Goal: Transaction & Acquisition: Purchase product/service

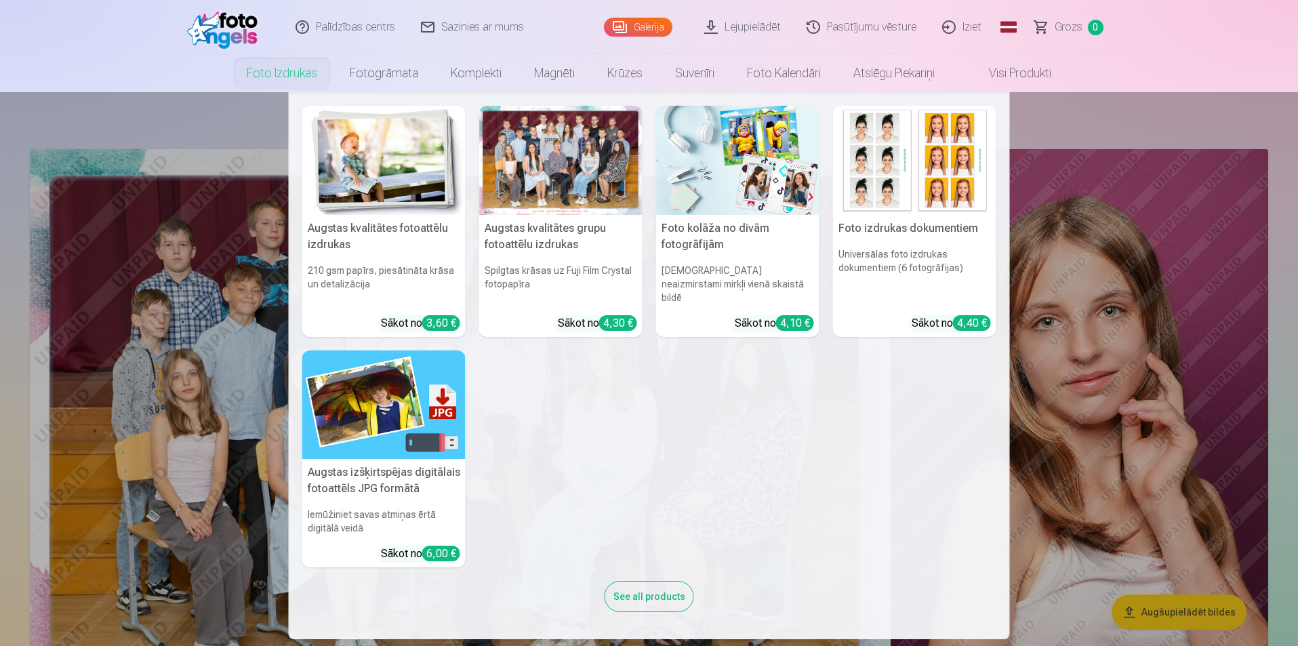
click at [255, 70] on link "Foto izdrukas" at bounding box center [281, 73] width 103 height 38
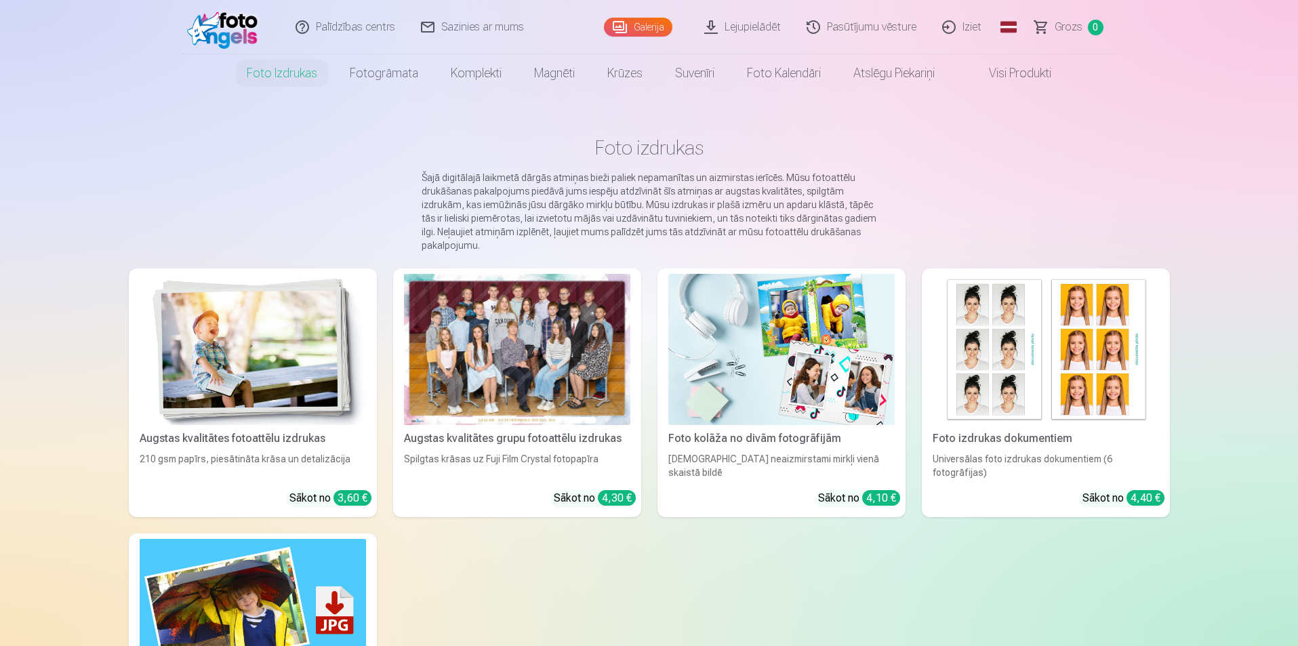
click at [539, 359] on div at bounding box center [517, 349] width 226 height 151
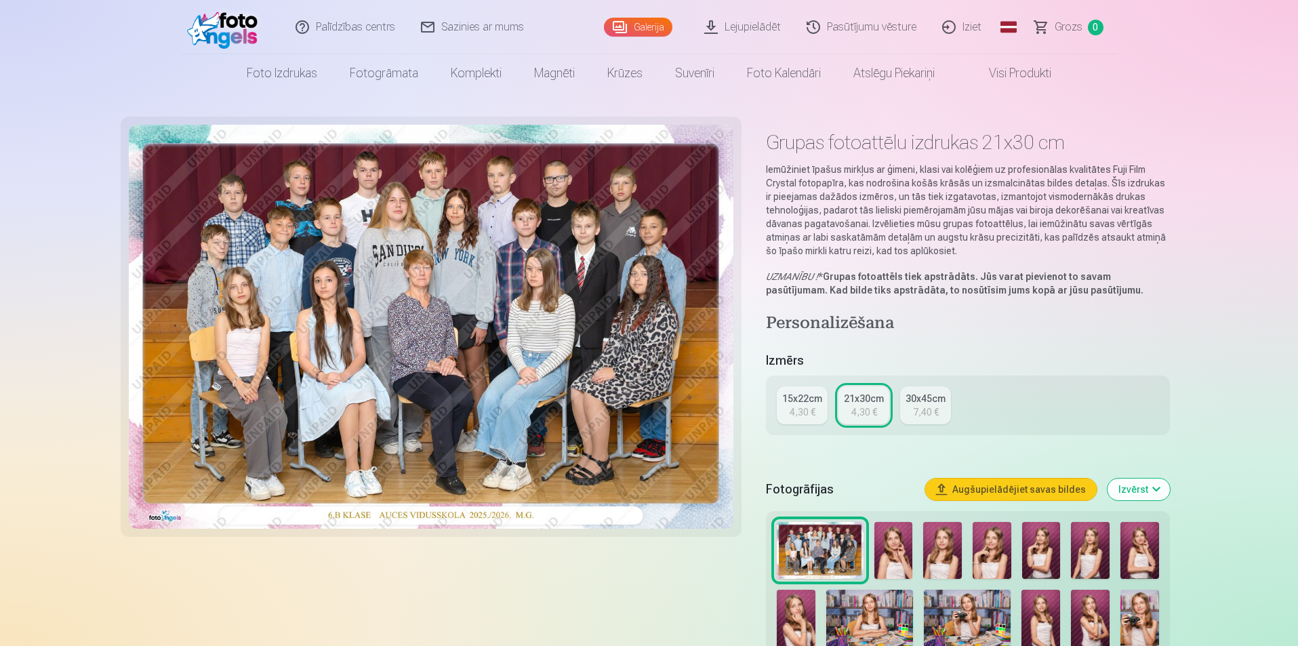
click at [804, 409] on div "4,30 €" at bounding box center [803, 412] width 26 height 14
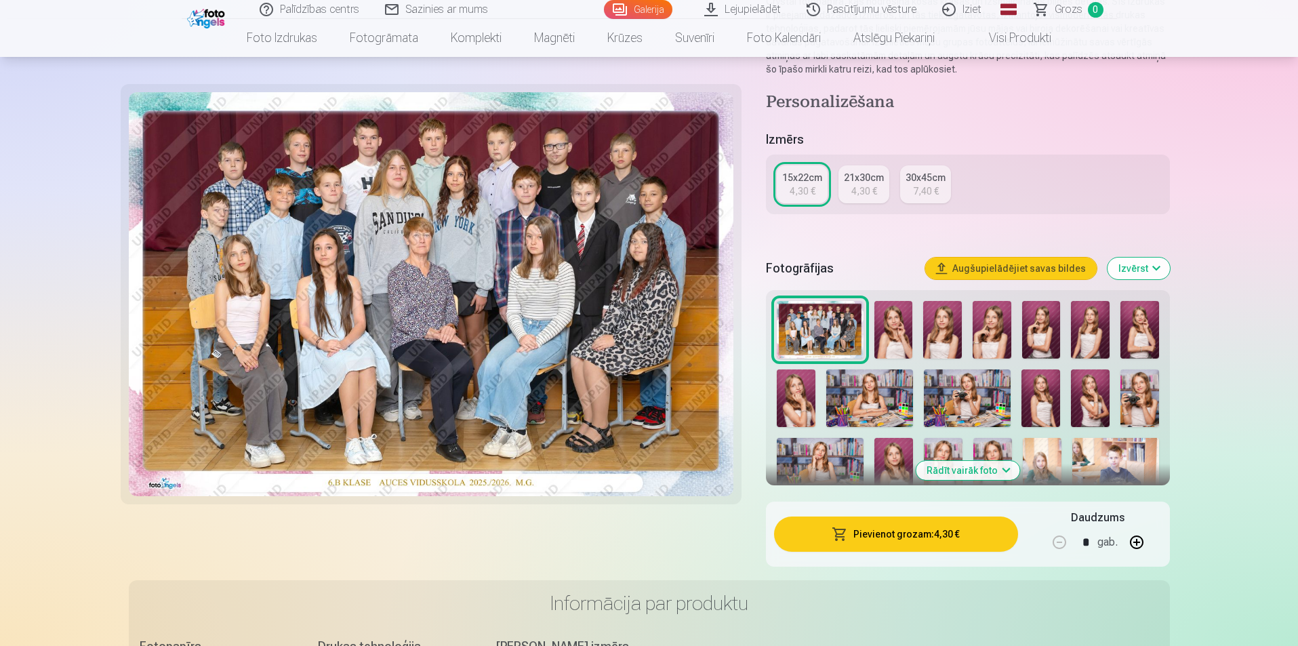
scroll to position [474, 0]
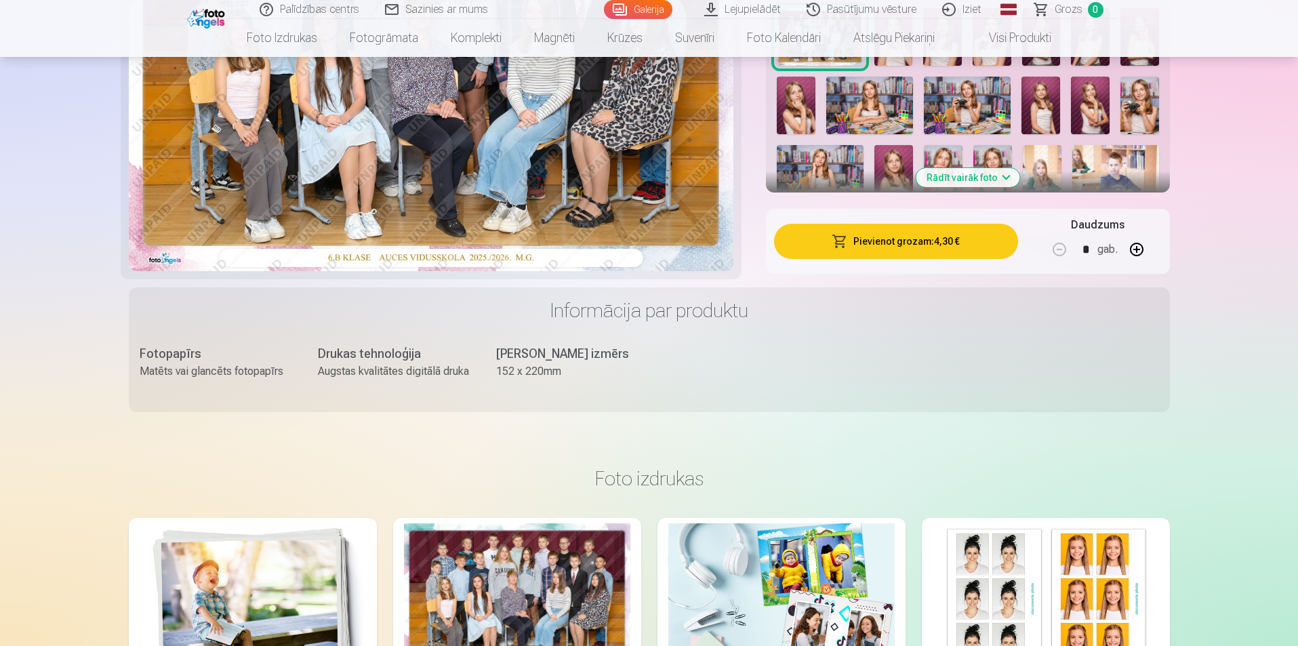
click at [899, 253] on button "Pievienot grozam : 4,30 €" at bounding box center [895, 241] width 243 height 35
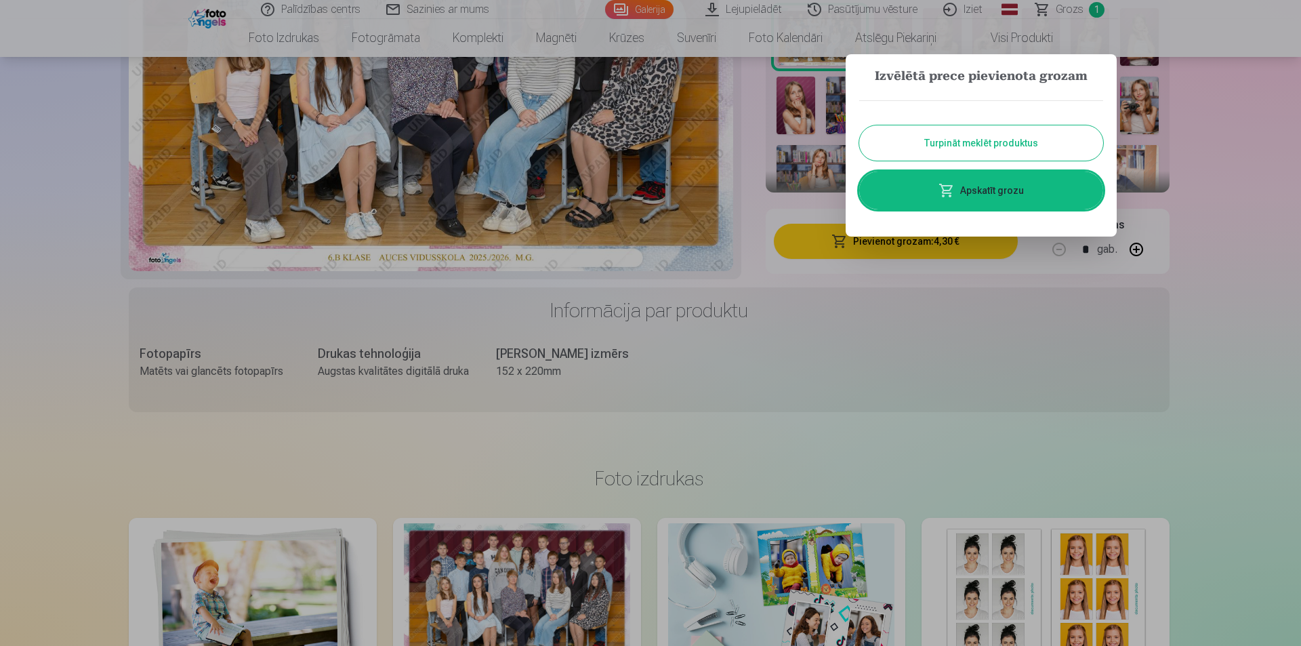
click at [1000, 136] on button "Turpināt meklēt produktus" at bounding box center [981, 142] width 244 height 35
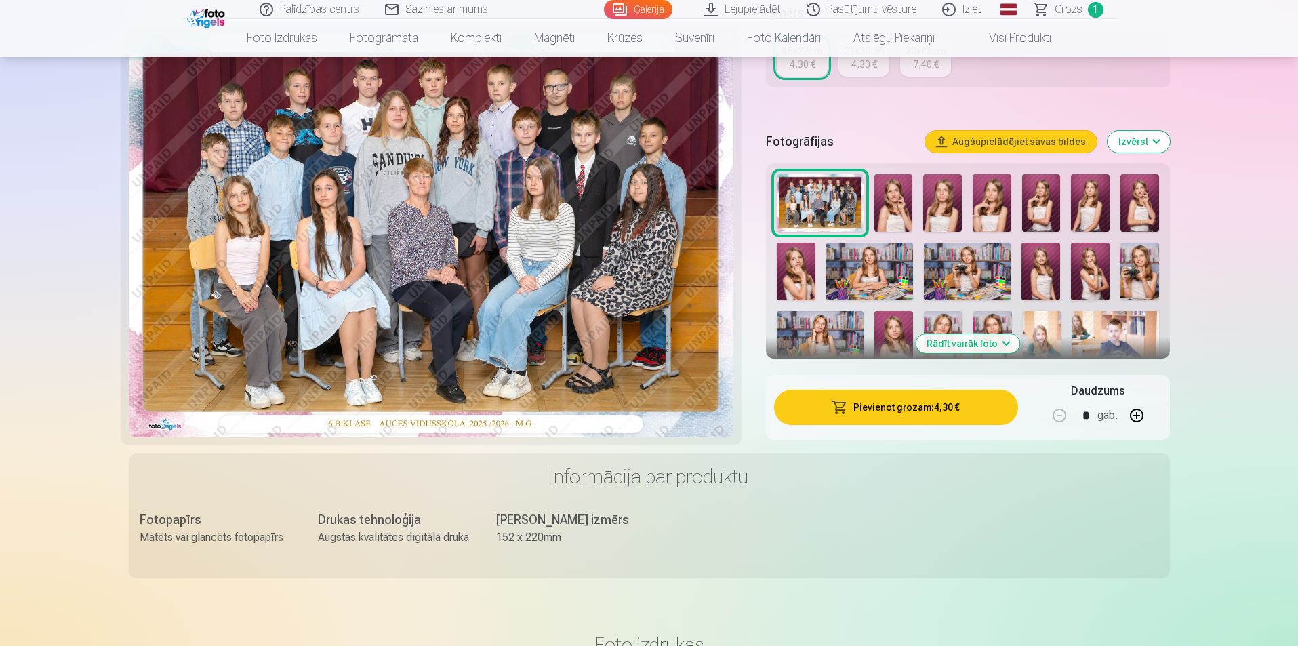
scroll to position [136, 0]
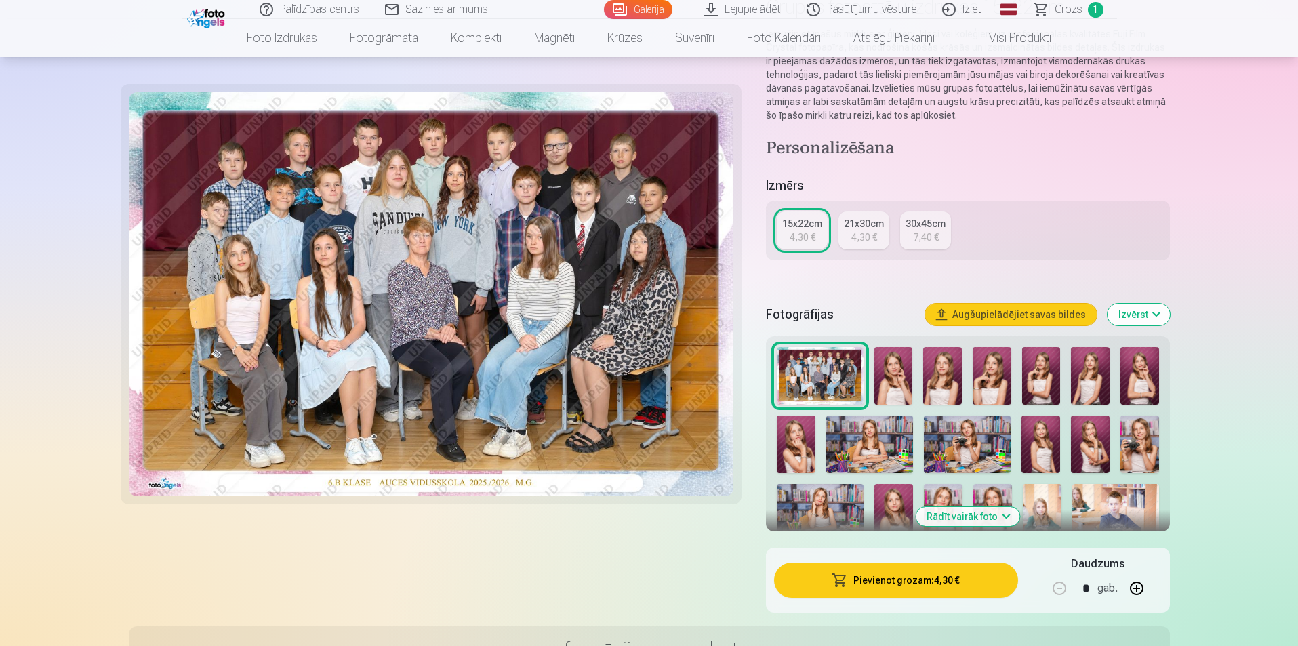
click at [895, 371] on img at bounding box center [893, 376] width 39 height 58
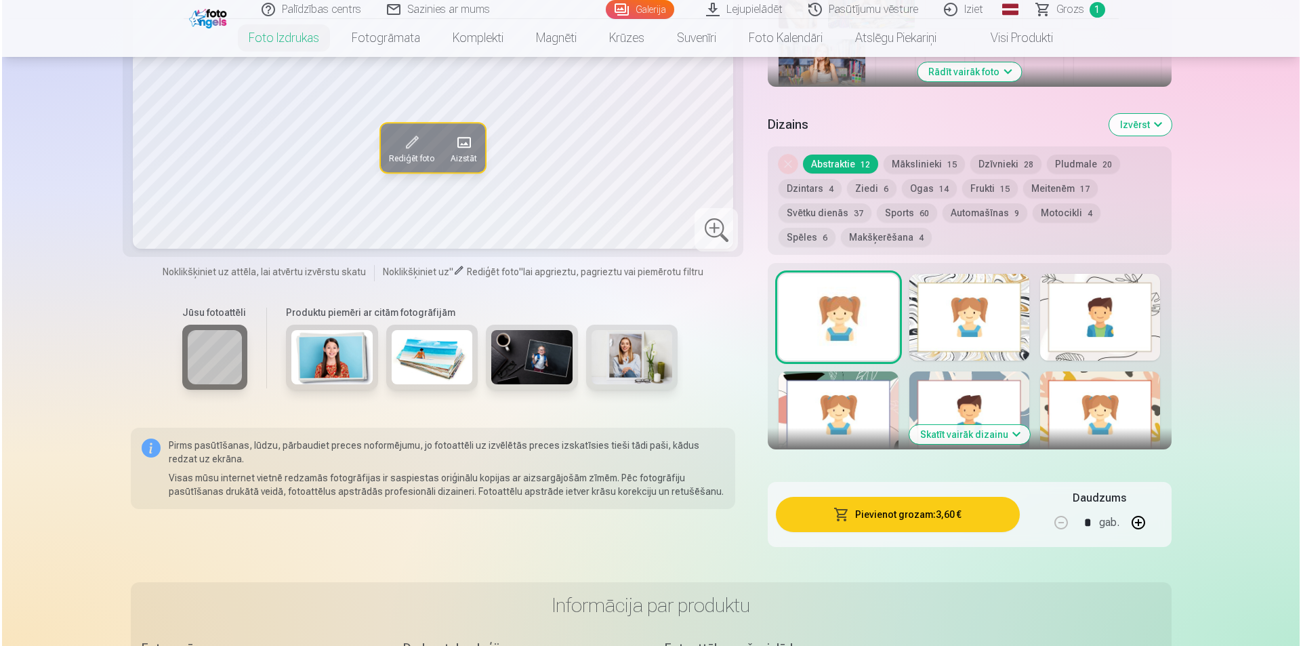
scroll to position [610, 0]
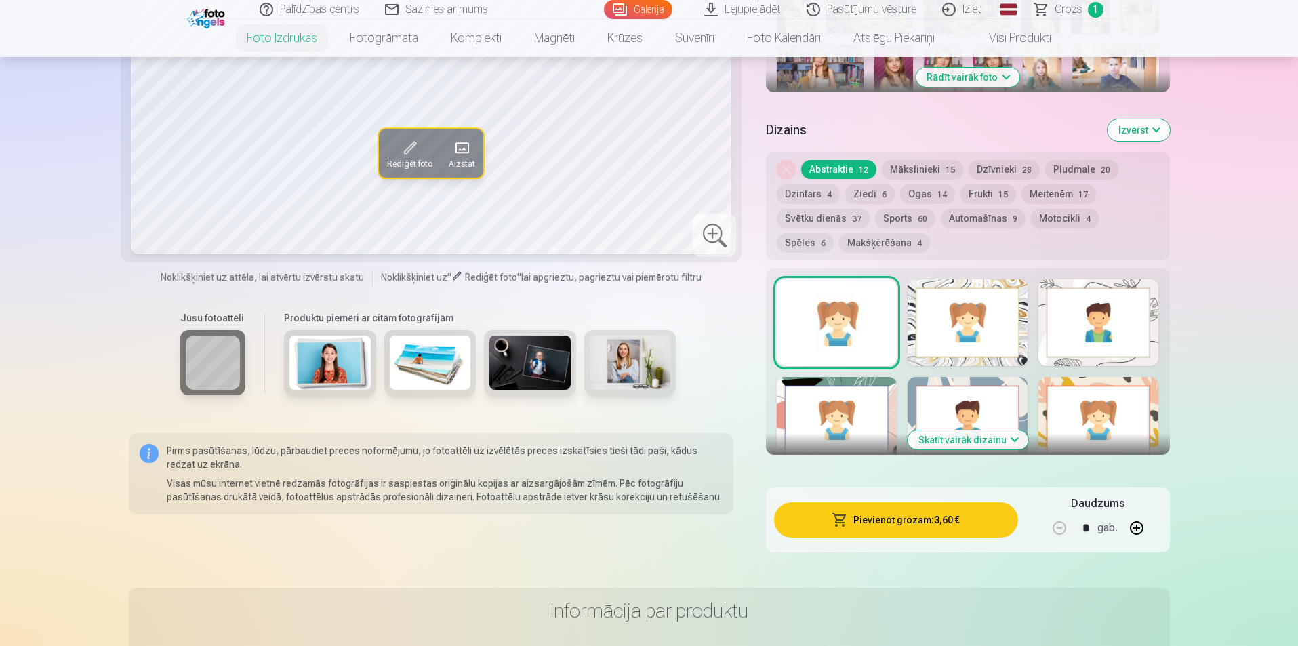
click at [929, 521] on button "Pievienot grozam : 3,60 €" at bounding box center [895, 519] width 243 height 35
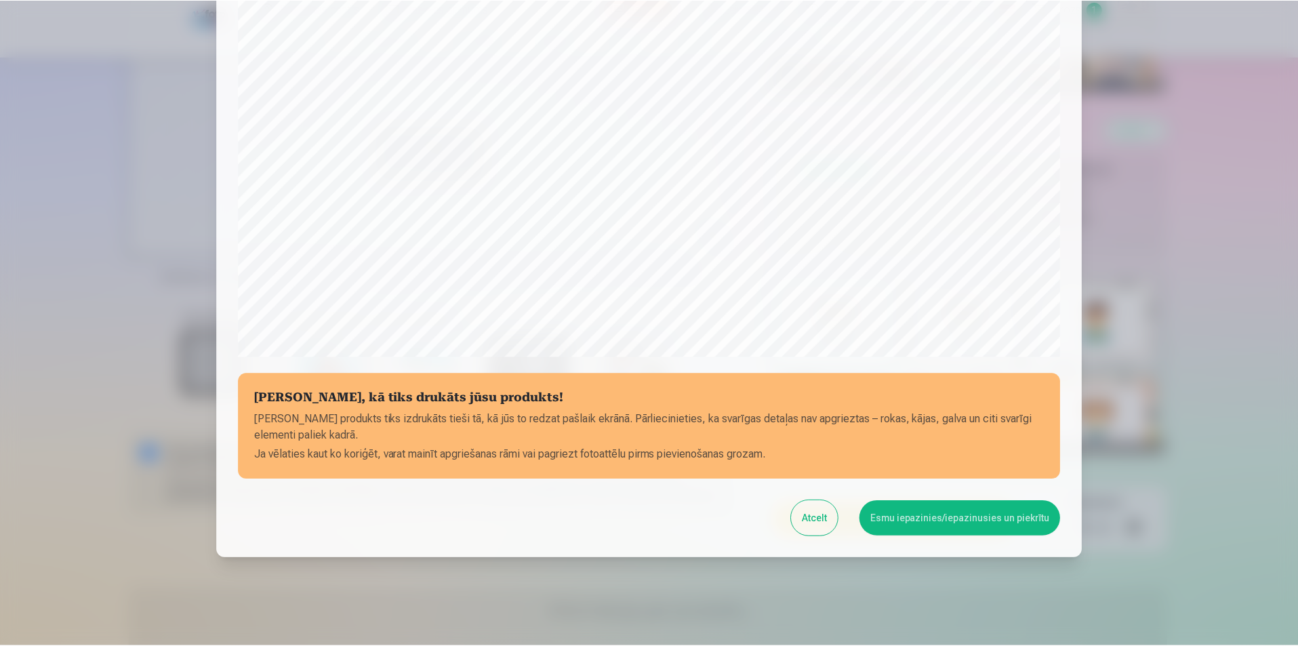
scroll to position [330, 0]
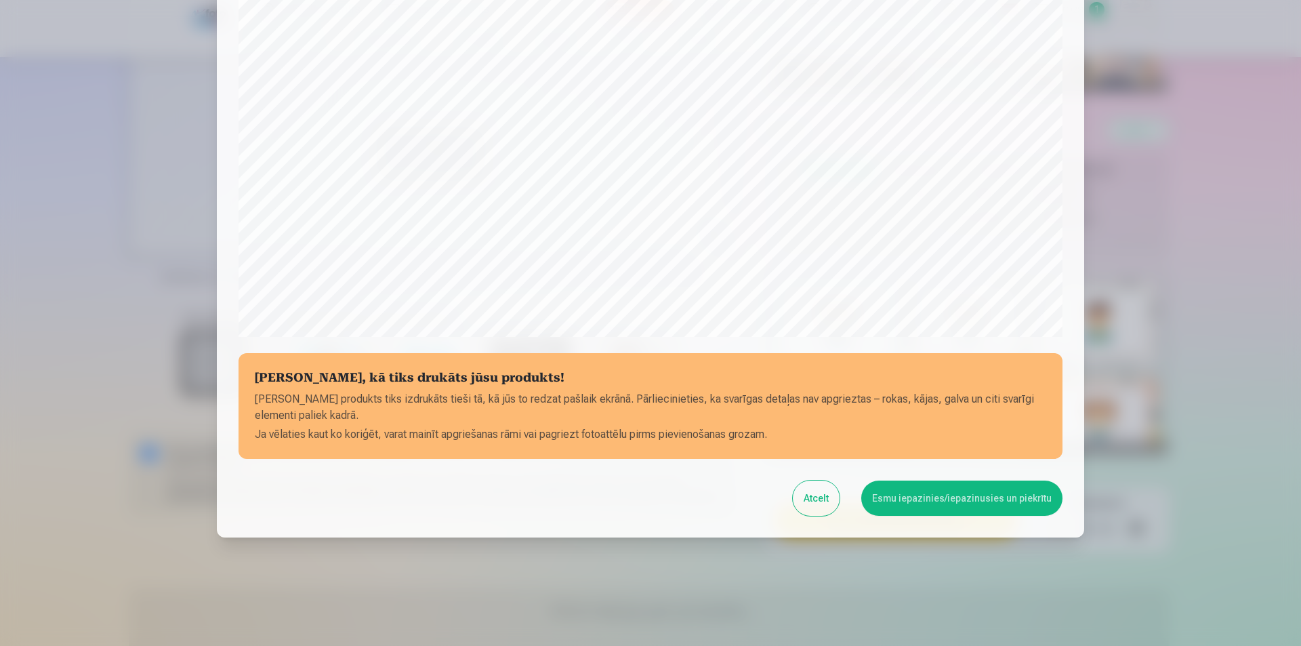
click at [903, 501] on button "Esmu iepazinies/iepazinusies un piekrītu" at bounding box center [961, 498] width 201 height 35
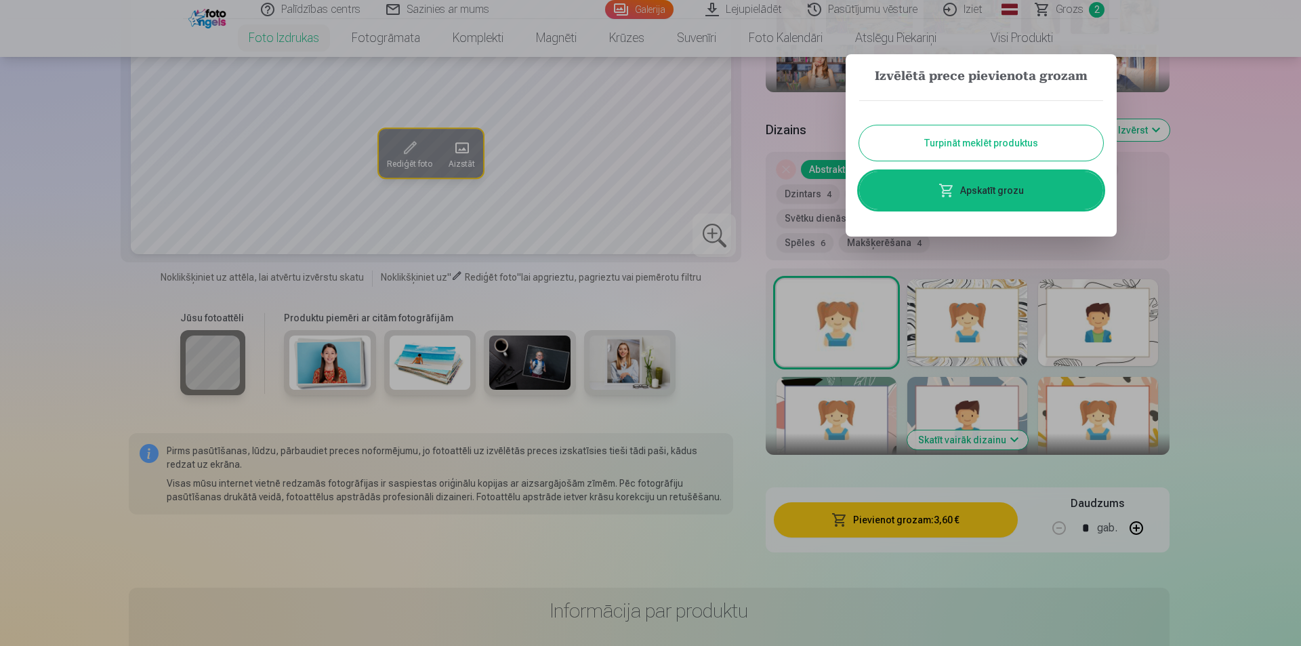
click at [983, 140] on button "Turpināt meklēt produktus" at bounding box center [981, 142] width 244 height 35
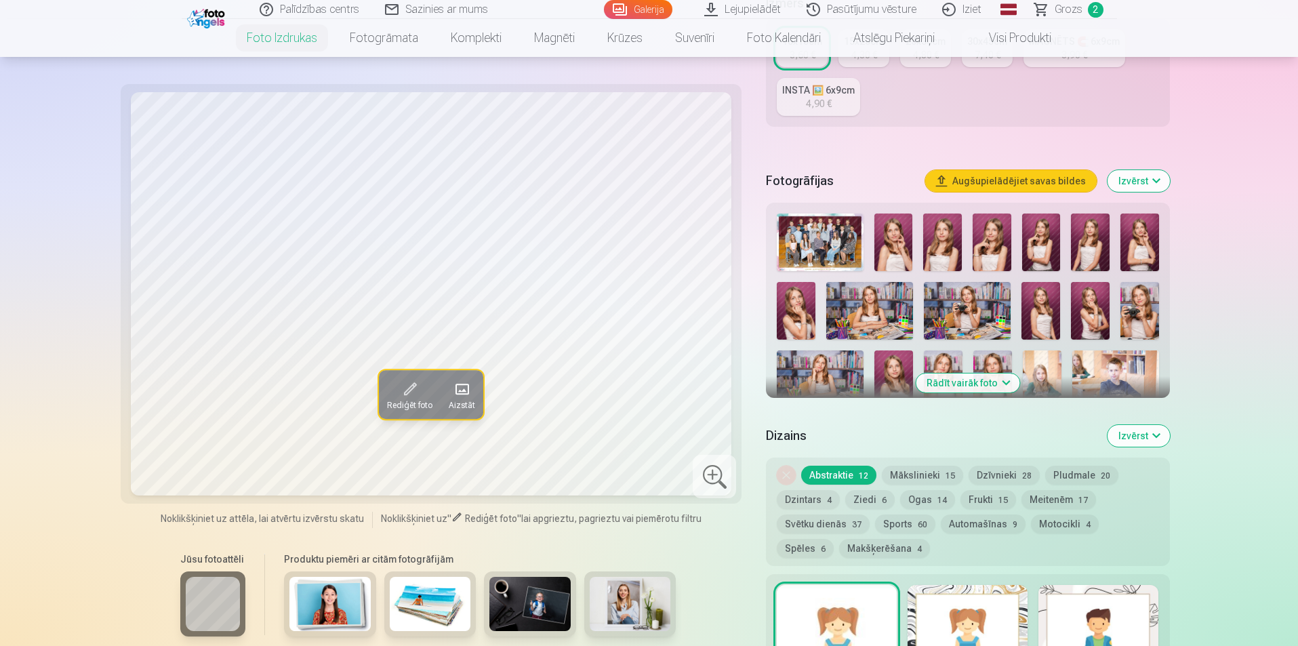
scroll to position [271, 0]
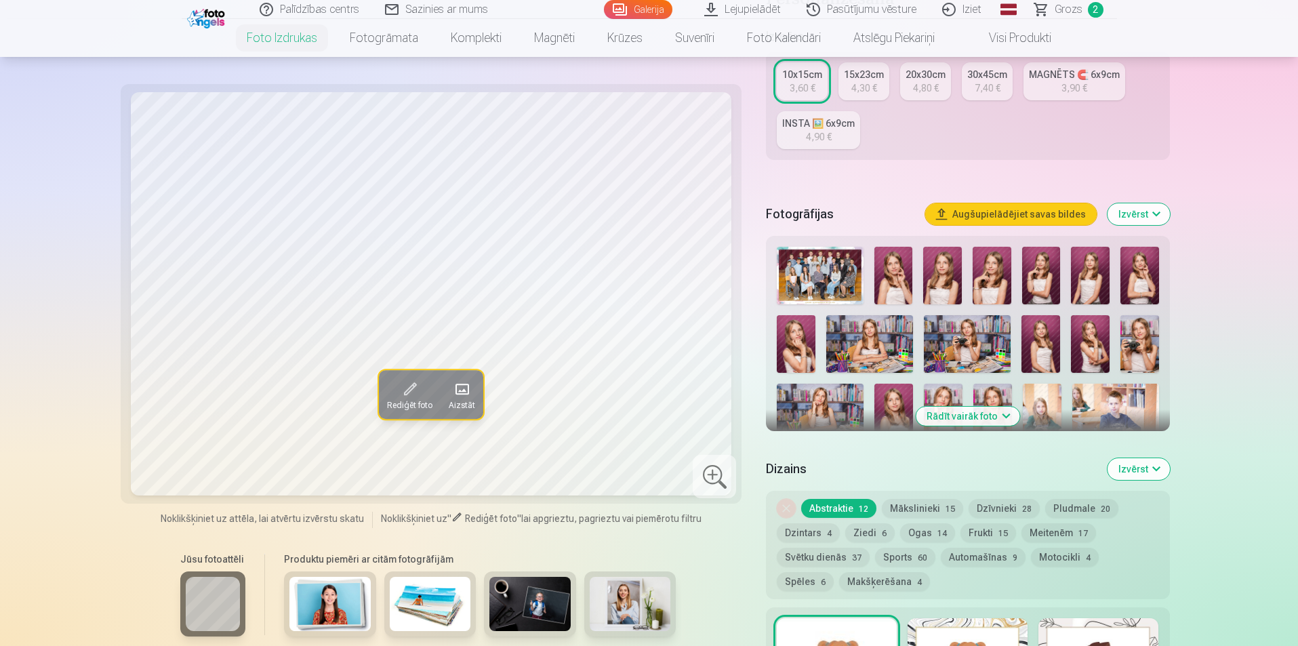
click at [895, 272] on img at bounding box center [893, 276] width 39 height 58
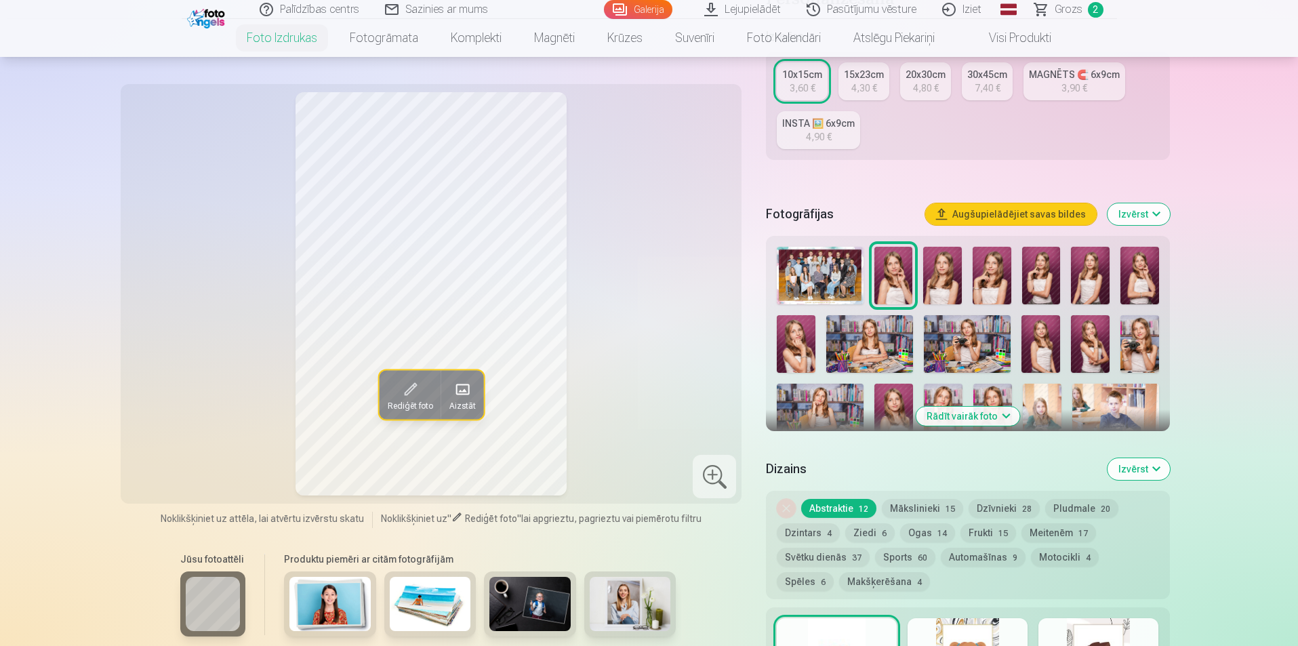
click at [939, 281] on img at bounding box center [942, 276] width 39 height 58
click at [981, 281] on img at bounding box center [992, 276] width 39 height 58
click at [1040, 282] on img at bounding box center [1041, 276] width 39 height 58
click at [1093, 279] on img at bounding box center [1090, 276] width 39 height 58
click at [1139, 279] on img at bounding box center [1139, 276] width 39 height 58
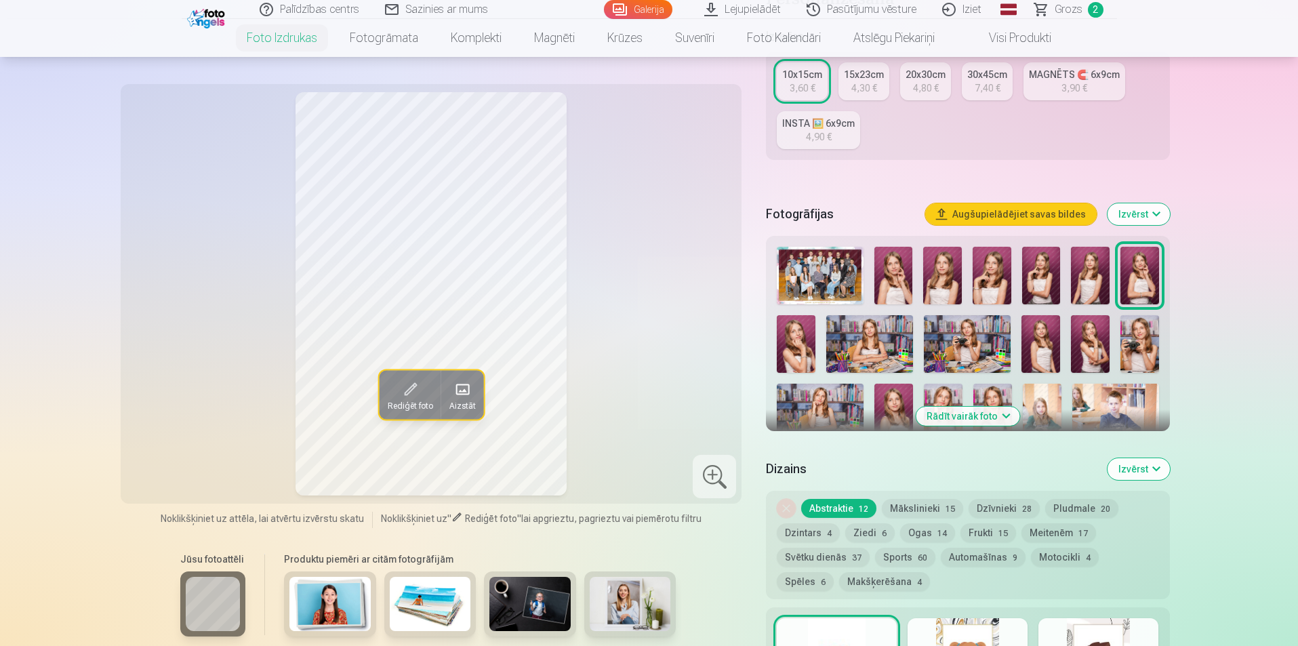
click at [992, 272] on img at bounding box center [992, 276] width 39 height 58
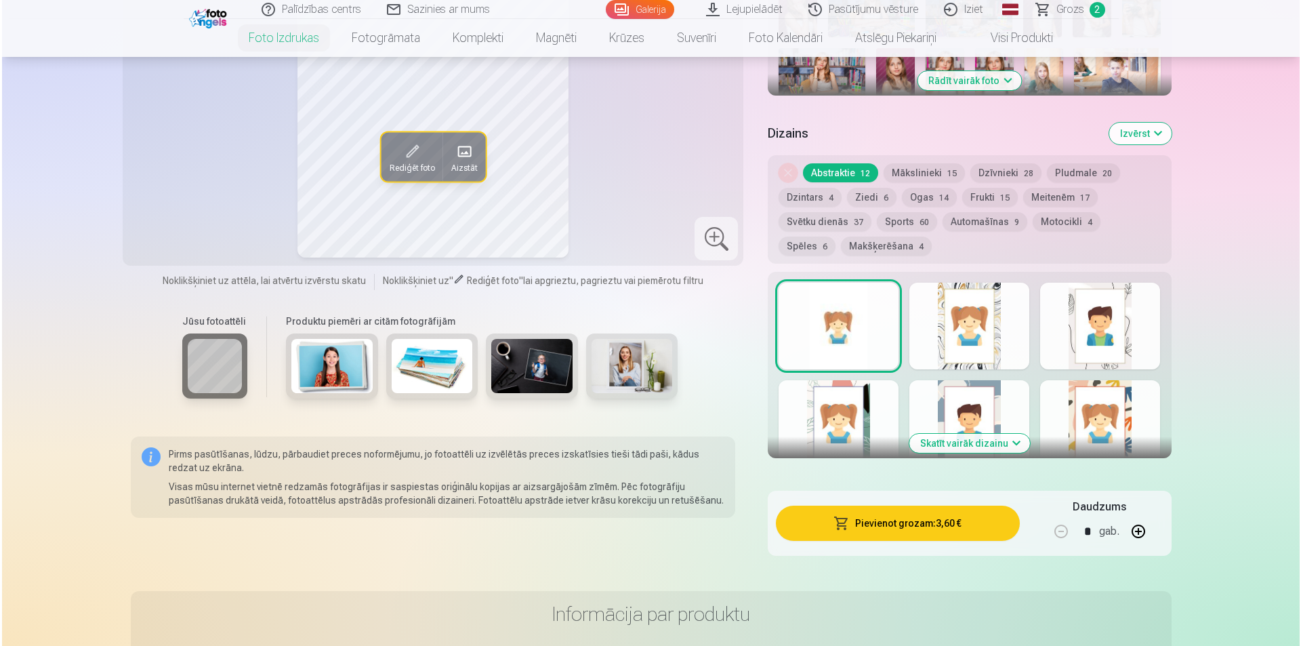
scroll to position [610, 0]
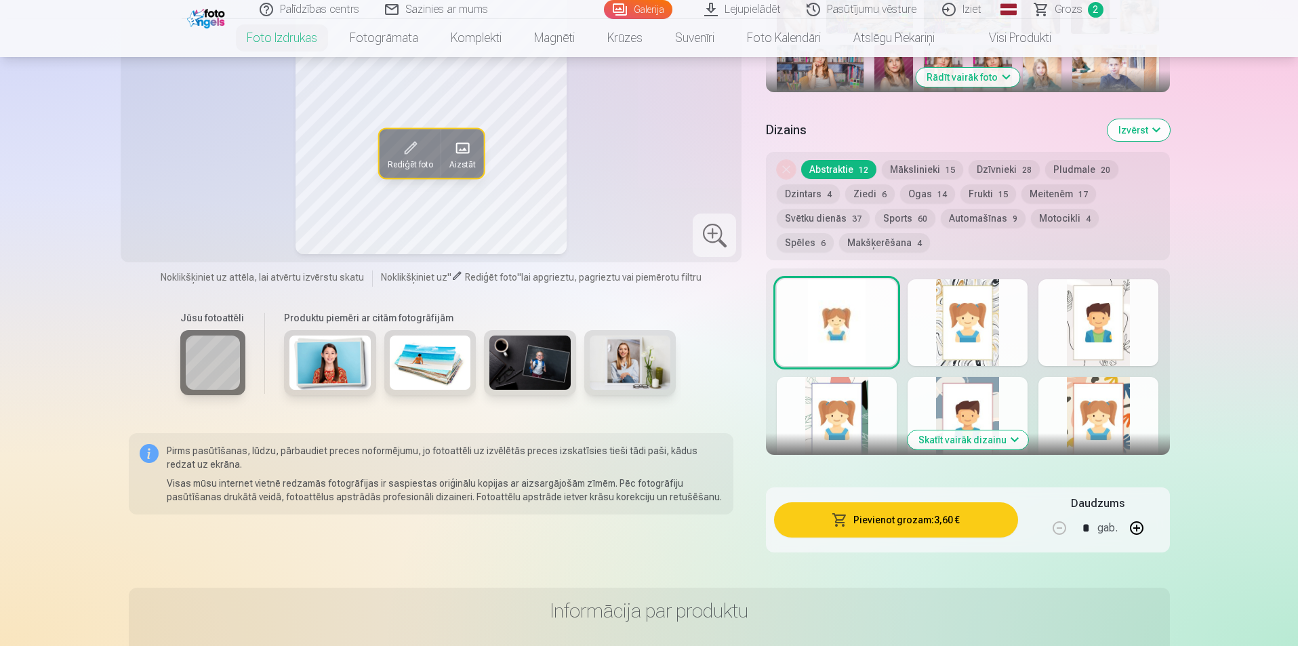
click at [933, 523] on button "Pievienot grozam : 3,60 €" at bounding box center [895, 519] width 243 height 35
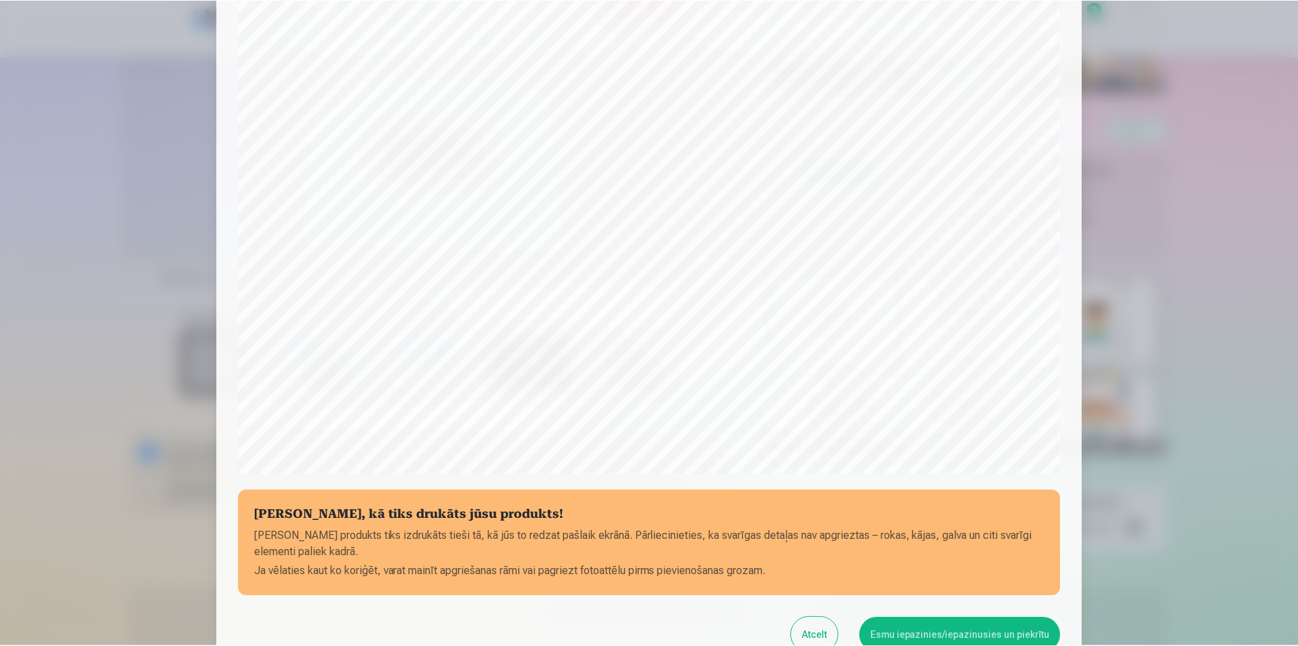
scroll to position [330, 0]
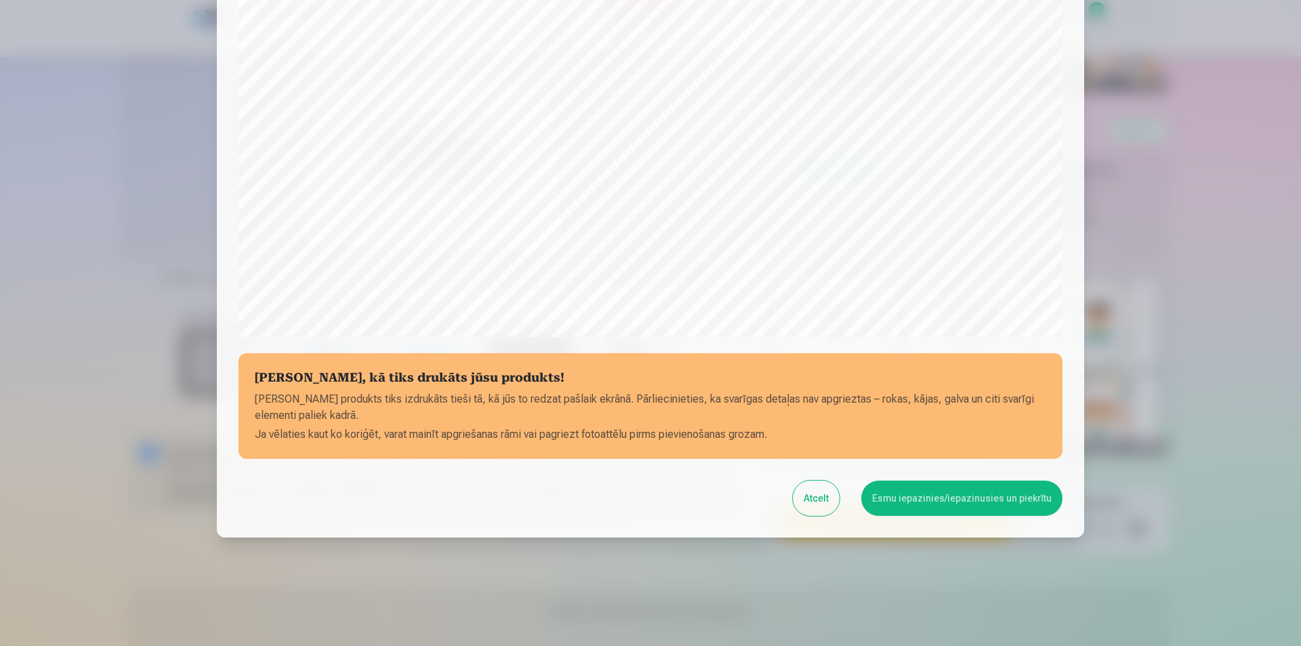
click at [921, 506] on button "Esmu iepazinies/iepazinusies un piekrītu" at bounding box center [961, 498] width 201 height 35
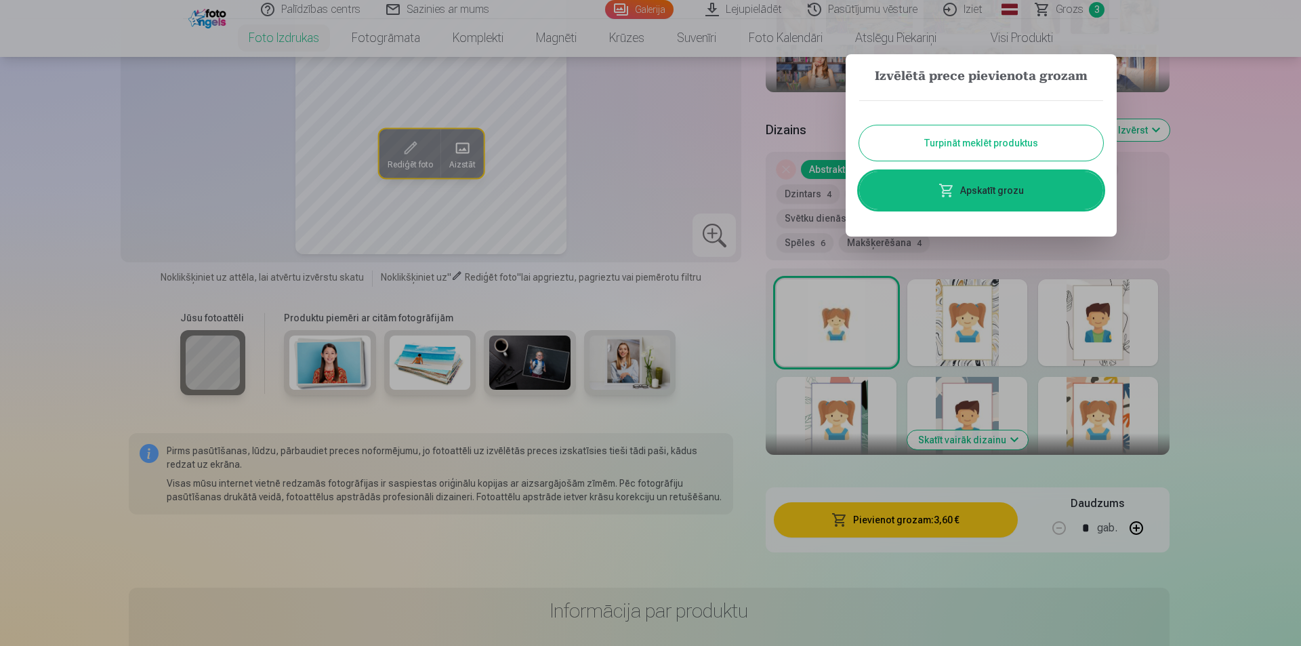
click at [1055, 144] on button "Turpināt meklēt produktus" at bounding box center [981, 142] width 244 height 35
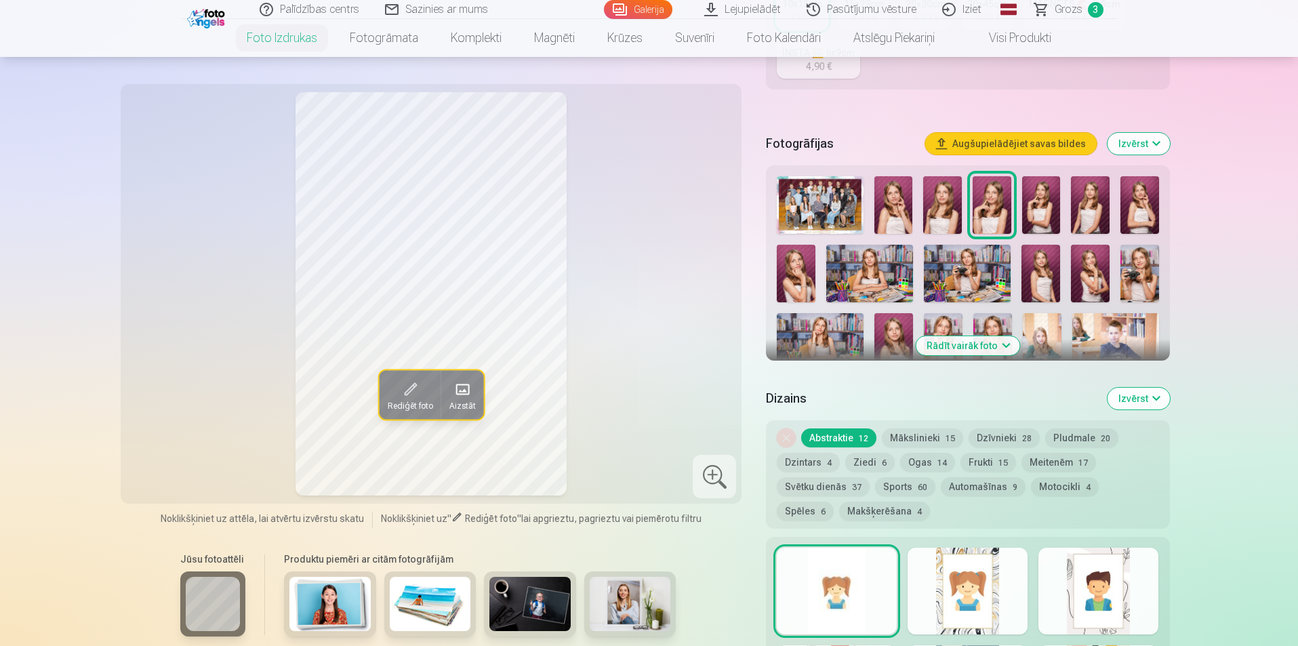
scroll to position [339, 0]
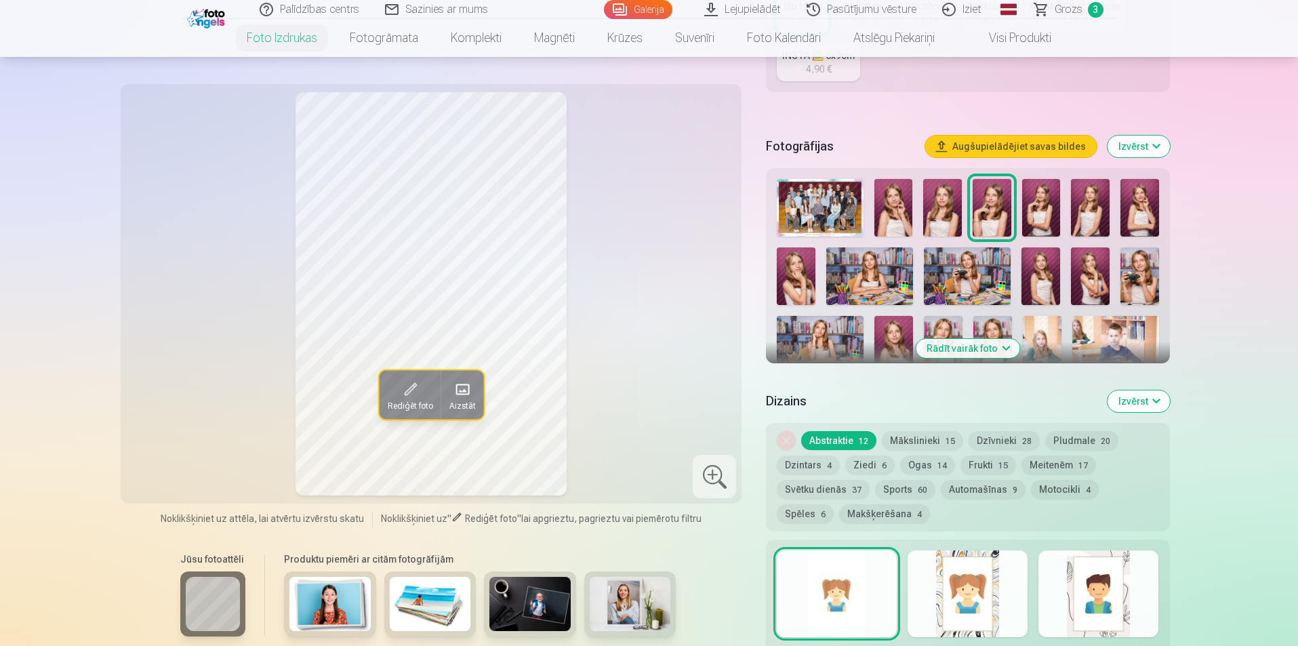
click at [861, 287] on img at bounding box center [869, 276] width 87 height 58
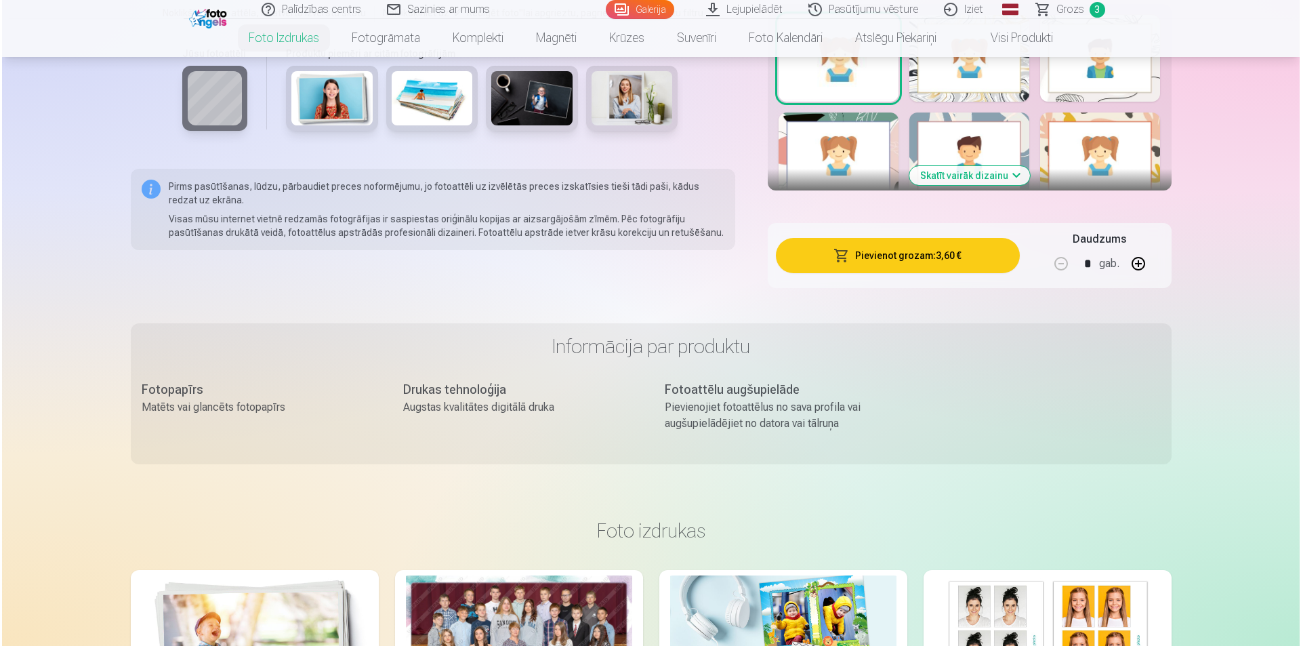
scroll to position [881, 0]
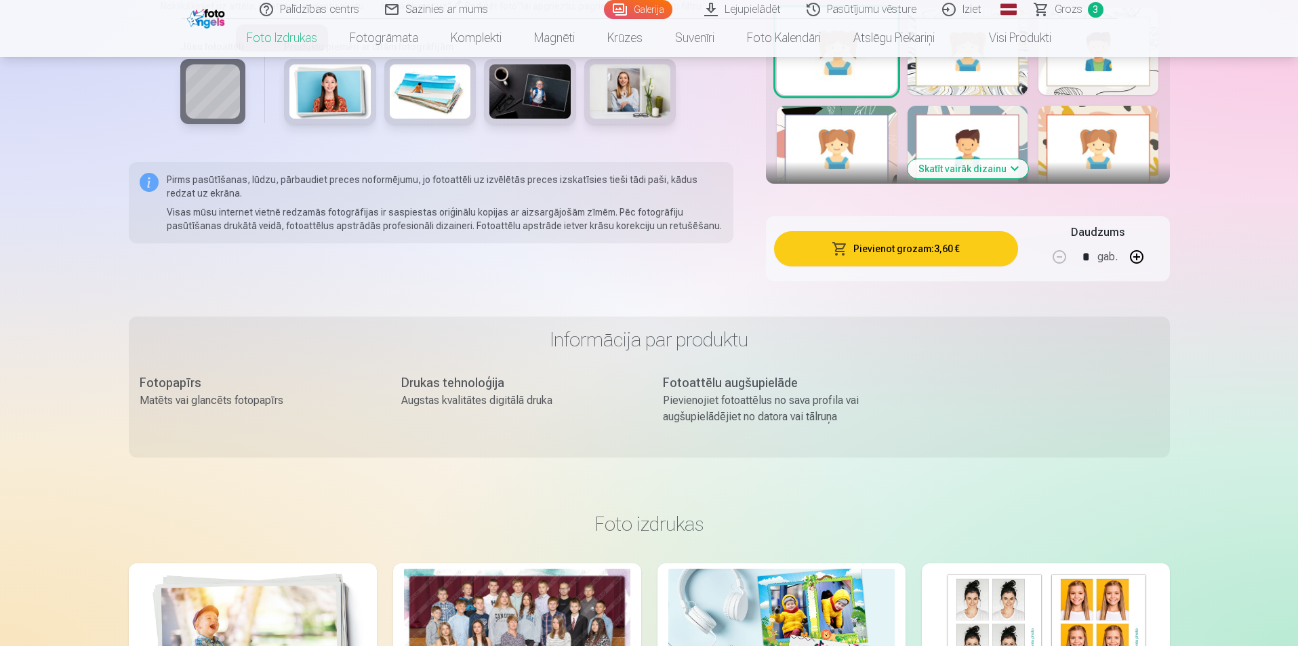
click at [921, 255] on button "Pievienot grozam : 3,60 €" at bounding box center [895, 248] width 243 height 35
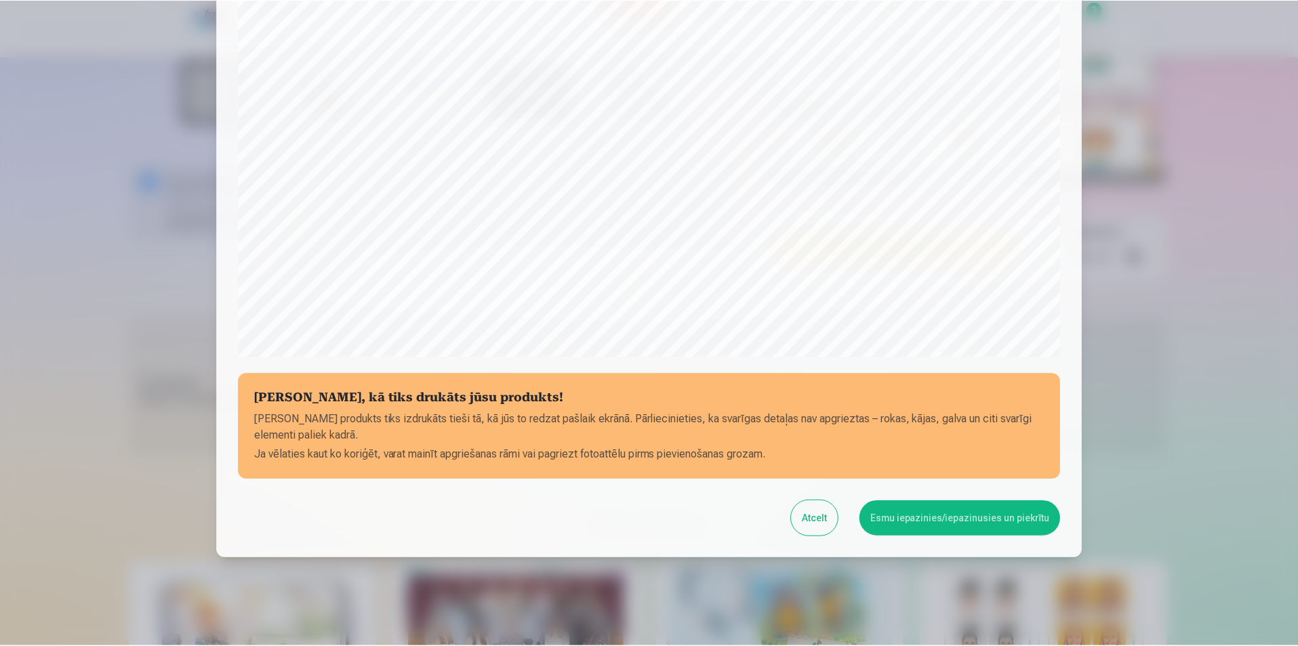
scroll to position [330, 0]
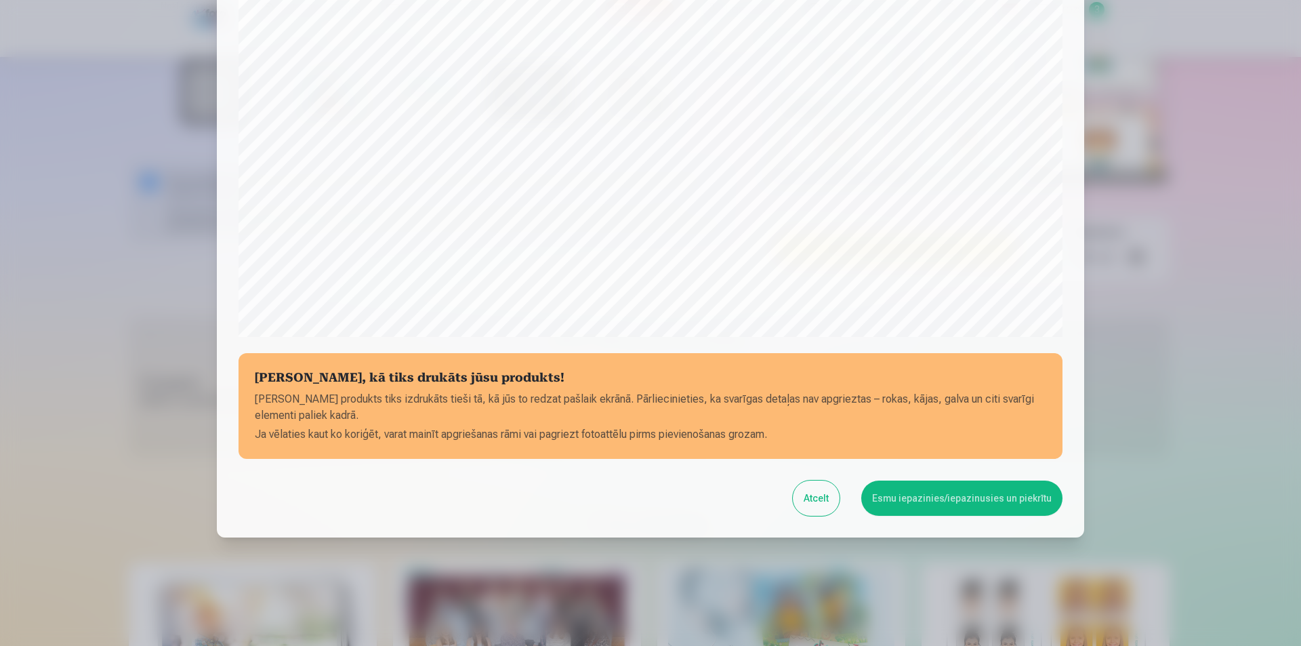
click at [909, 504] on button "Esmu iepazinies/iepazinusies un piekrītu" at bounding box center [961, 498] width 201 height 35
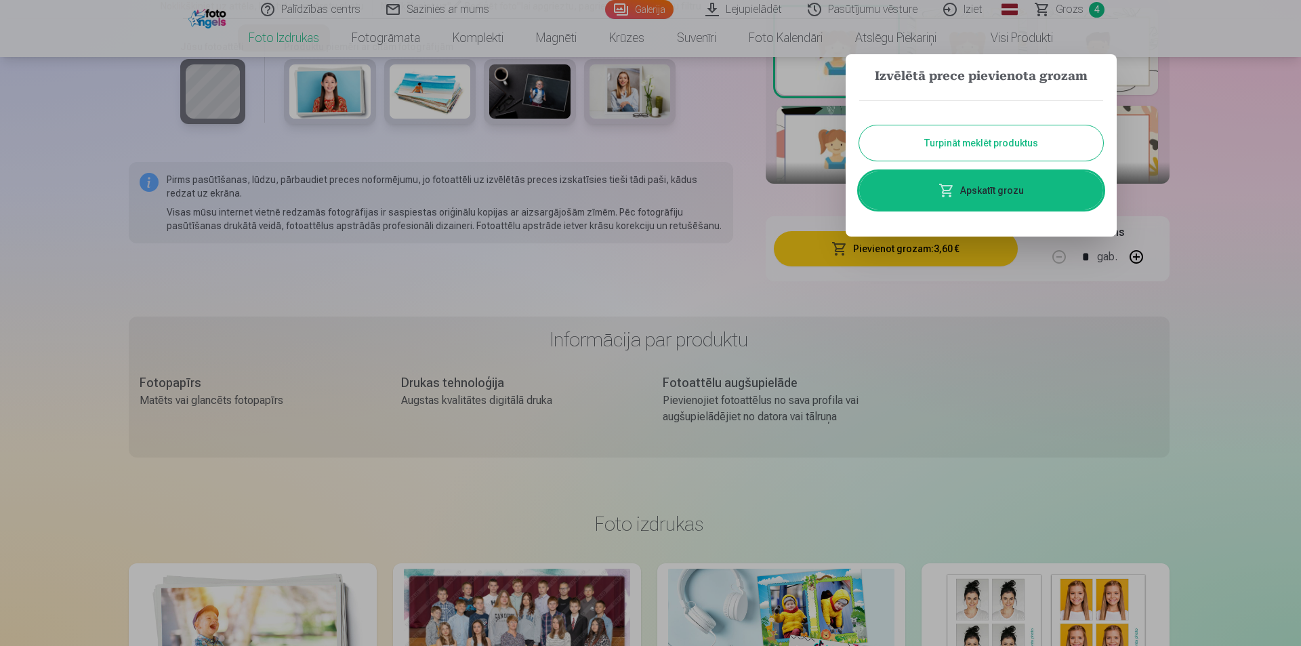
click at [953, 144] on button "Turpināt meklēt produktus" at bounding box center [981, 142] width 244 height 35
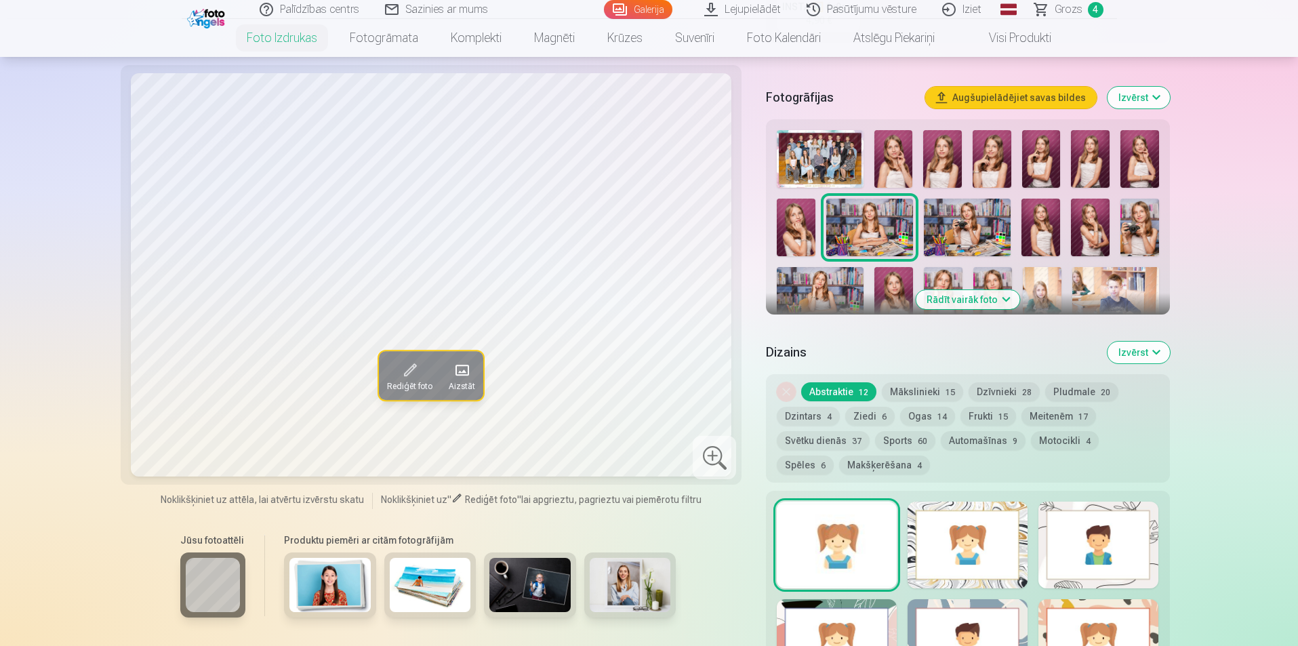
scroll to position [271, 0]
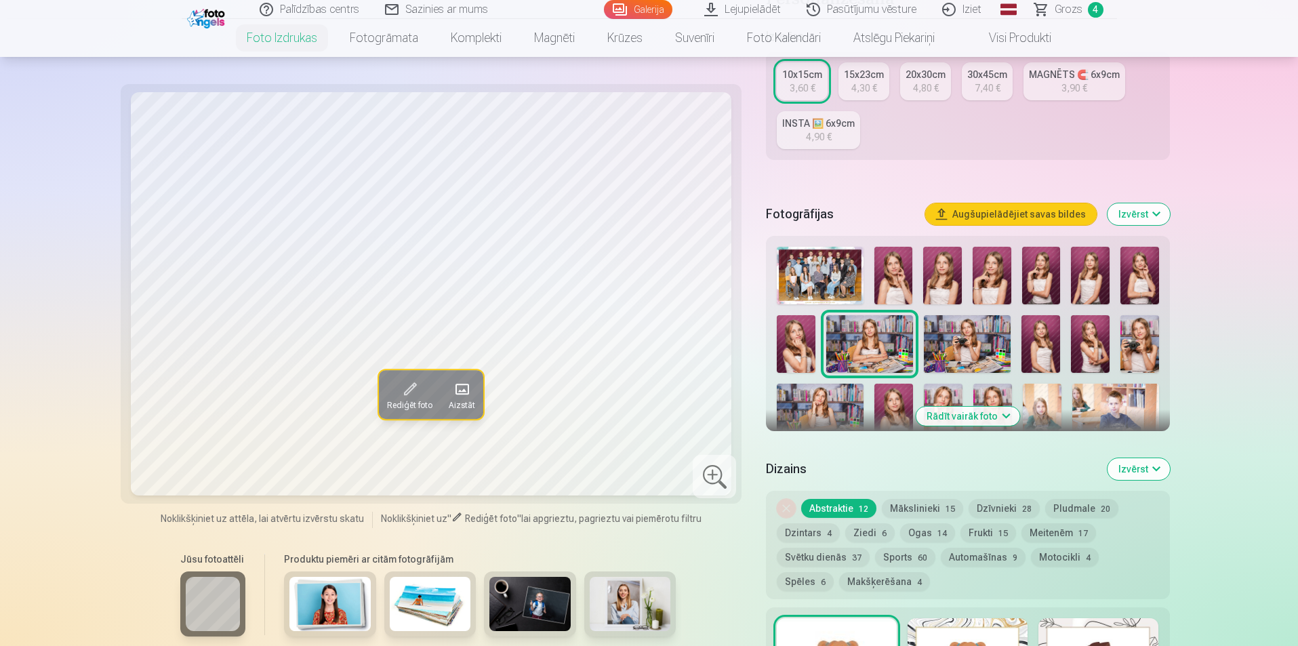
click at [956, 341] on img at bounding box center [967, 344] width 87 height 58
click at [1039, 336] on img at bounding box center [1040, 344] width 39 height 58
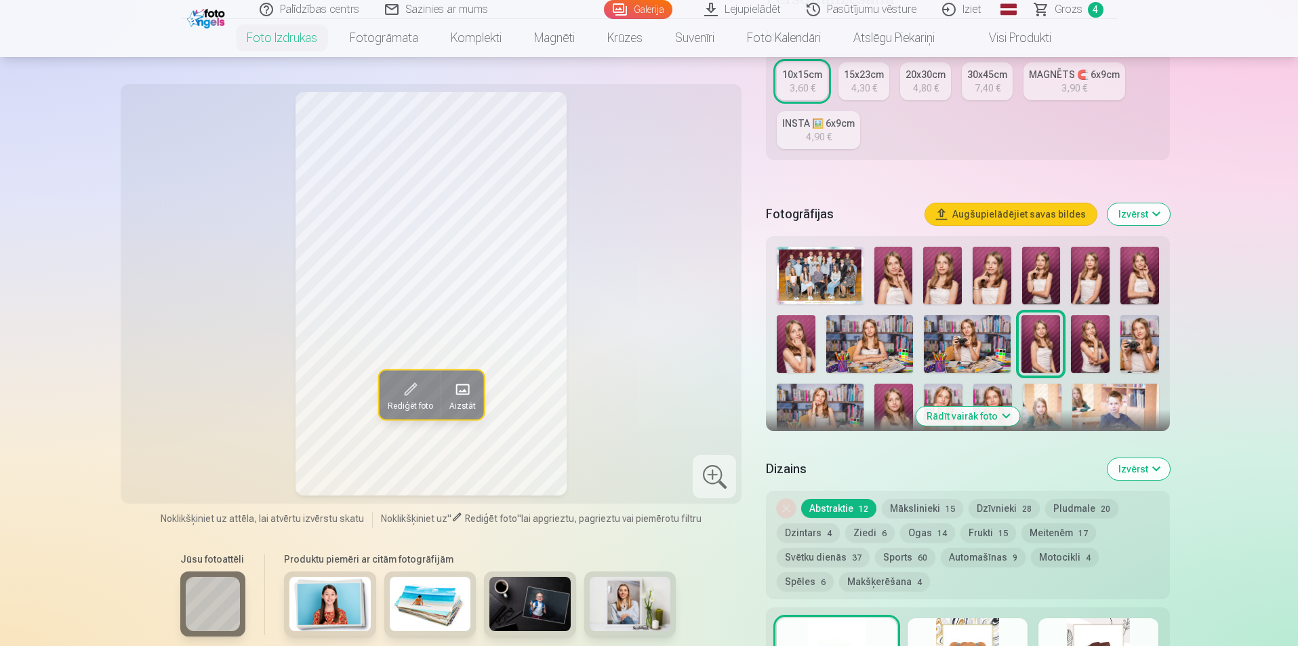
click at [1097, 338] on img at bounding box center [1090, 344] width 39 height 58
click at [1153, 335] on img at bounding box center [1139, 344] width 39 height 58
click at [835, 416] on img at bounding box center [820, 413] width 87 height 58
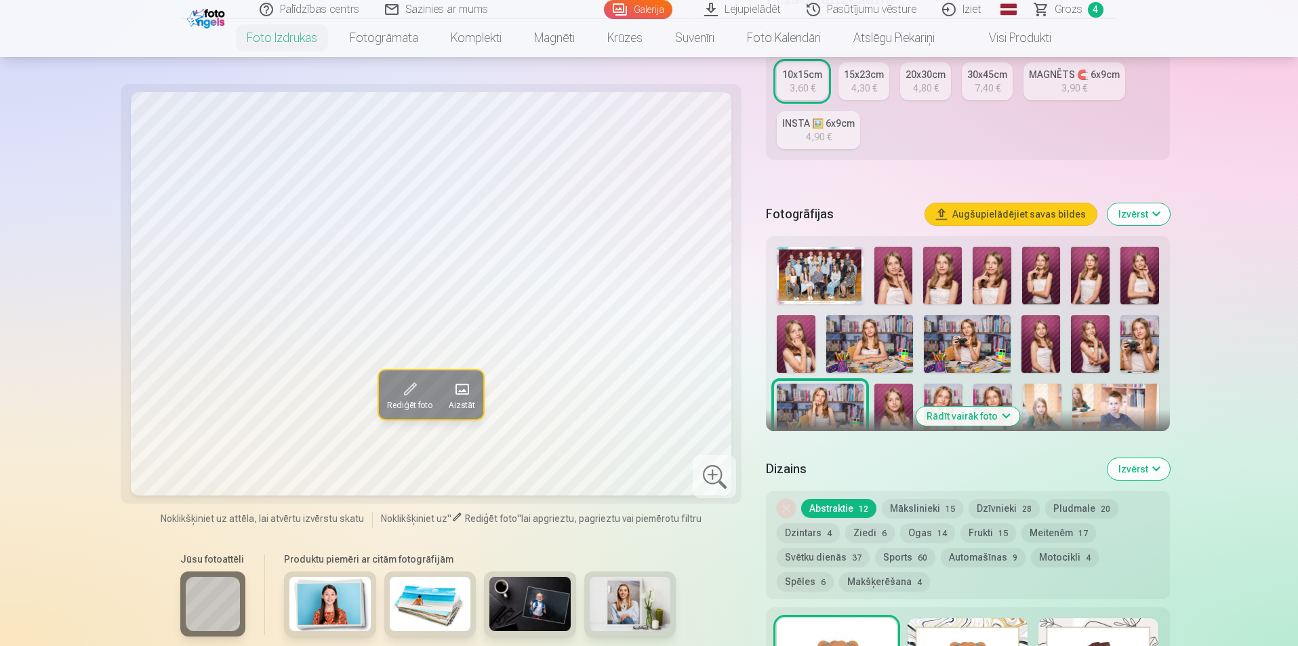
click at [903, 396] on img at bounding box center [893, 413] width 39 height 58
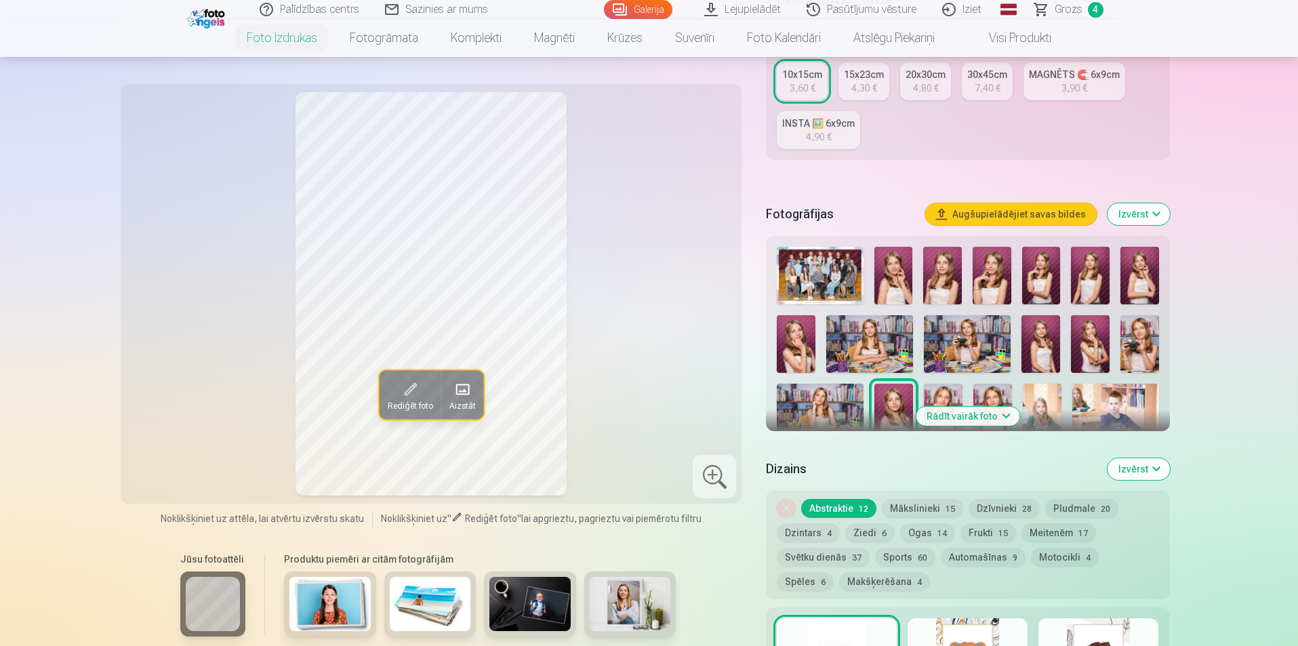
click at [956, 392] on img at bounding box center [943, 413] width 39 height 58
click at [966, 420] on button "Rādīt vairāk foto" at bounding box center [968, 416] width 104 height 19
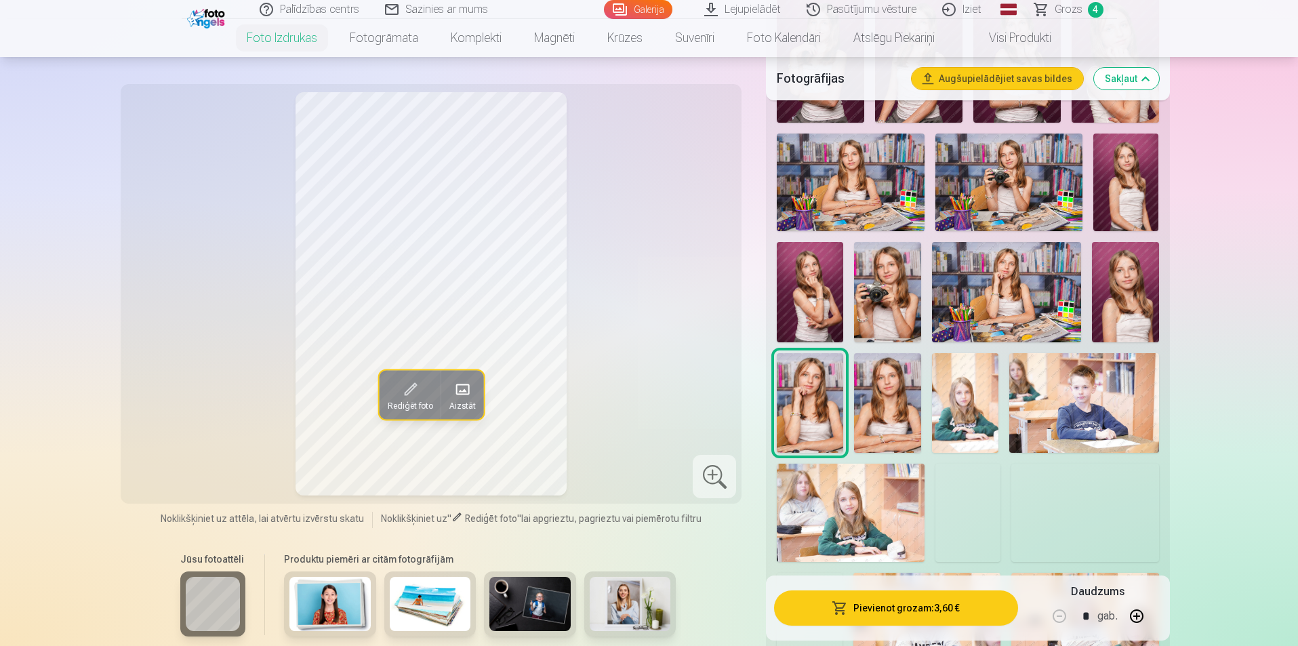
scroll to position [881, 0]
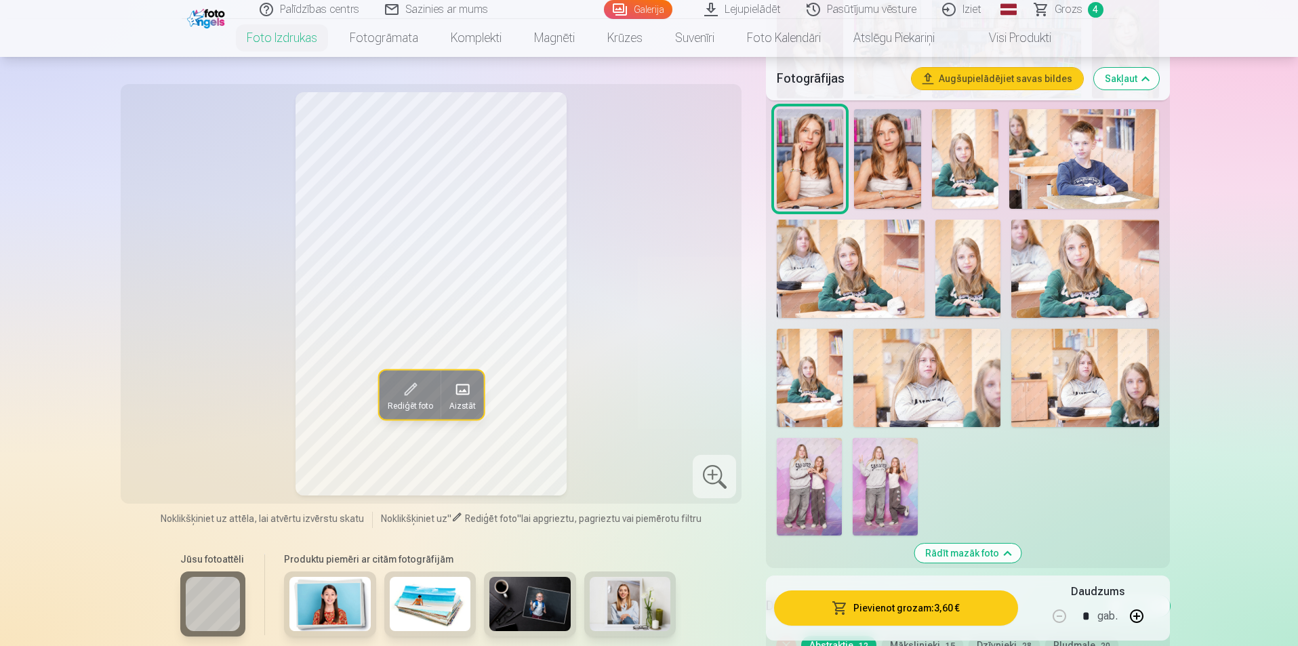
click at [821, 479] on img at bounding box center [809, 487] width 65 height 98
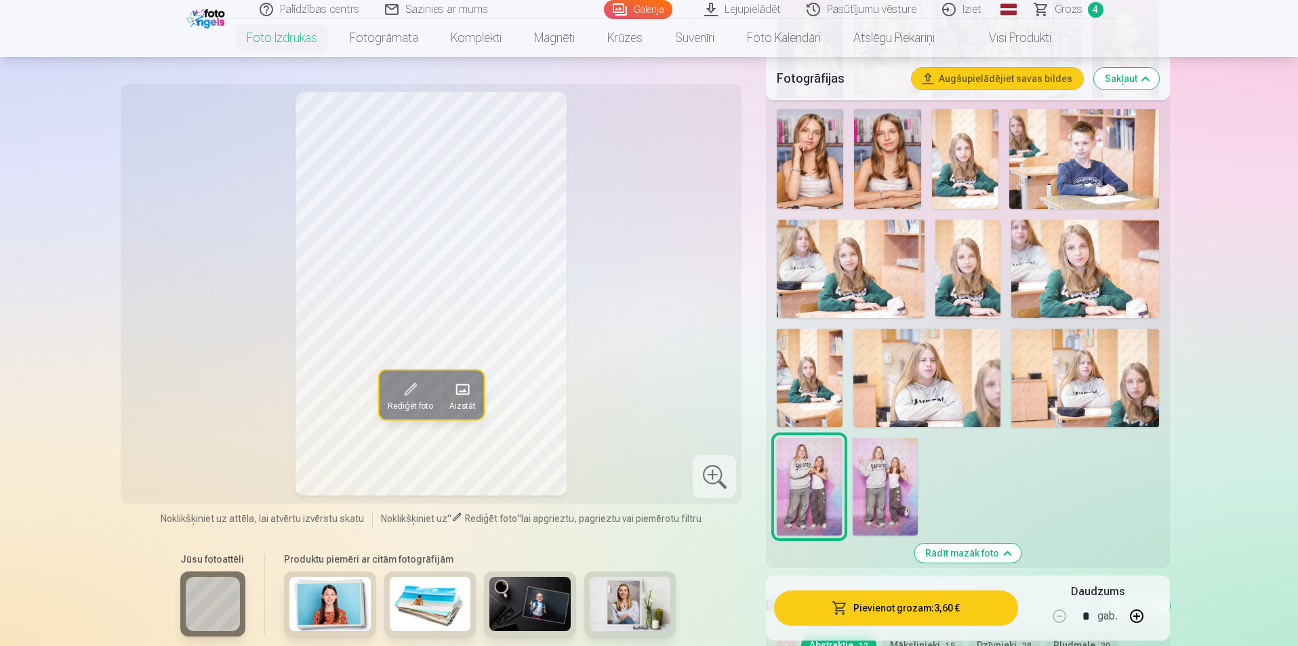
click at [913, 485] on img at bounding box center [885, 487] width 65 height 98
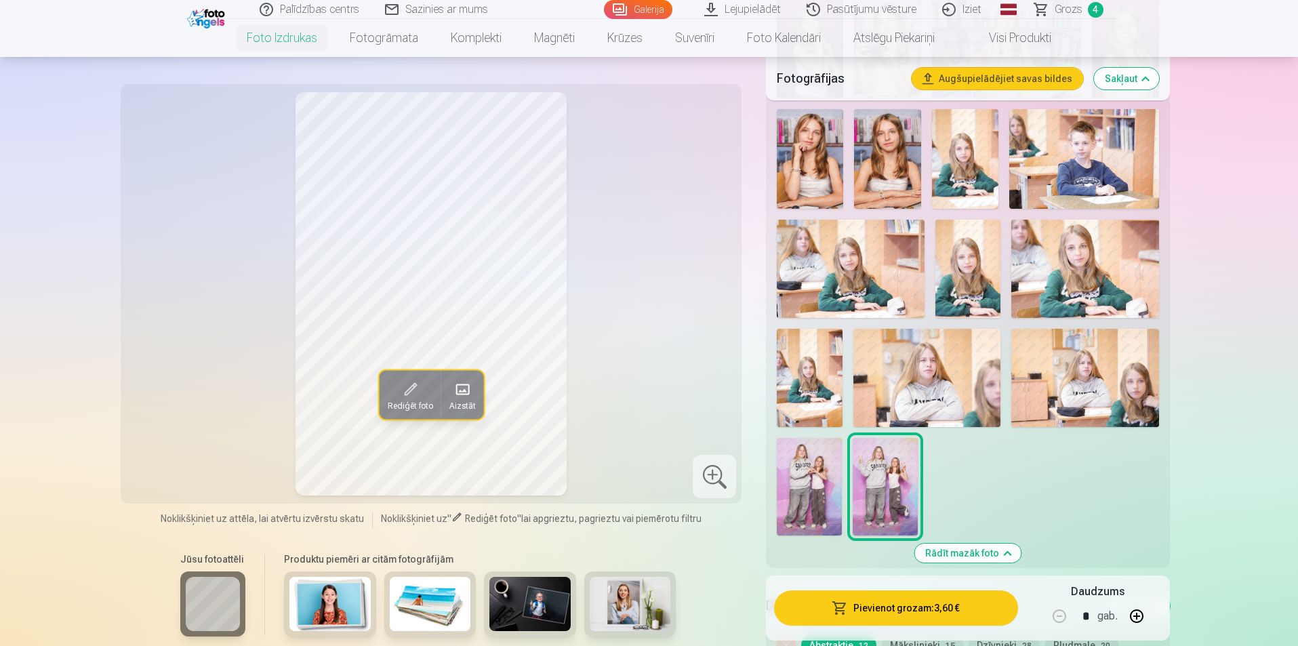
click at [813, 484] on img at bounding box center [809, 487] width 65 height 98
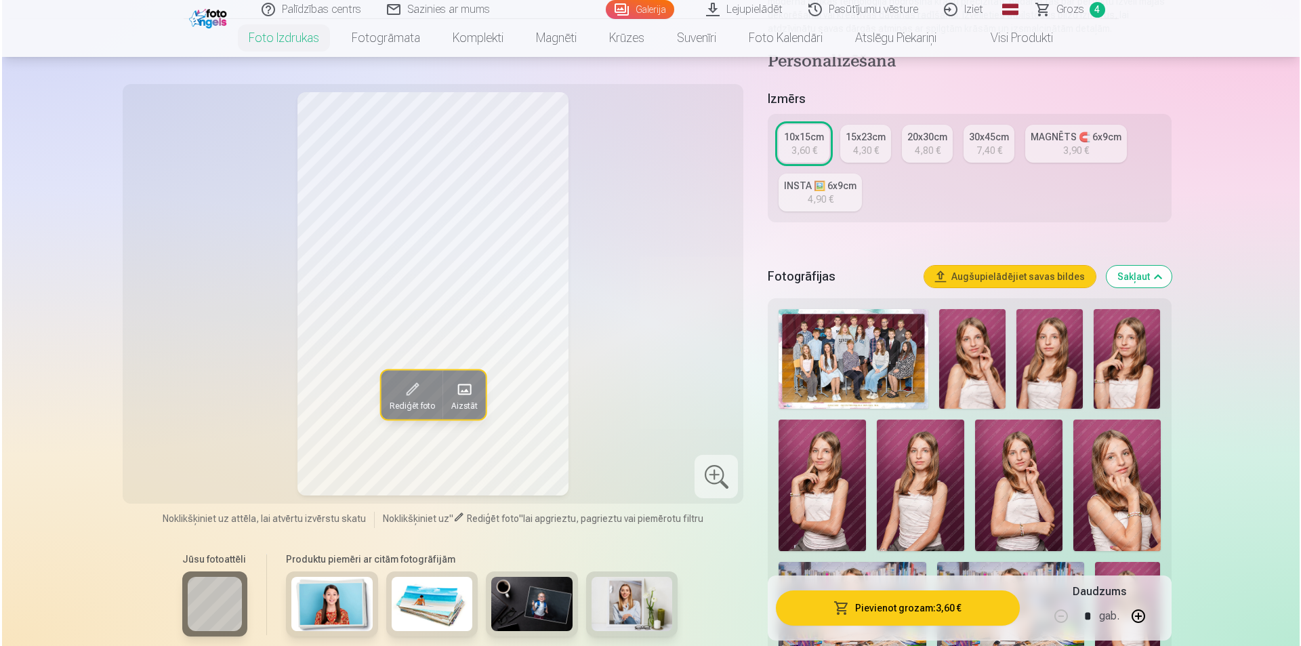
scroll to position [0, 0]
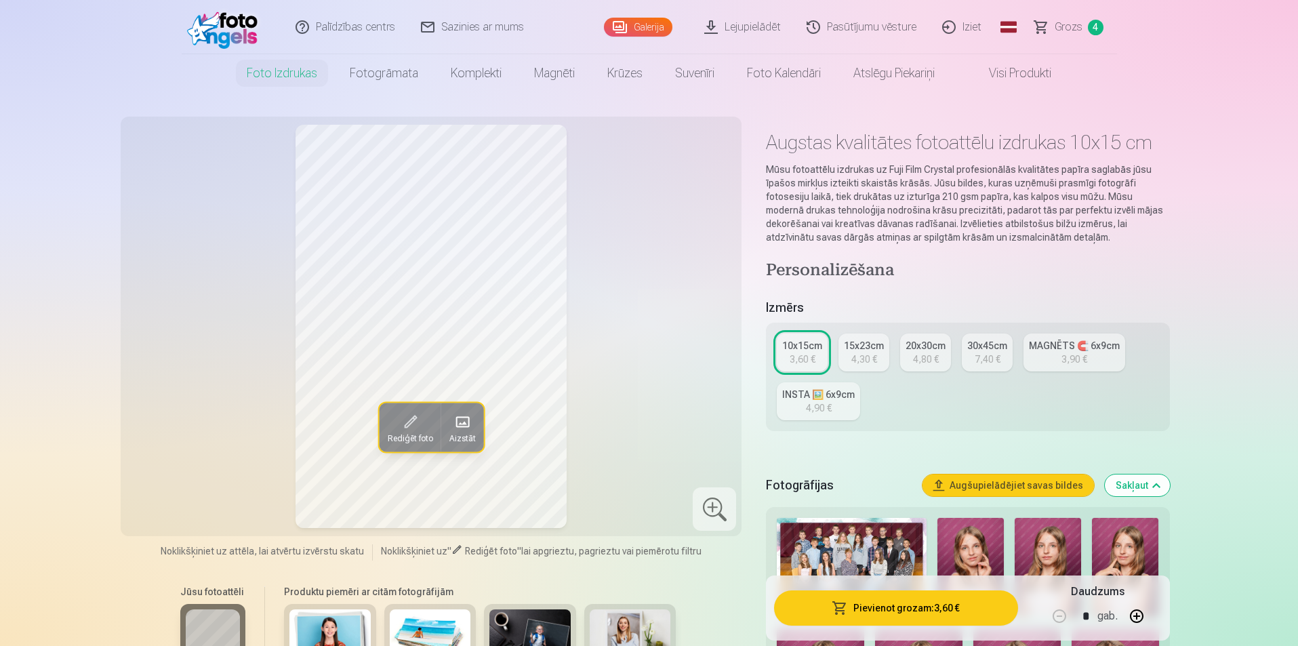
click at [900, 602] on button "Pievienot grozam : 3,60 €" at bounding box center [895, 607] width 243 height 35
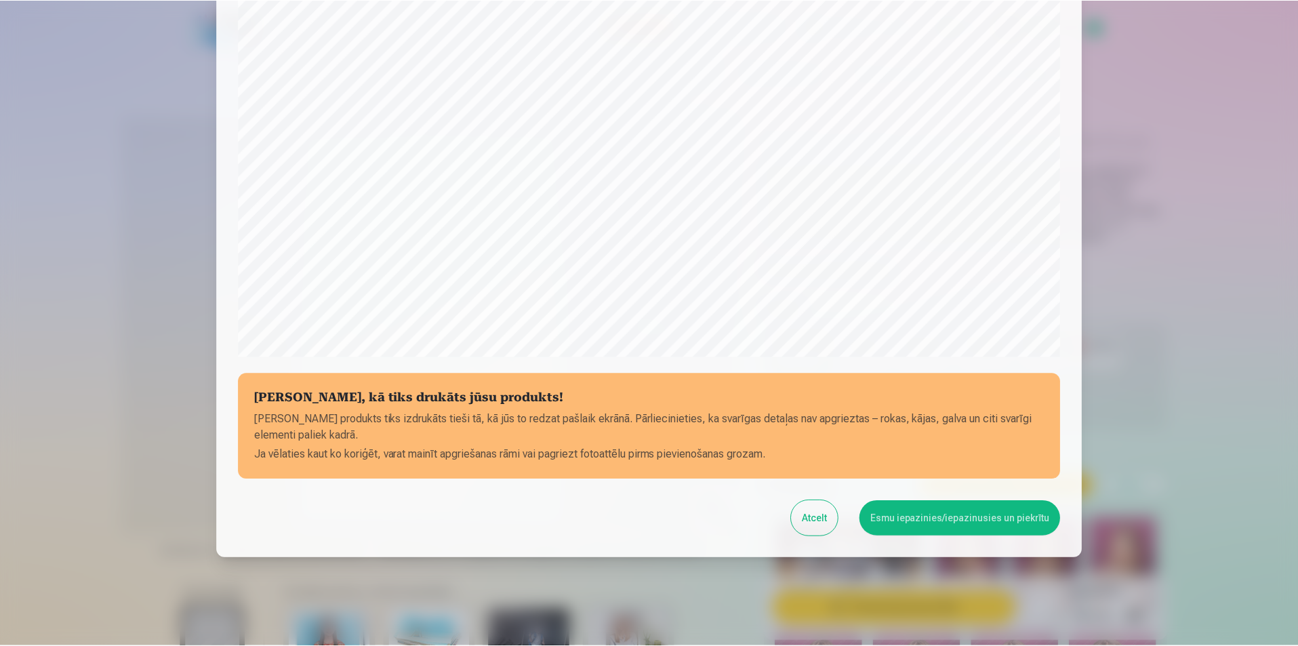
scroll to position [330, 0]
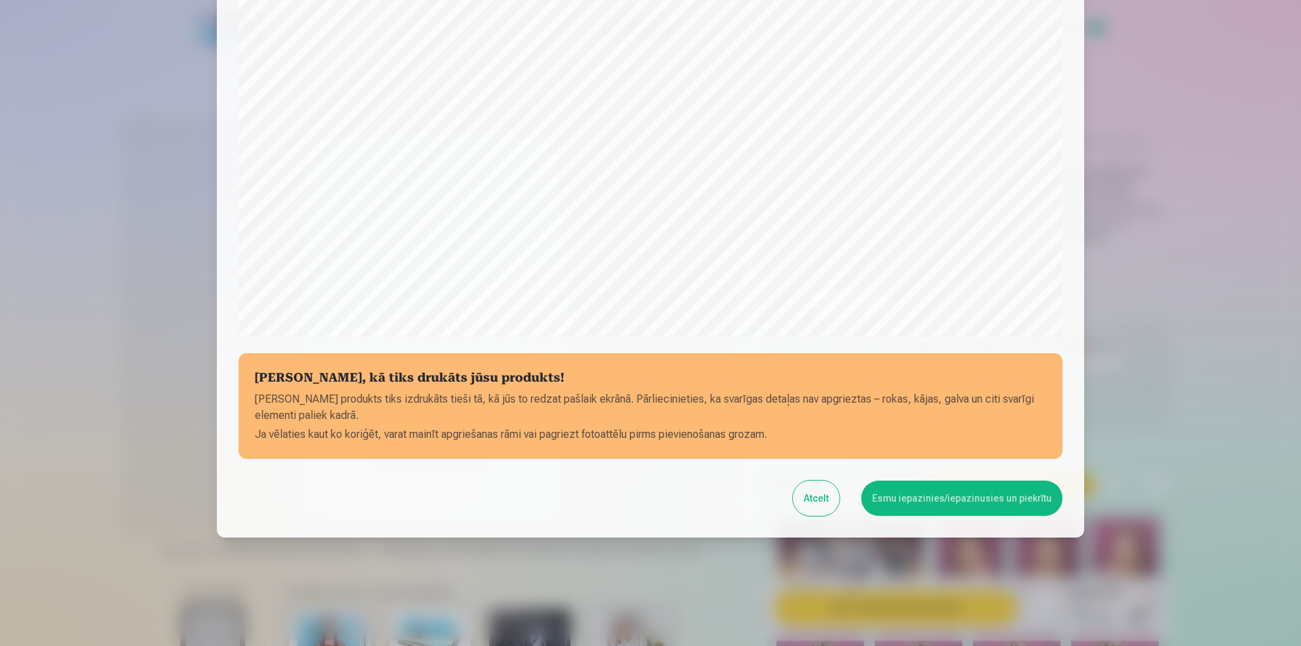
click at [930, 500] on button "Esmu iepazinies/iepazinusies un piekrītu" at bounding box center [961, 498] width 201 height 35
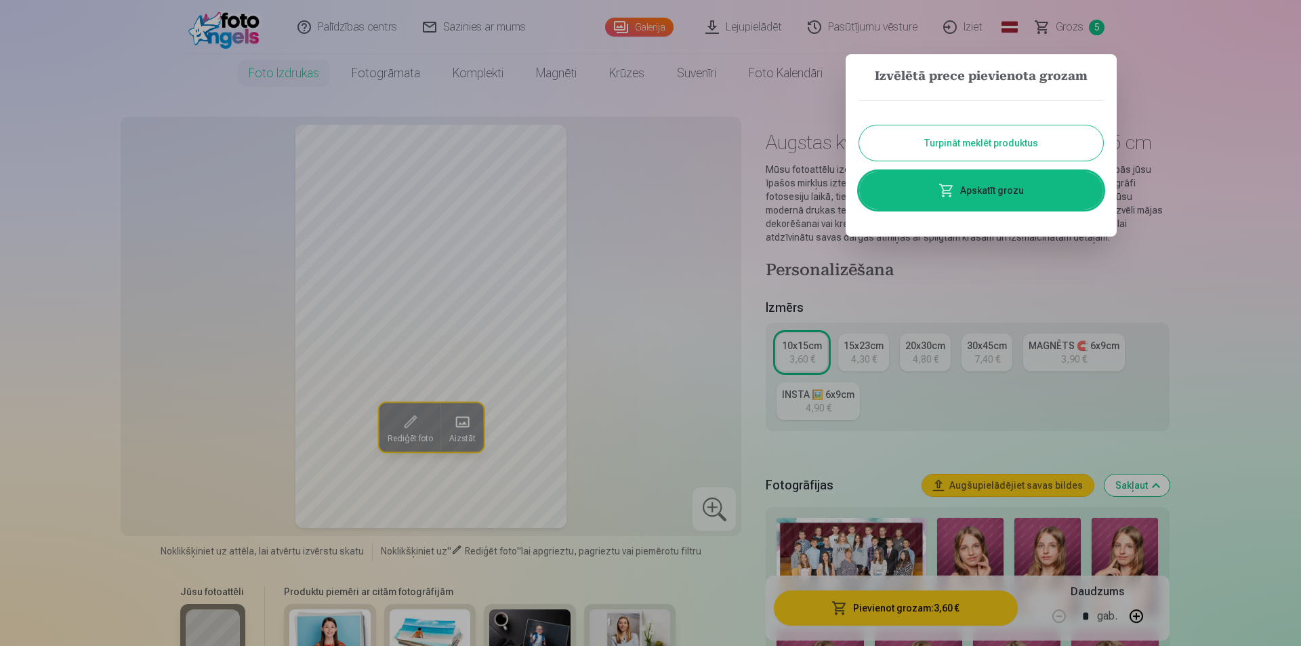
click at [1005, 145] on button "Turpināt meklēt produktus" at bounding box center [981, 142] width 244 height 35
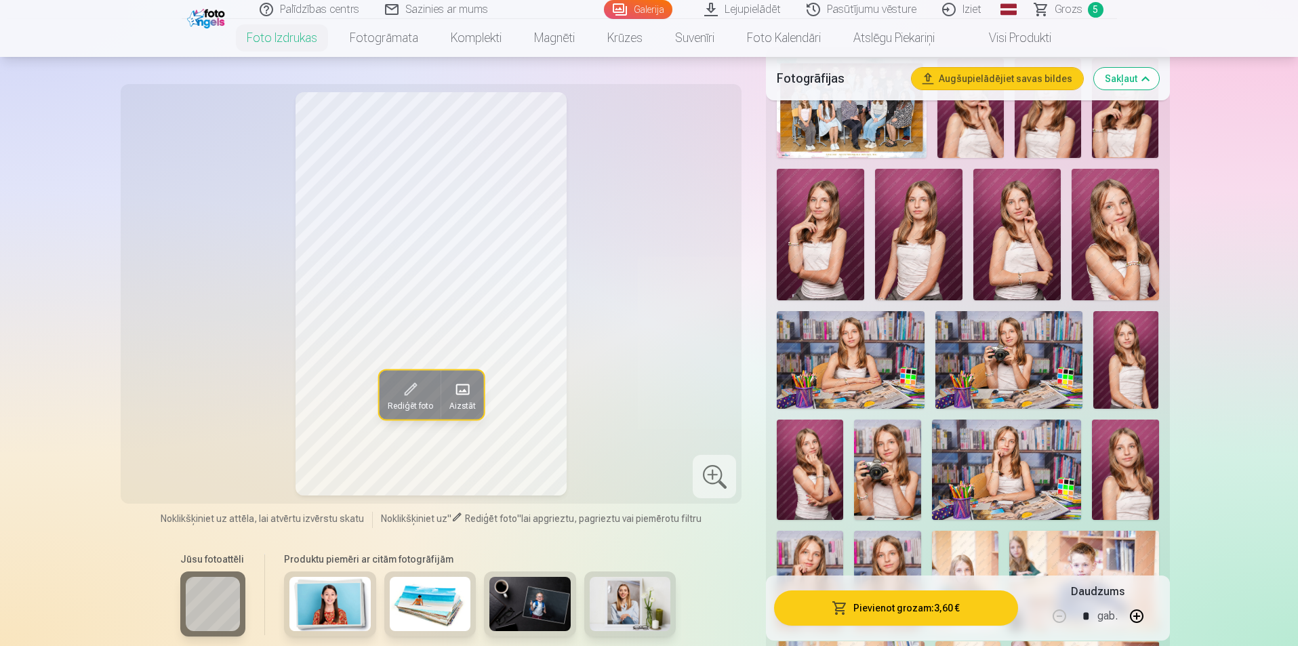
scroll to position [542, 0]
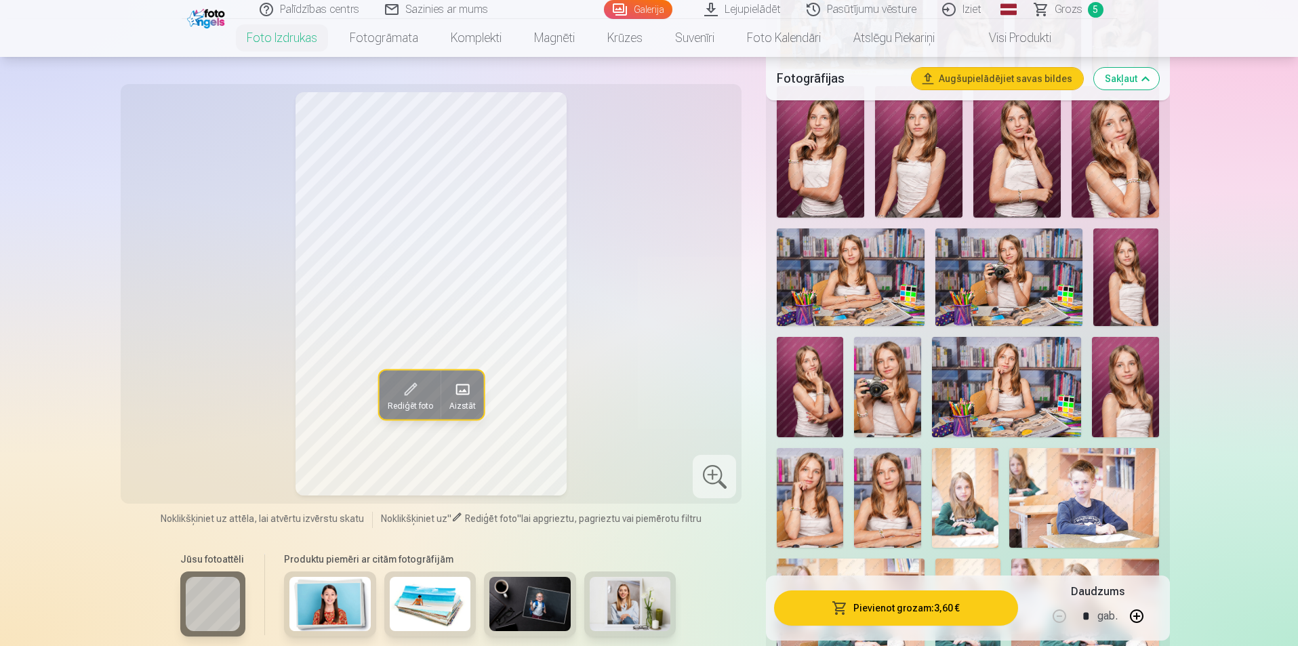
click at [1145, 377] on img at bounding box center [1125, 387] width 66 height 100
click at [828, 502] on img at bounding box center [810, 498] width 66 height 100
click at [895, 508] on img at bounding box center [887, 498] width 66 height 100
click at [825, 508] on img at bounding box center [810, 498] width 66 height 100
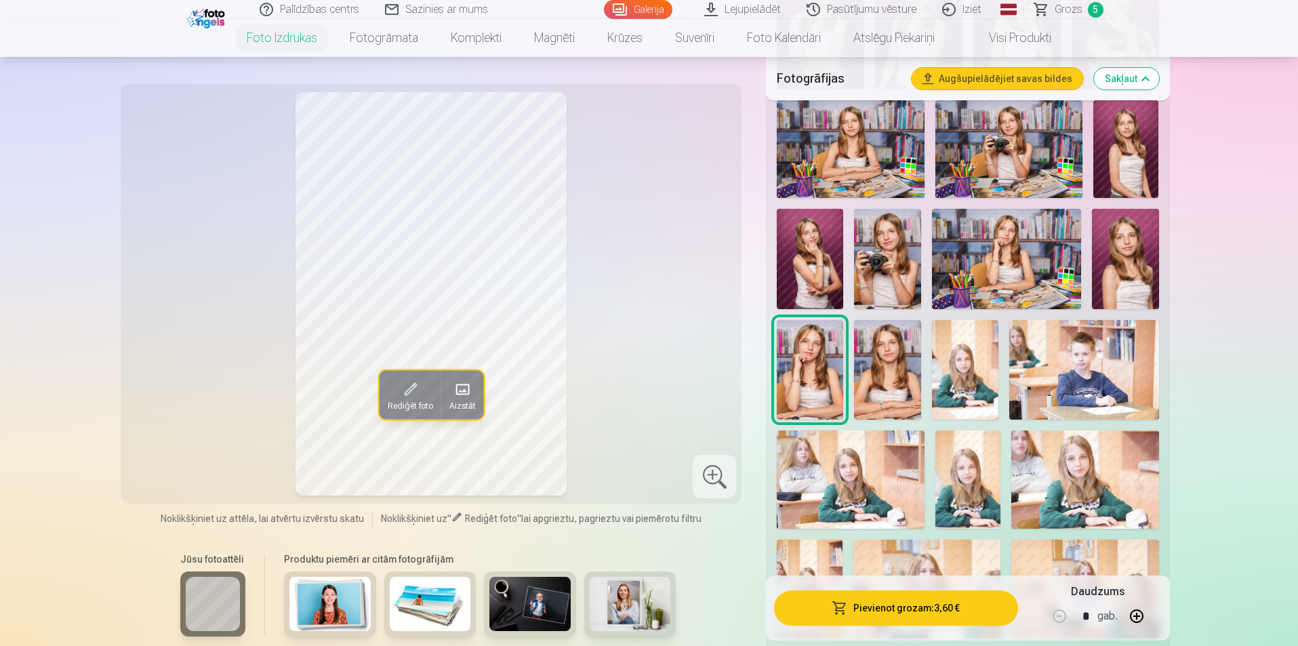
scroll to position [746, 0]
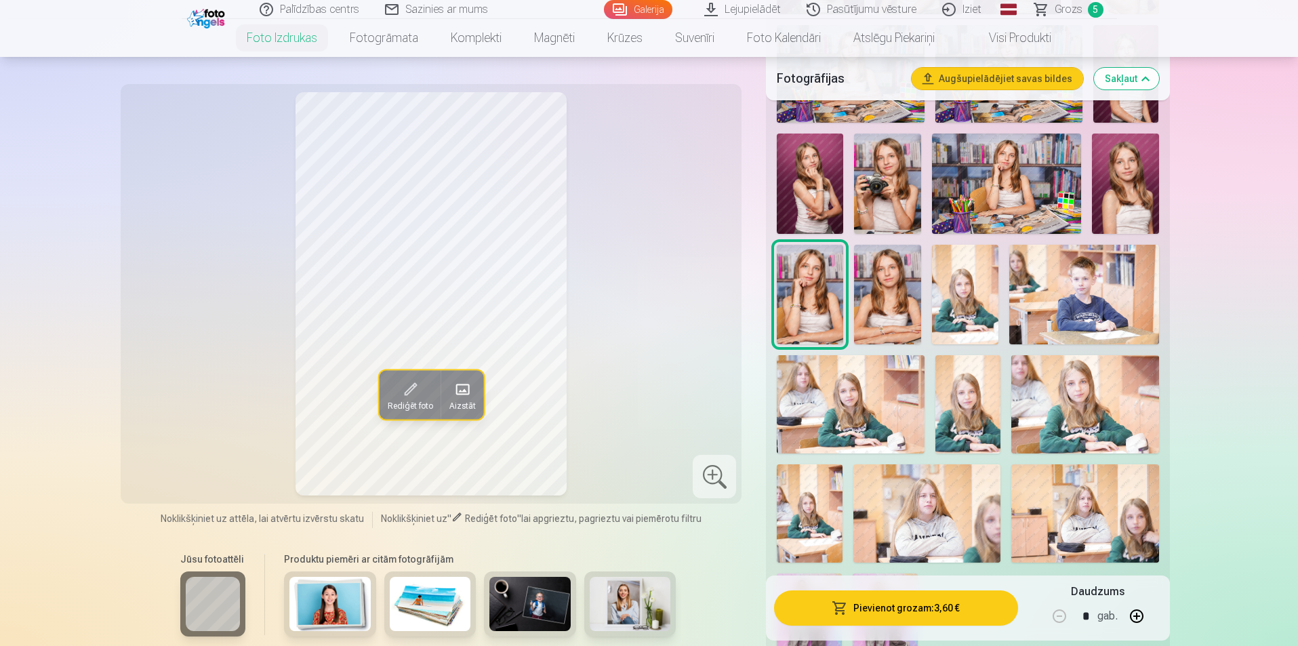
click at [981, 294] on img at bounding box center [965, 295] width 66 height 100
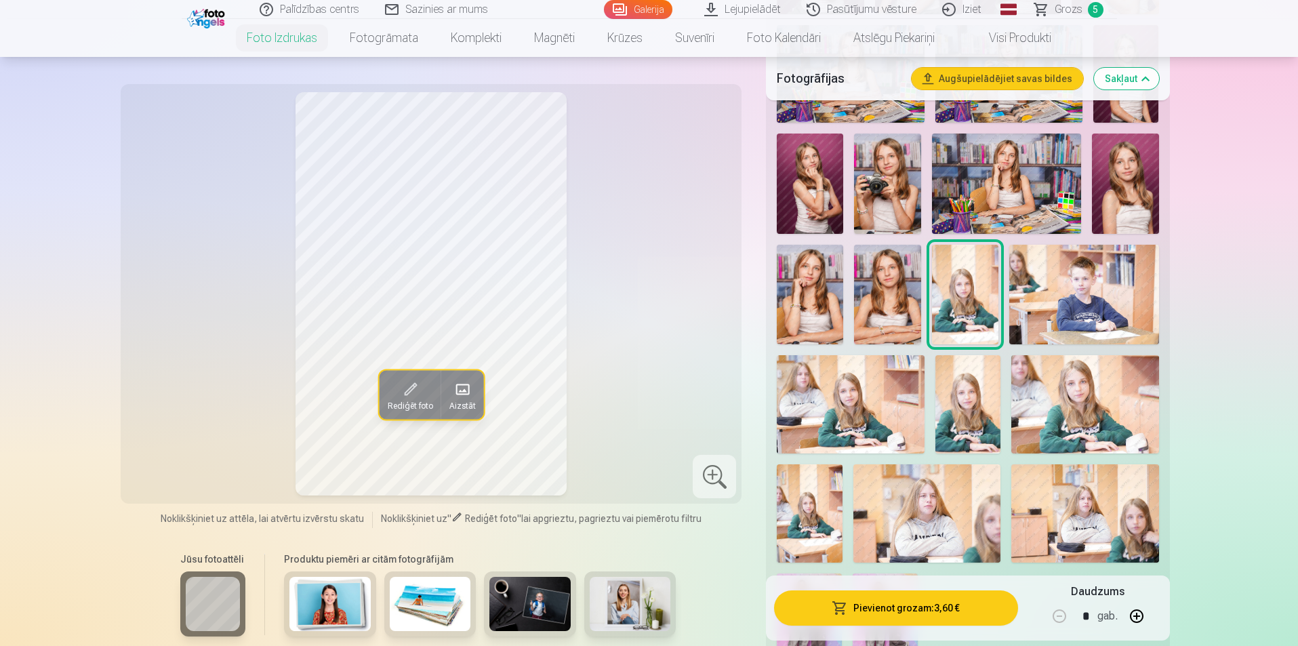
click at [973, 422] on img at bounding box center [968, 404] width 66 height 98
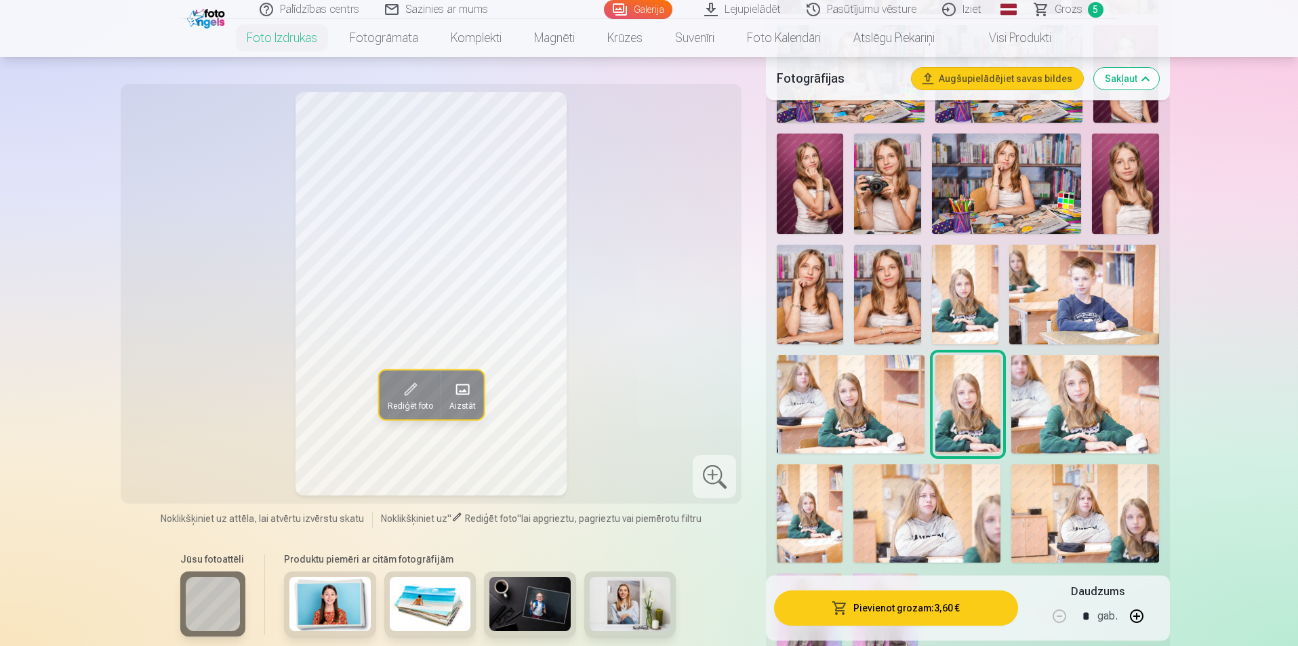
click at [1076, 15] on span "Grozs" at bounding box center [1069, 9] width 28 height 16
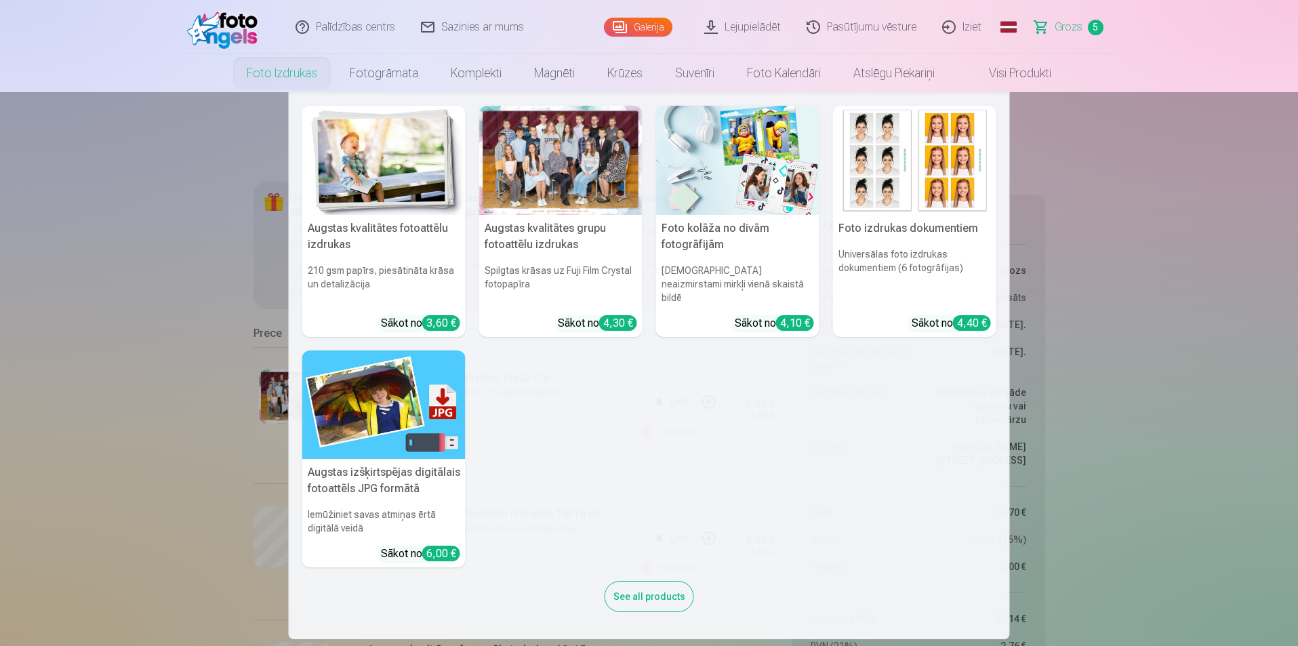
click at [287, 75] on link "Foto izdrukas" at bounding box center [281, 73] width 103 height 38
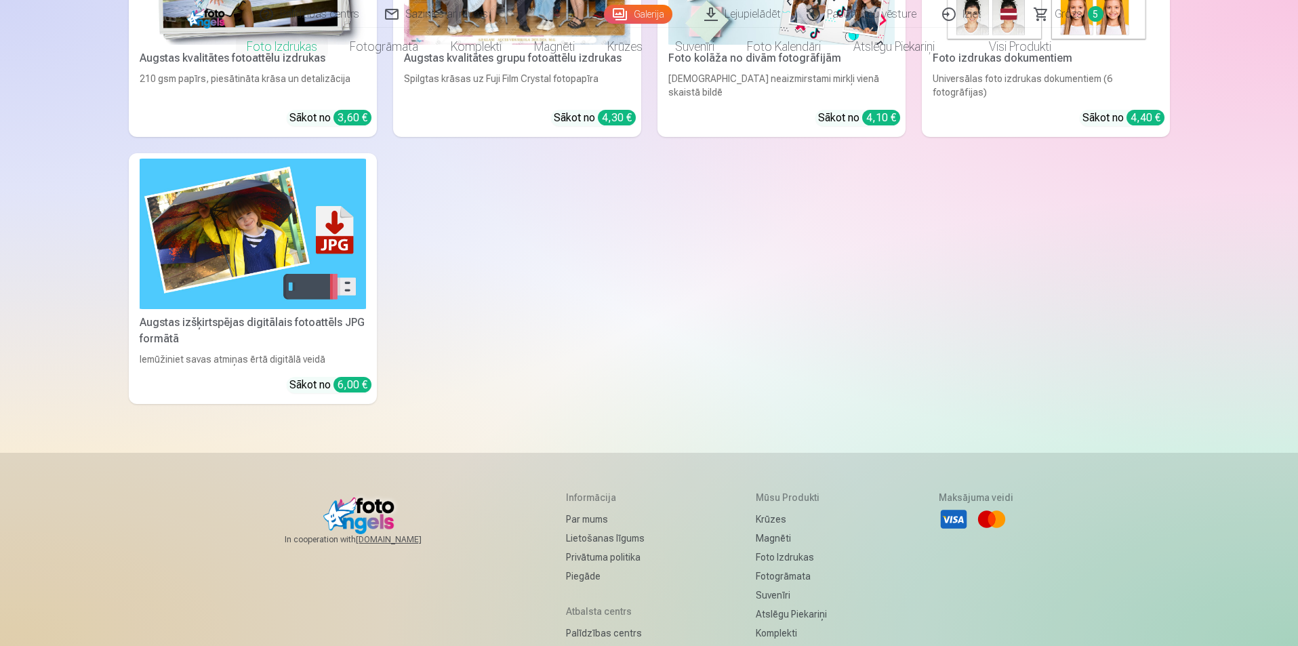
scroll to position [18, 0]
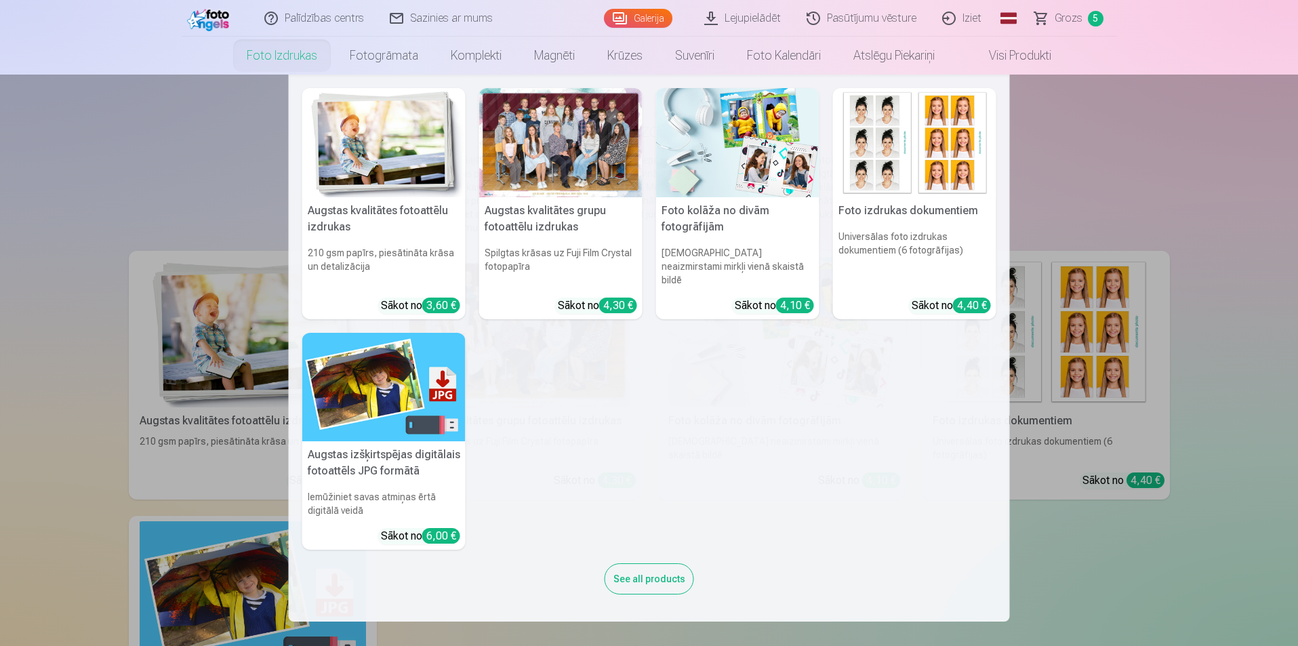
click at [253, 49] on link "Foto izdrukas" at bounding box center [281, 56] width 103 height 38
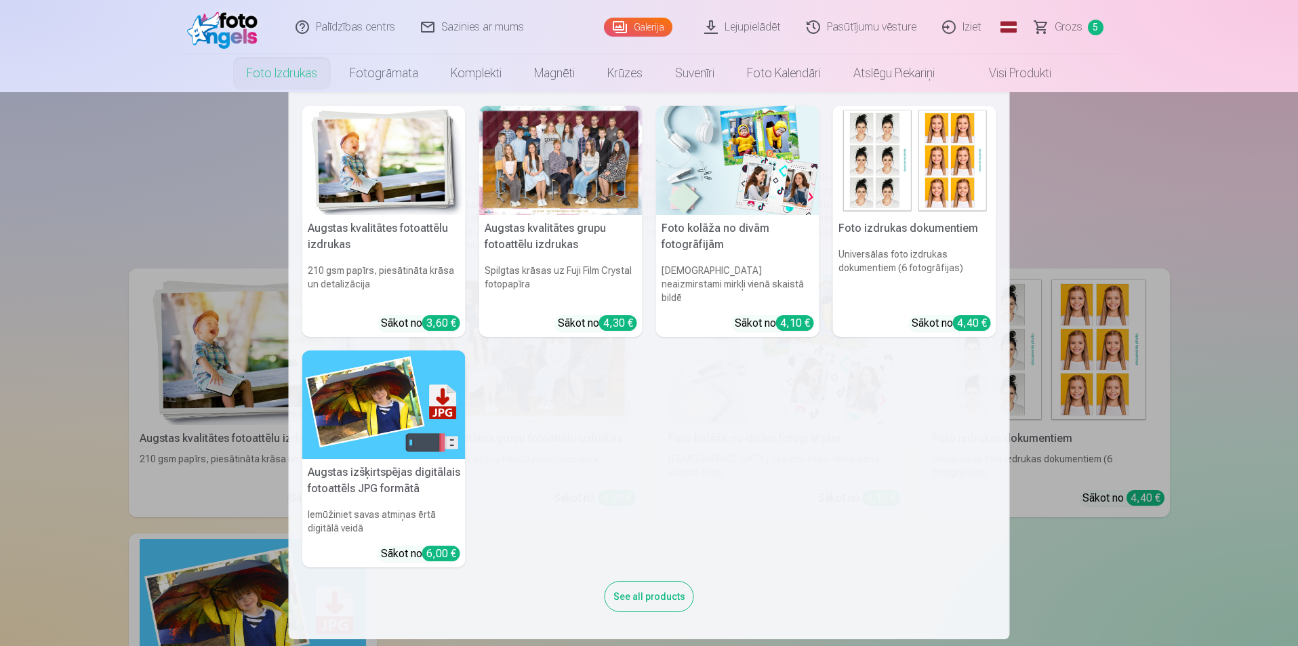
click at [636, 589] on div "See all products" at bounding box center [649, 596] width 89 height 31
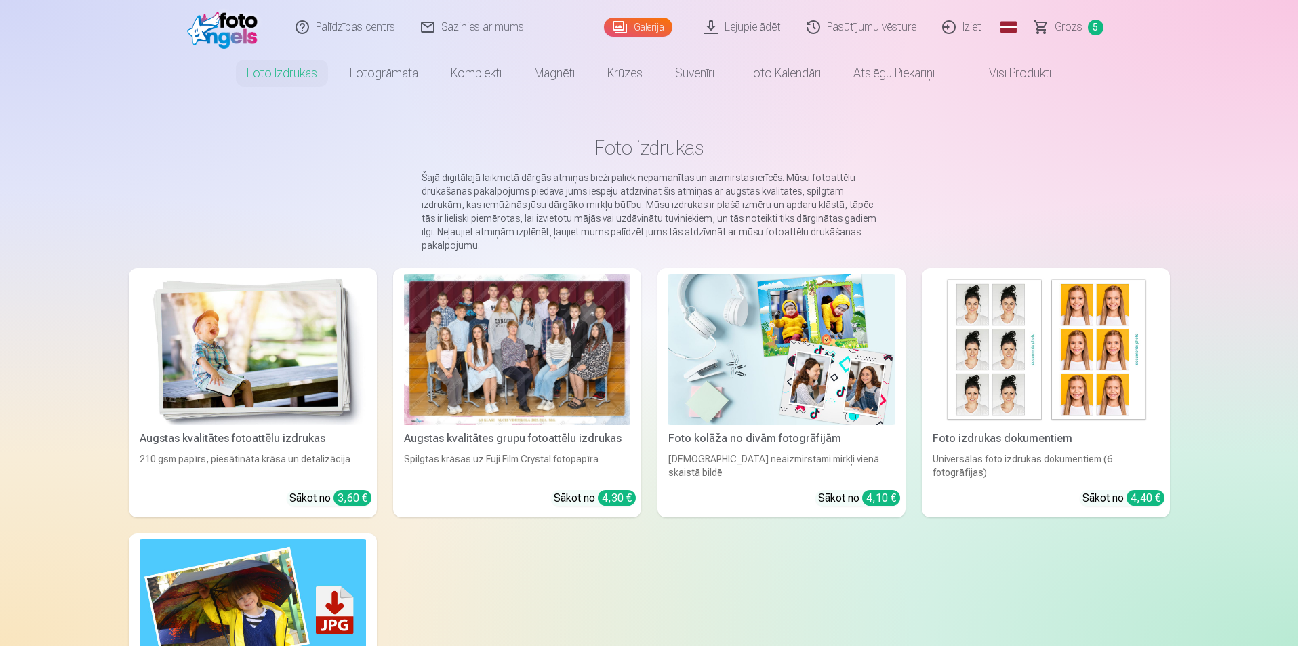
click at [1063, 28] on span "Grozs" at bounding box center [1069, 27] width 28 height 16
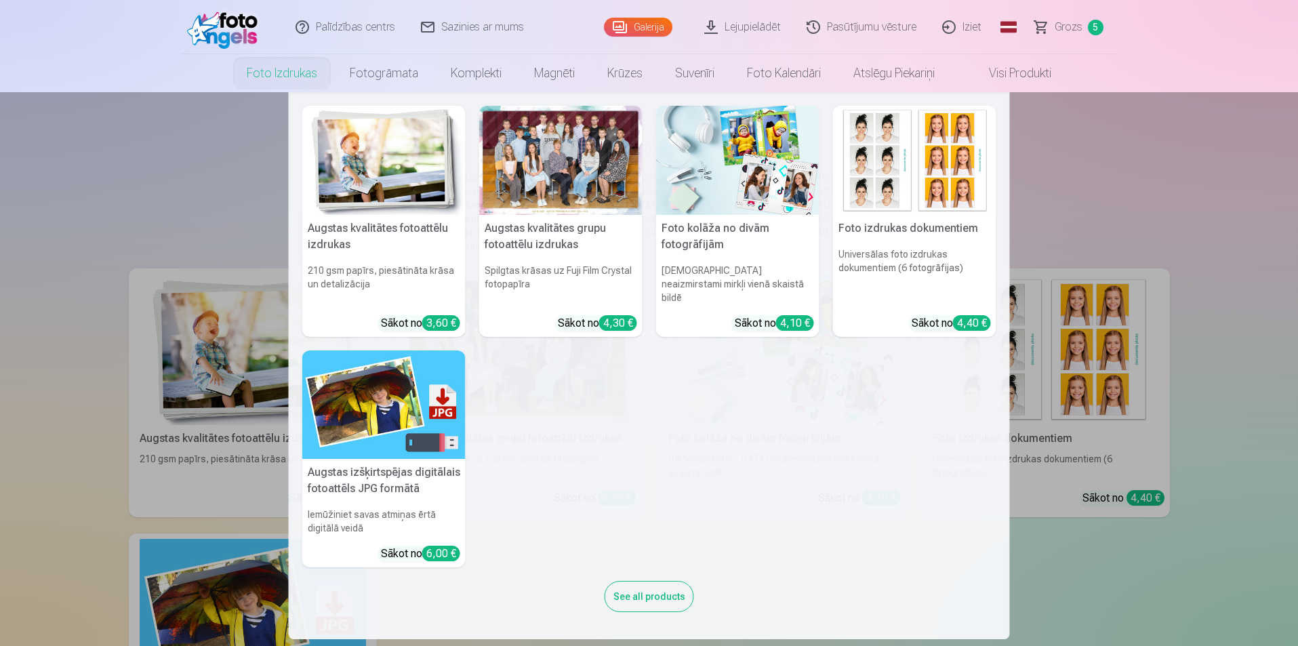
click at [278, 76] on link "Foto izdrukas" at bounding box center [281, 73] width 103 height 38
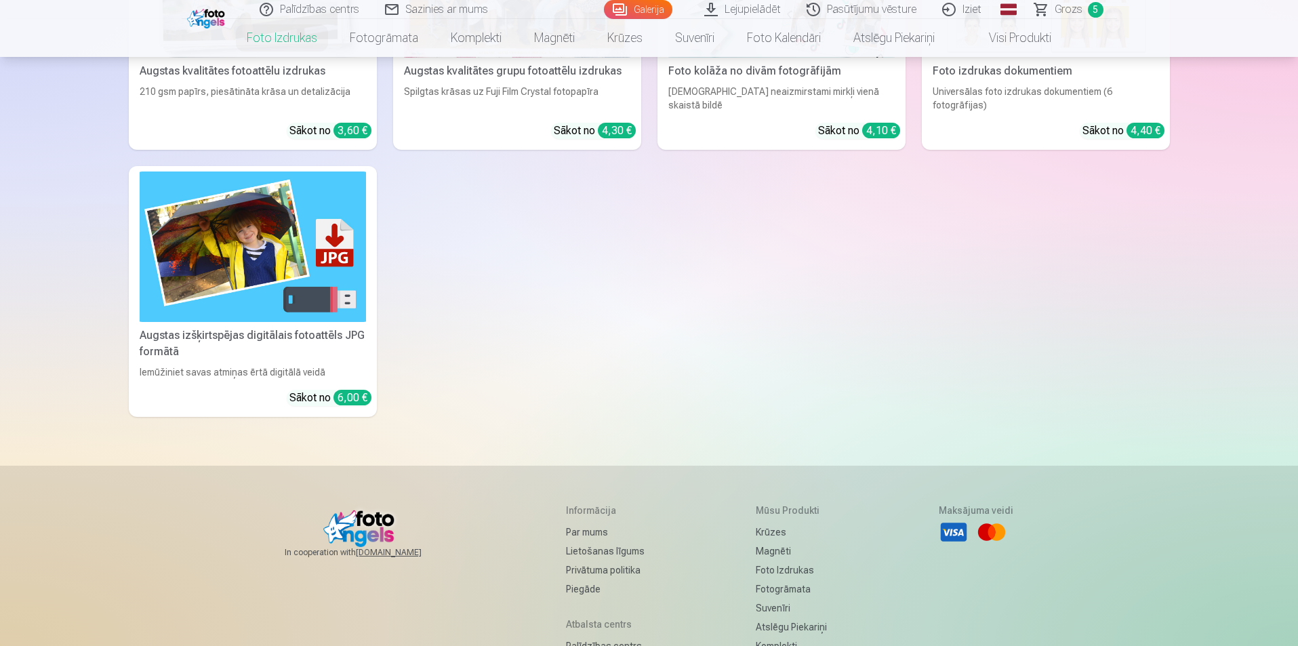
scroll to position [153, 0]
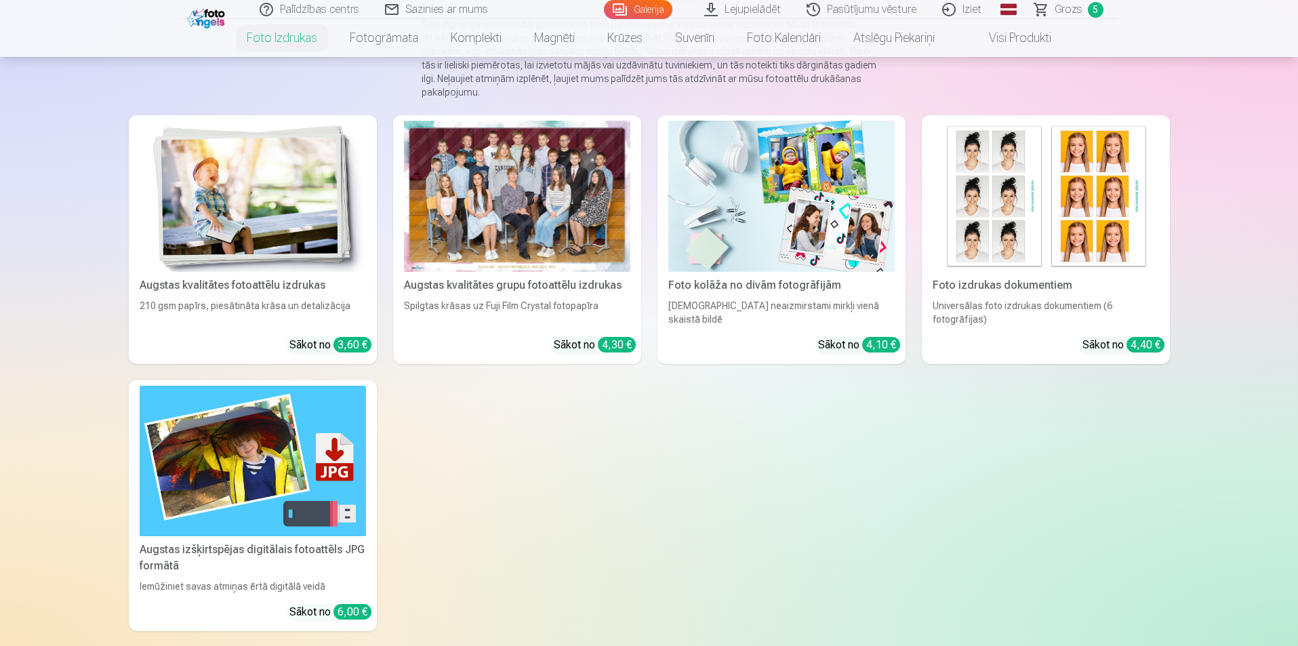
click at [556, 215] on div at bounding box center [517, 196] width 226 height 151
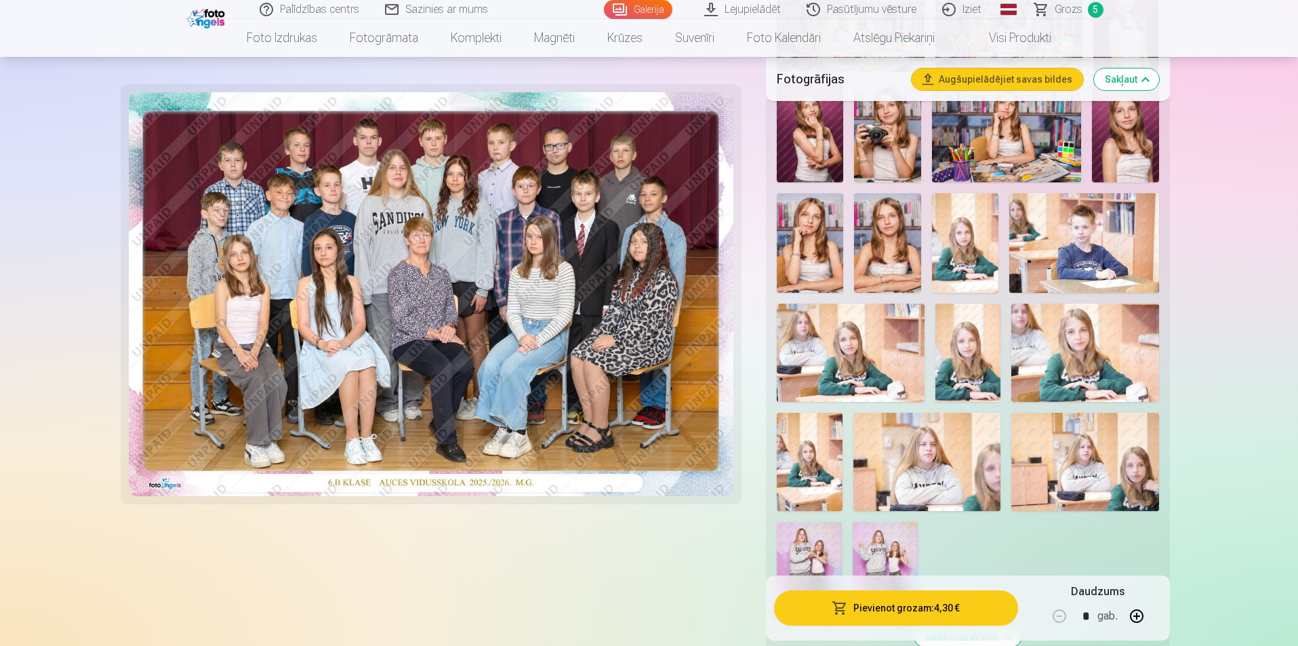
scroll to position [813, 0]
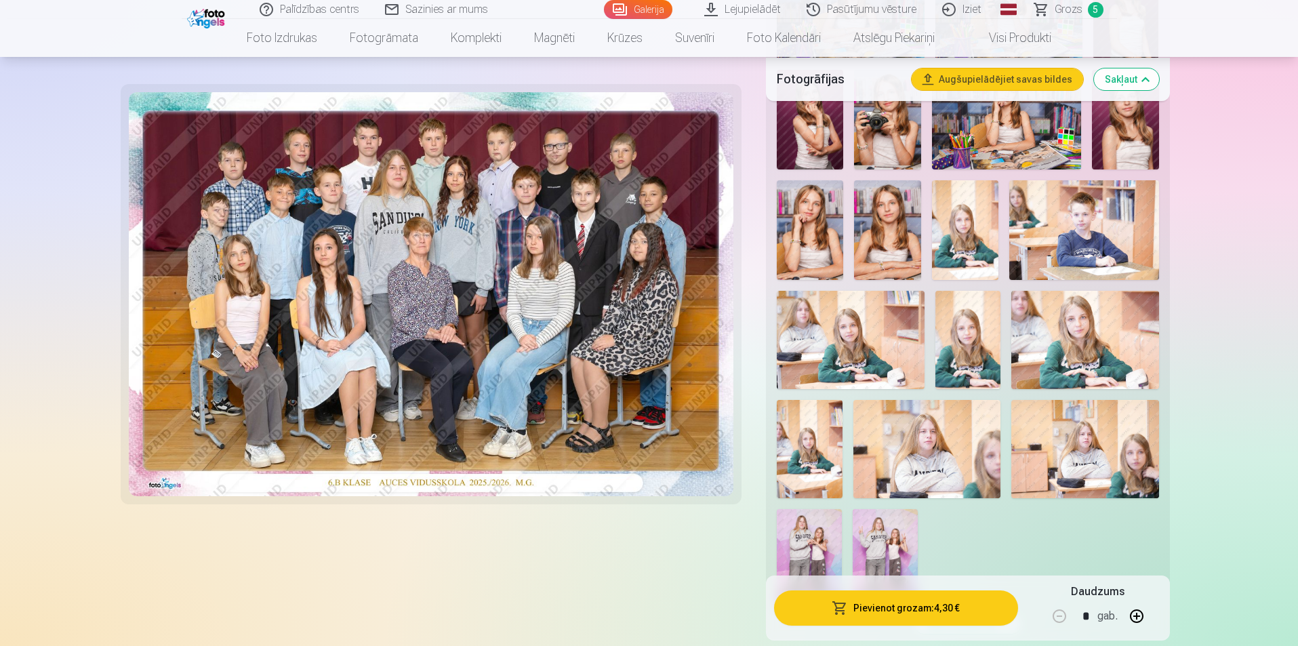
click at [1088, 358] on img at bounding box center [1084, 340] width 147 height 98
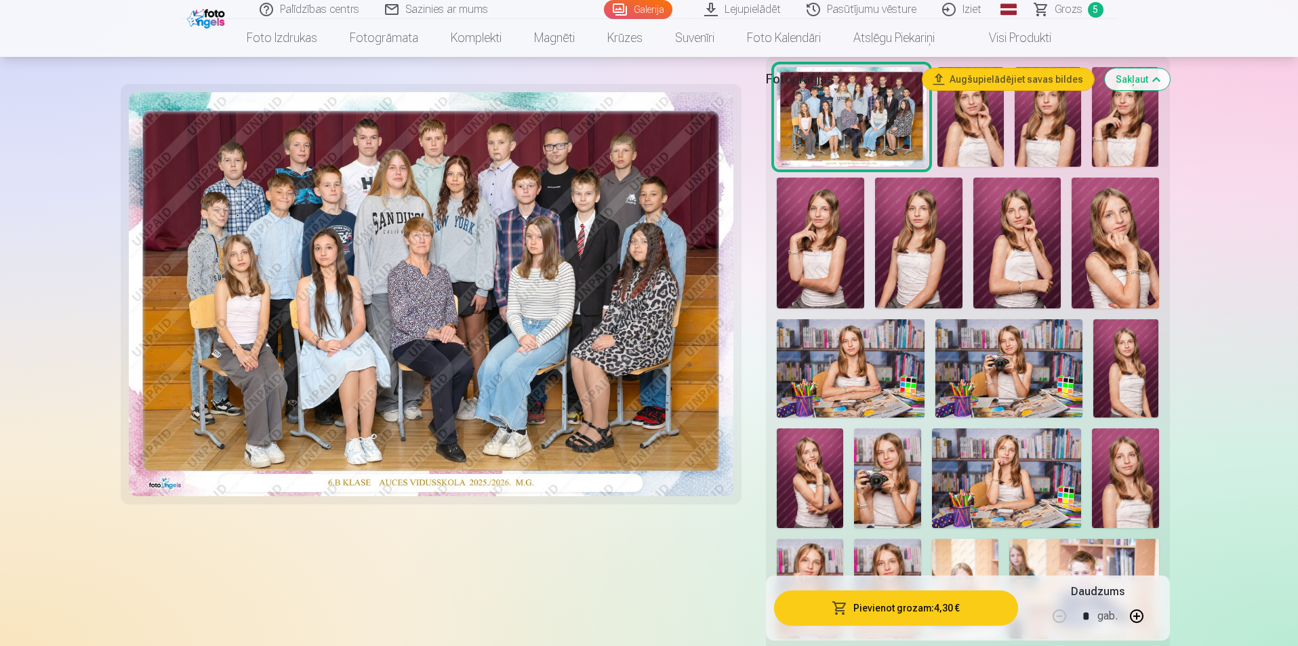
scroll to position [271, 0]
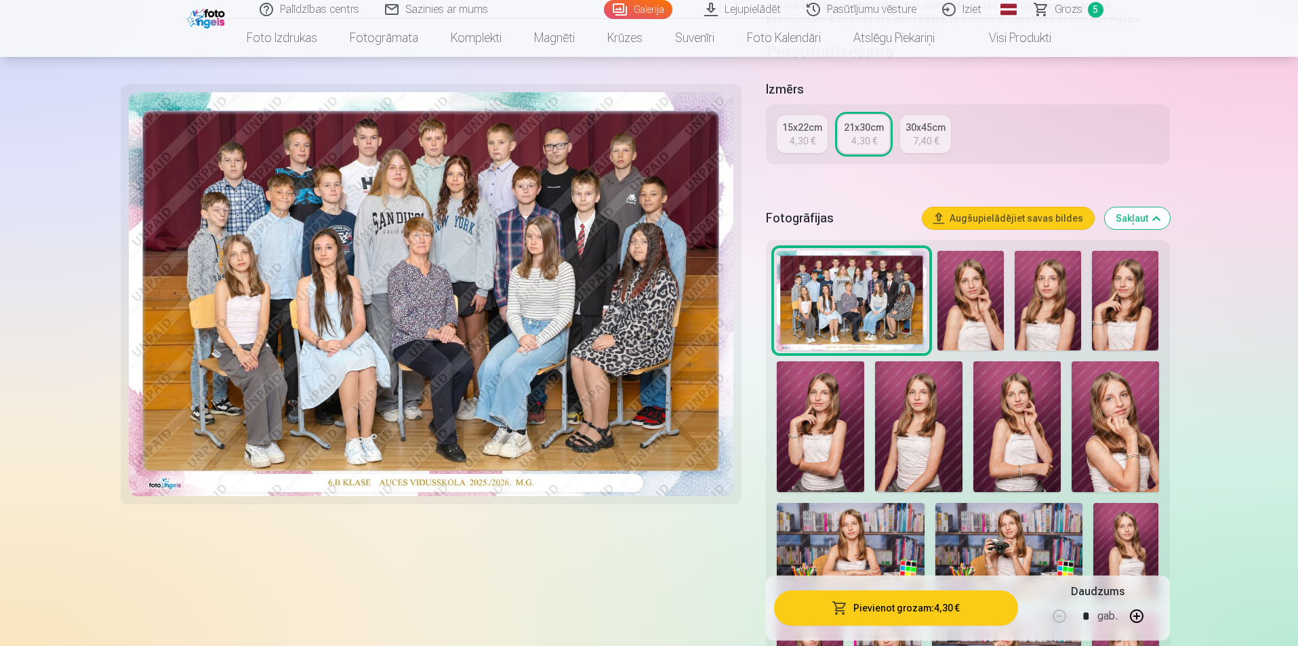
click at [804, 146] on div "4,30 €" at bounding box center [803, 141] width 26 height 14
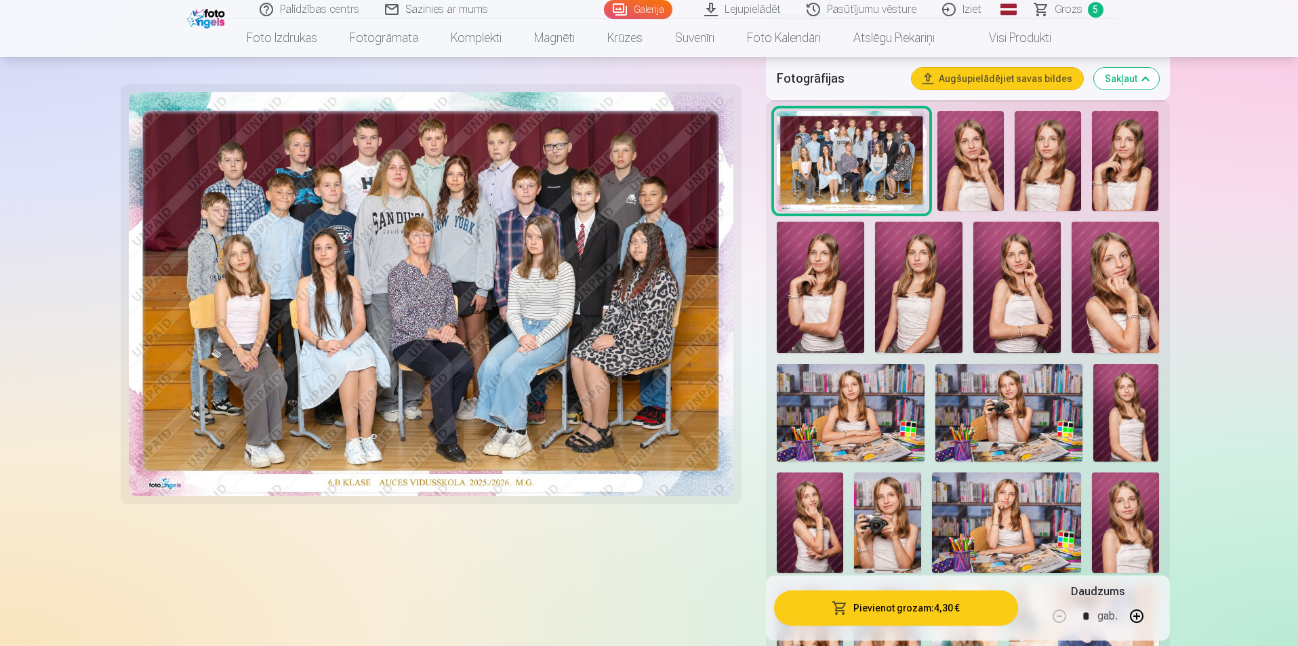
scroll to position [610, 0]
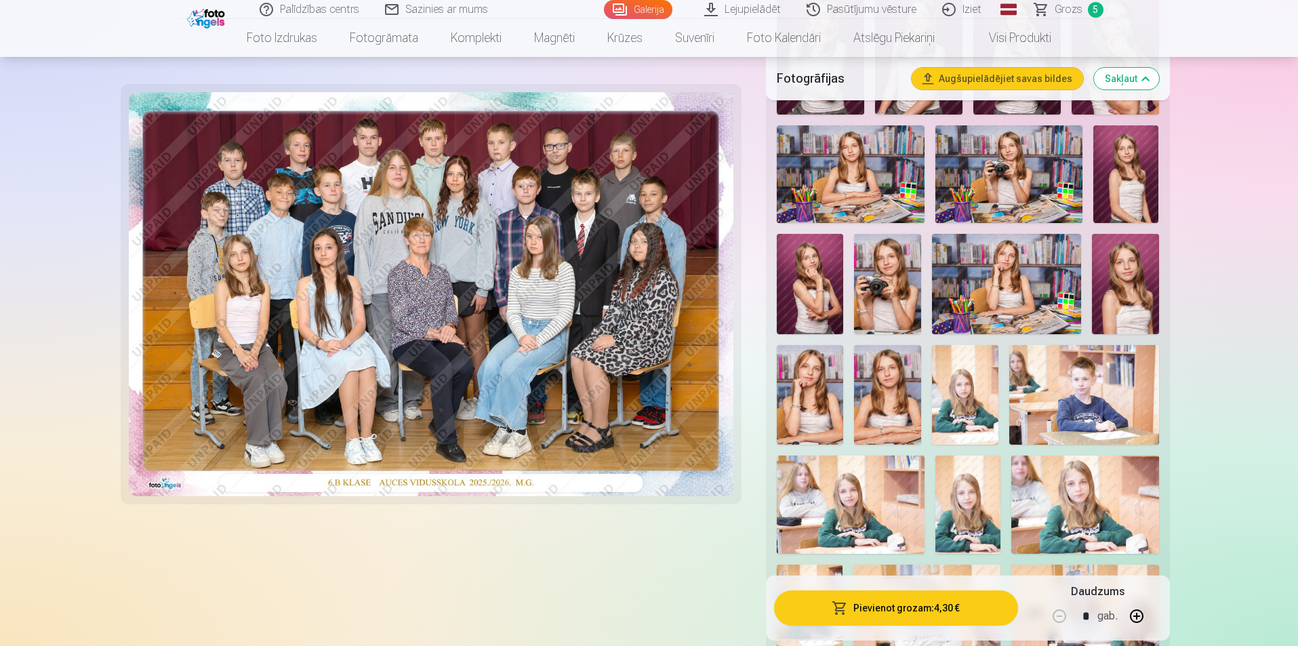
click at [863, 497] on img at bounding box center [850, 504] width 147 height 98
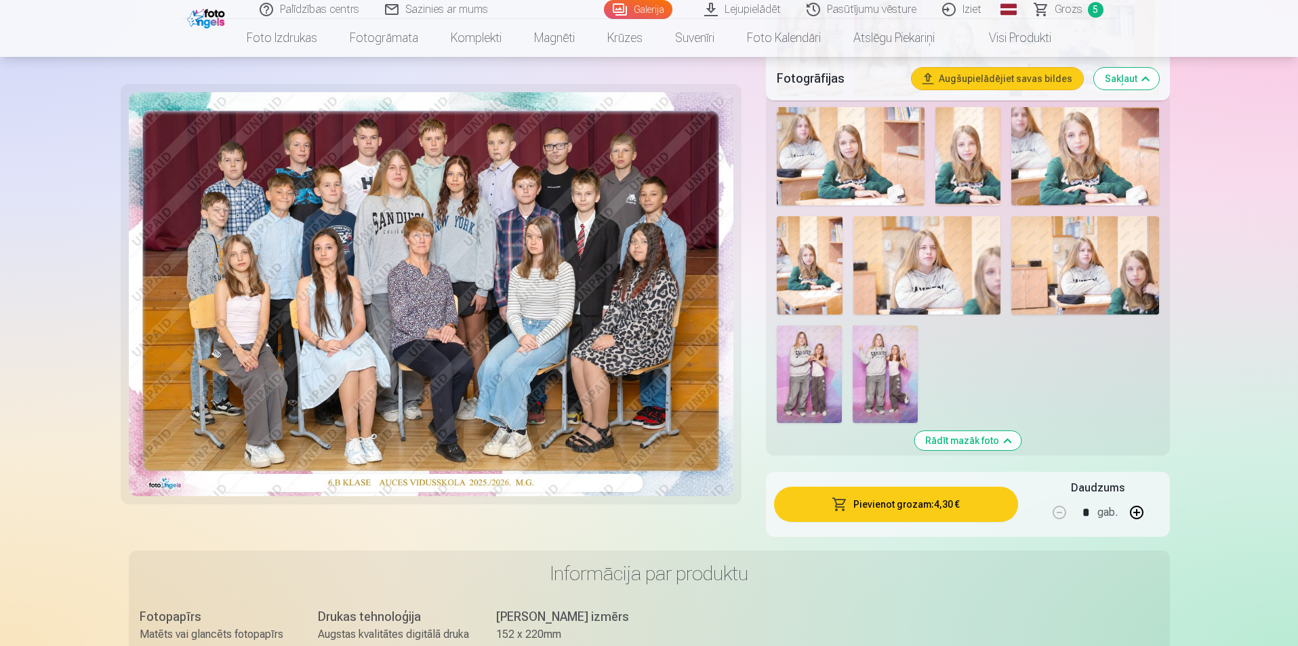
scroll to position [746, 0]
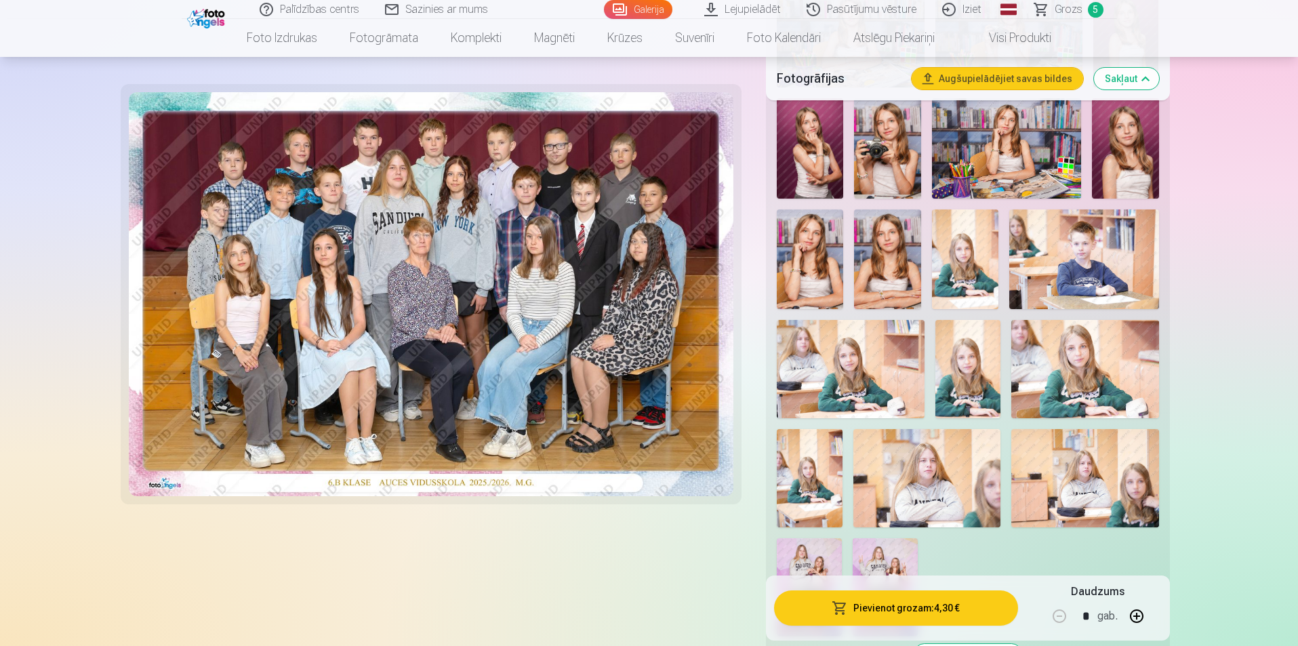
click at [871, 372] on img at bounding box center [850, 369] width 147 height 98
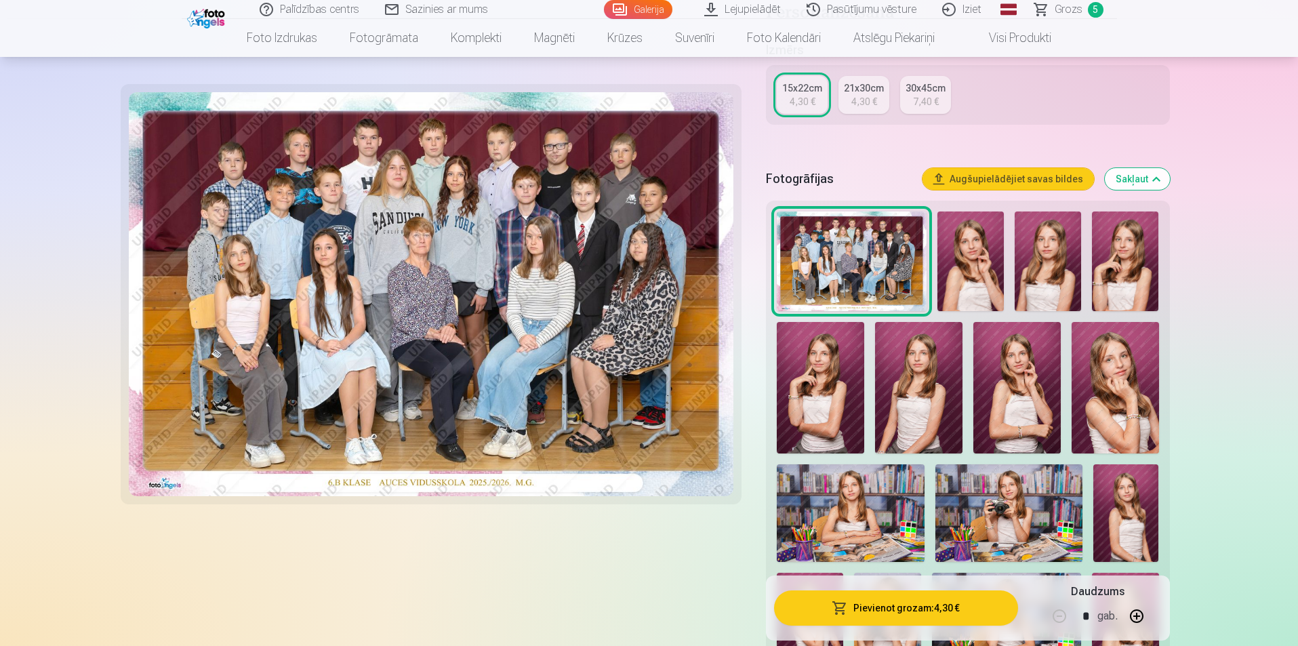
scroll to position [0, 0]
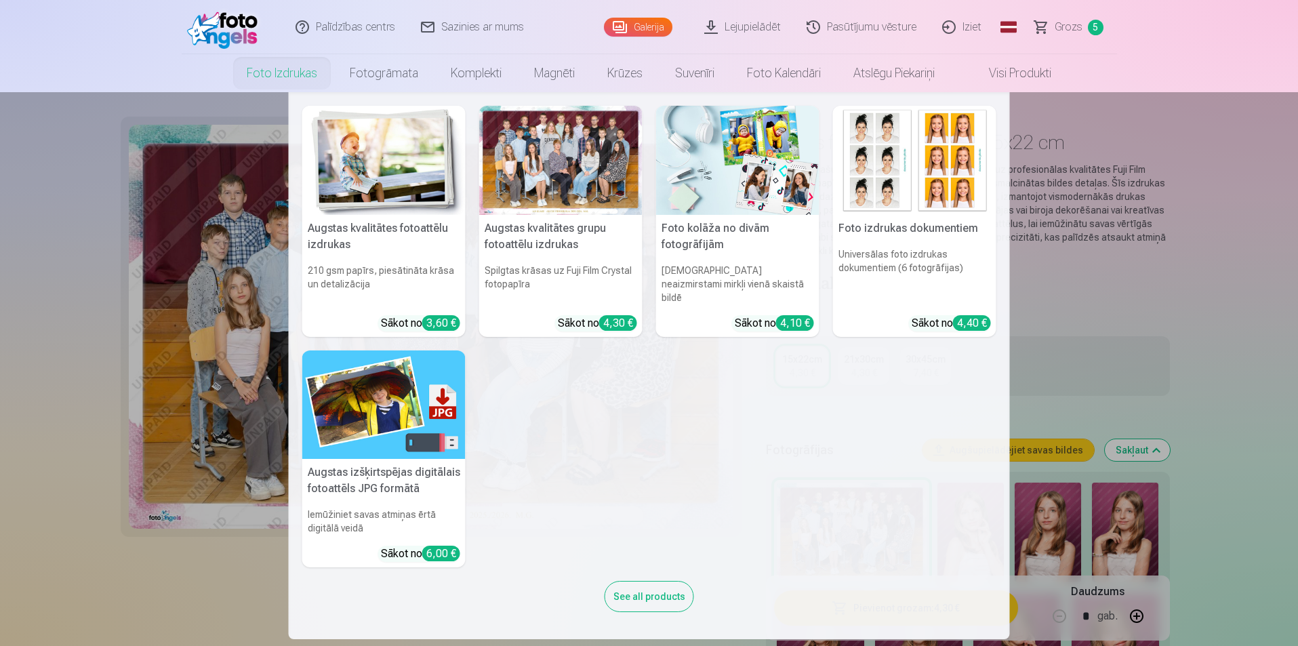
click at [282, 76] on link "Foto izdrukas" at bounding box center [281, 73] width 103 height 38
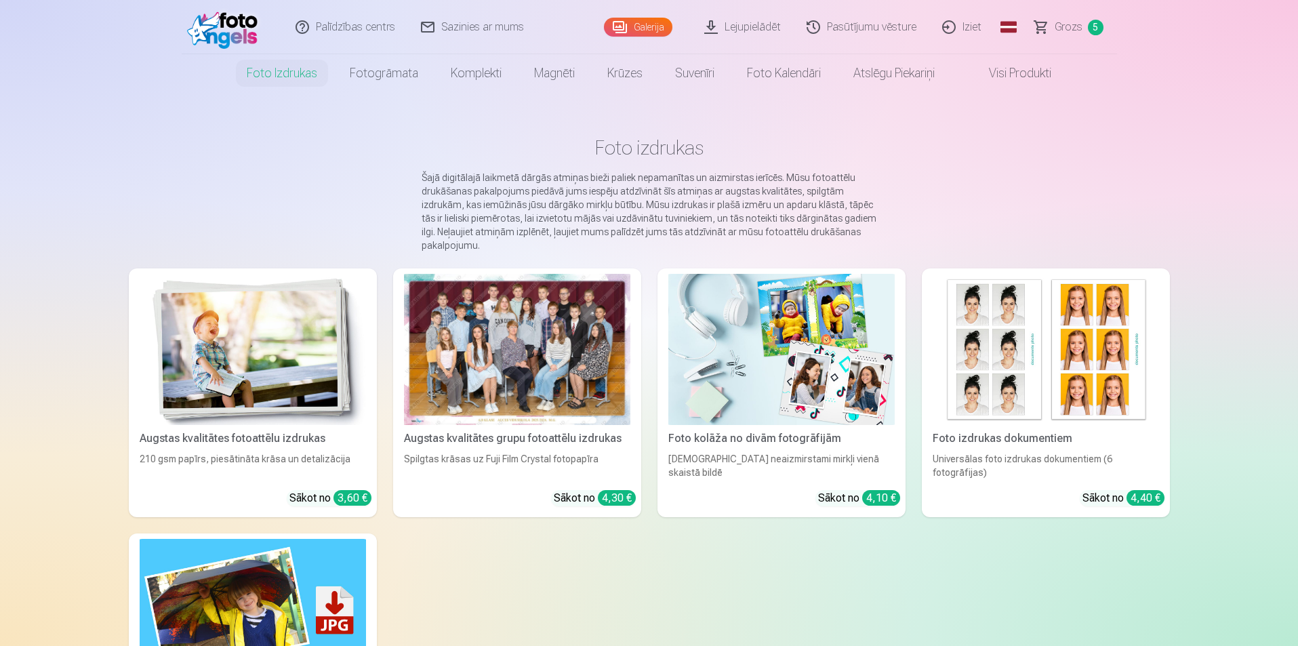
click at [579, 359] on div at bounding box center [517, 349] width 226 height 151
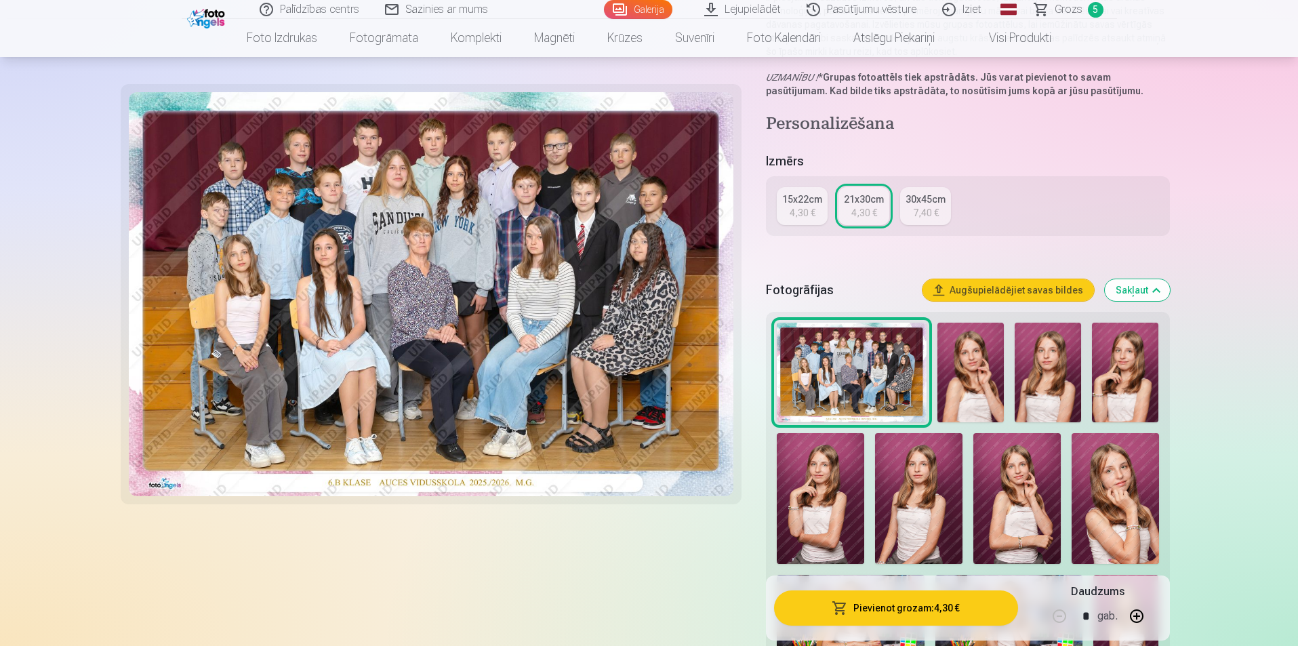
scroll to position [203, 0]
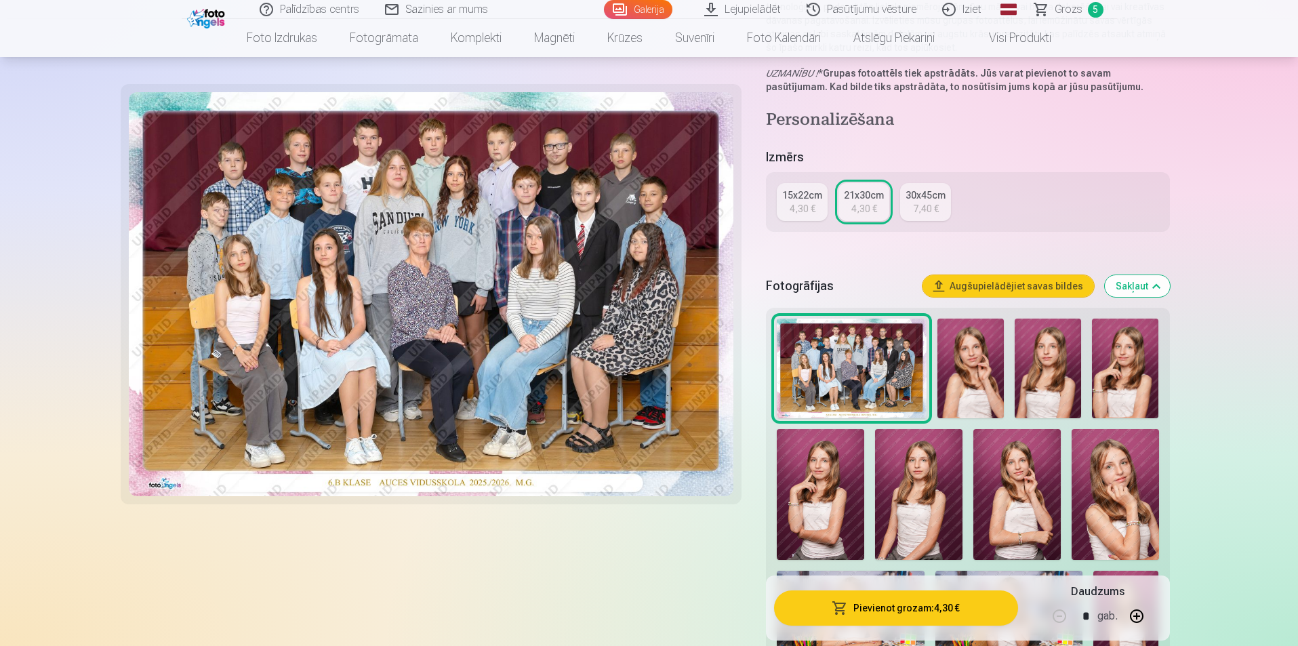
click at [974, 370] on img at bounding box center [970, 369] width 66 height 100
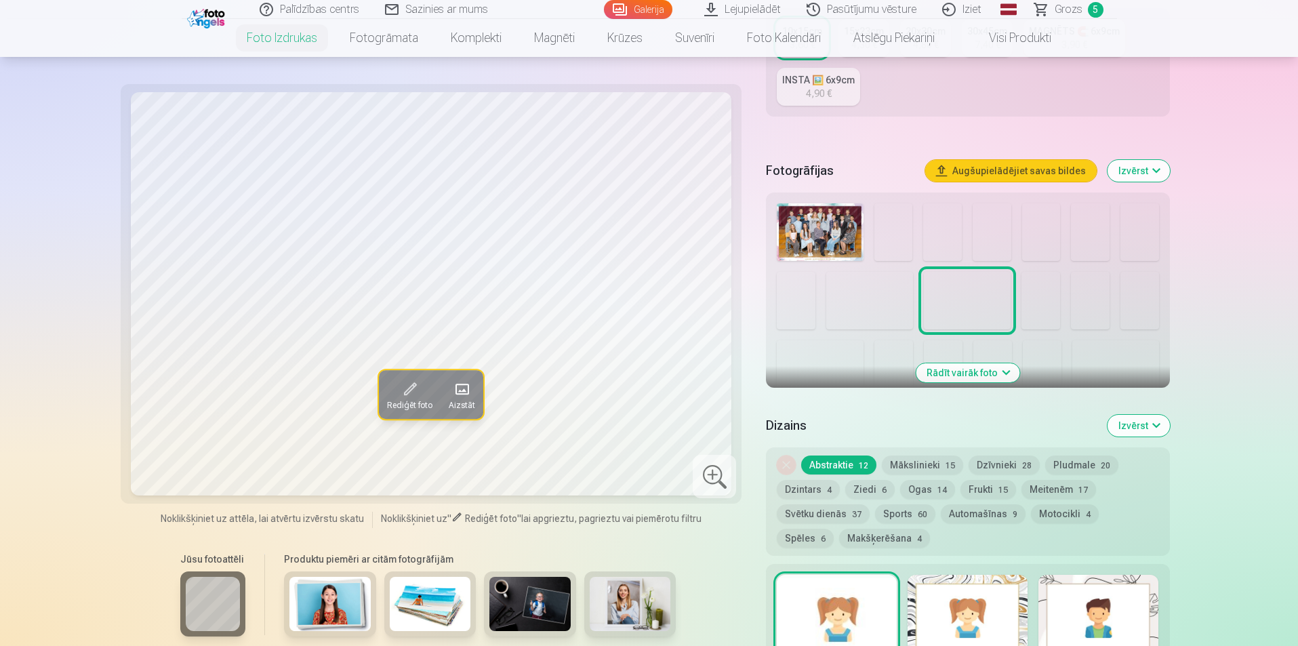
scroll to position [339, 0]
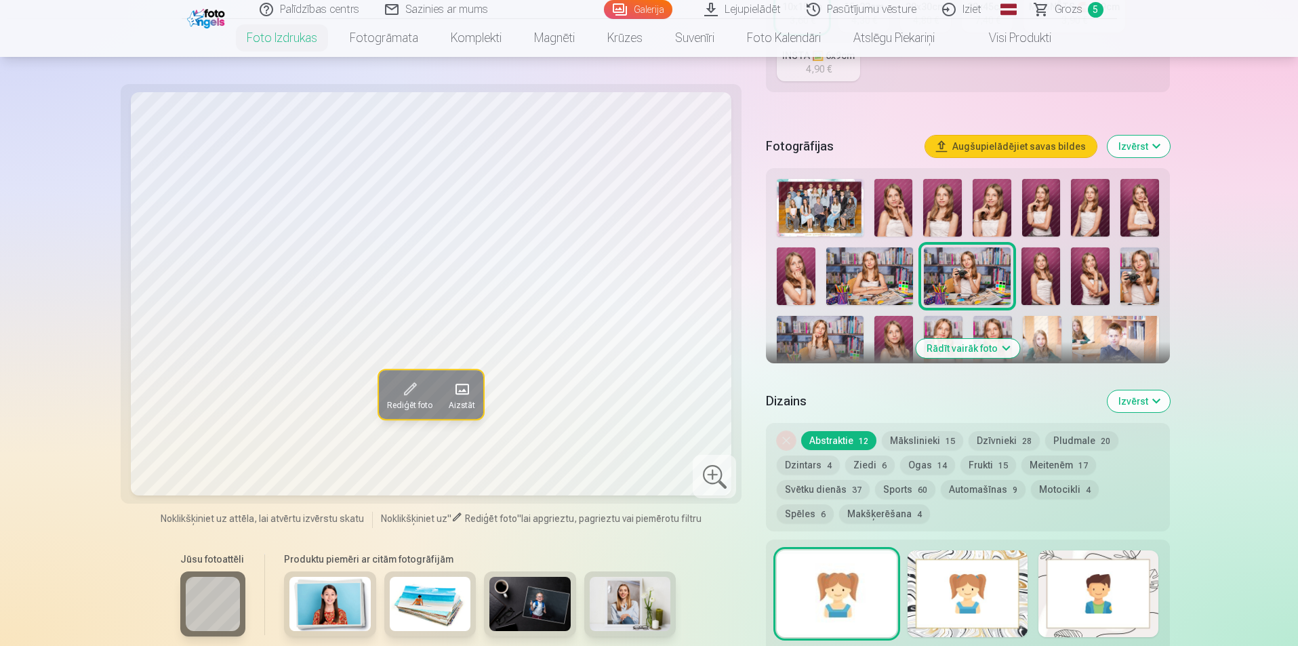
click at [989, 340] on button "Rādīt vairāk foto" at bounding box center [968, 348] width 104 height 19
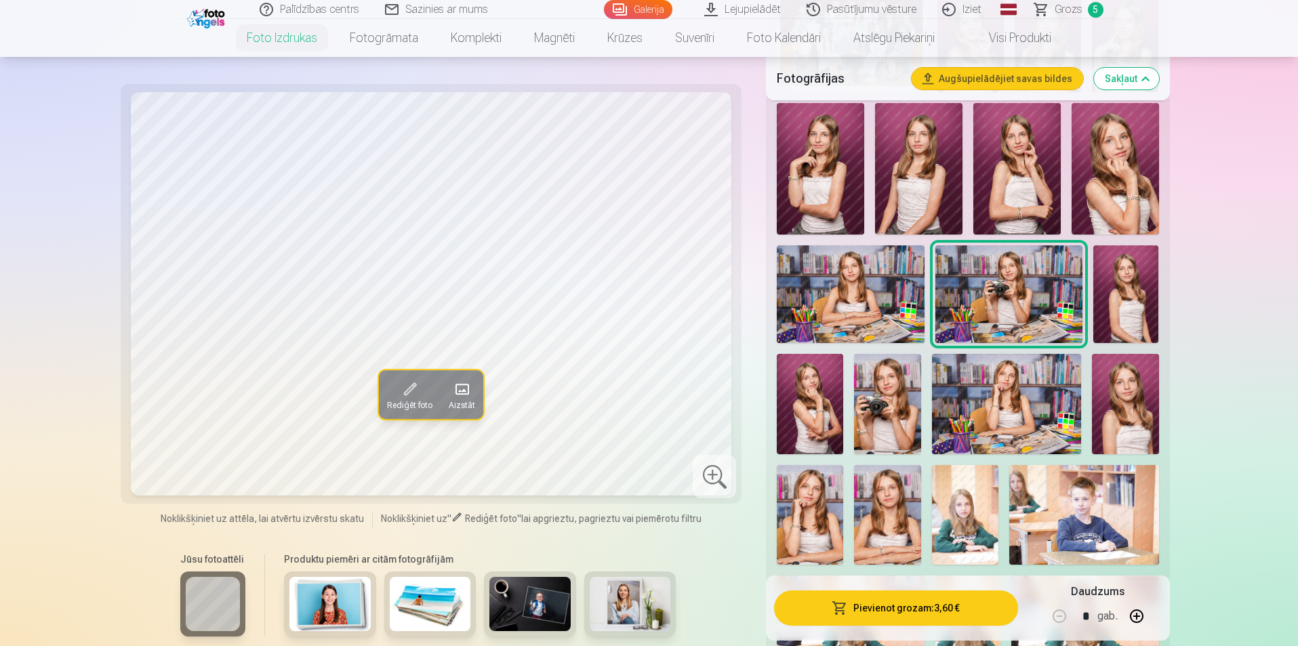
scroll to position [610, 0]
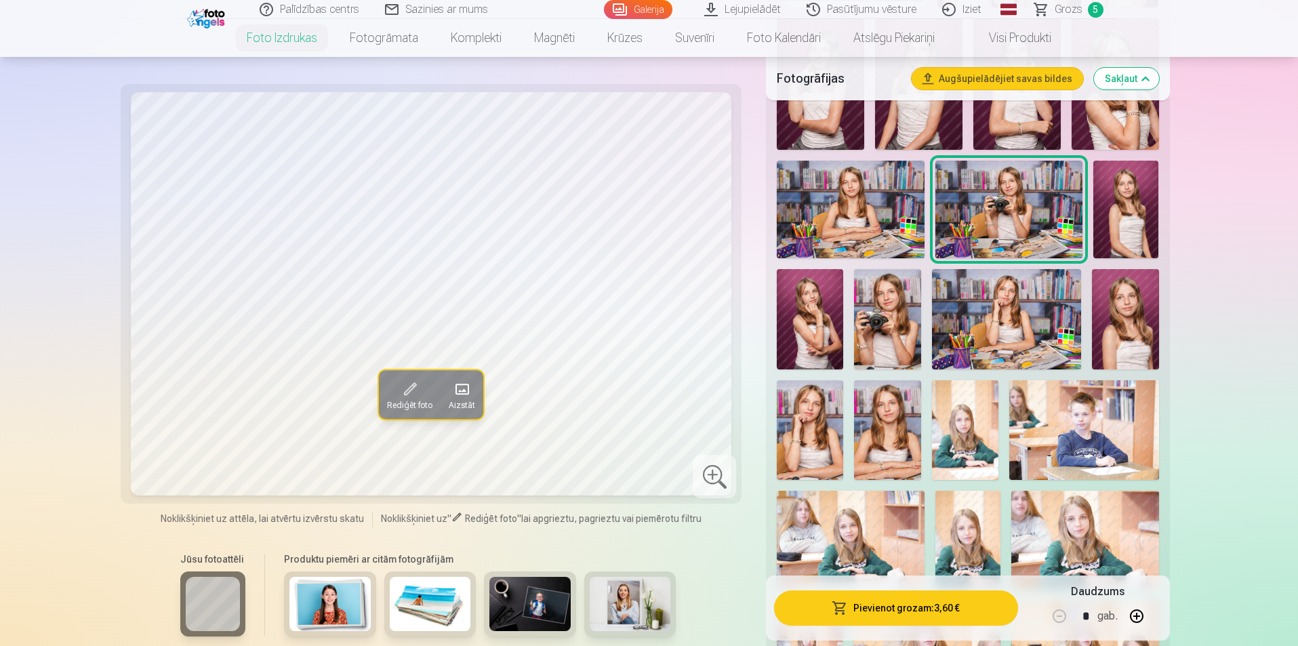
click at [978, 460] on img at bounding box center [965, 430] width 66 height 100
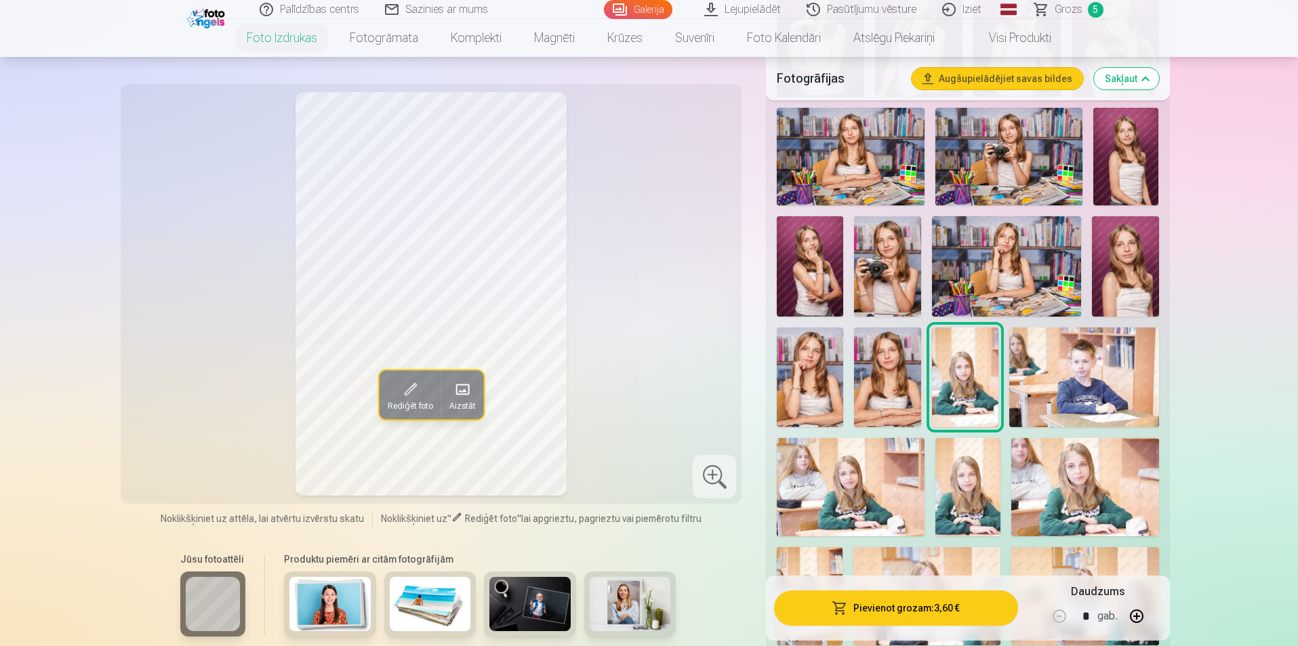
scroll to position [746, 0]
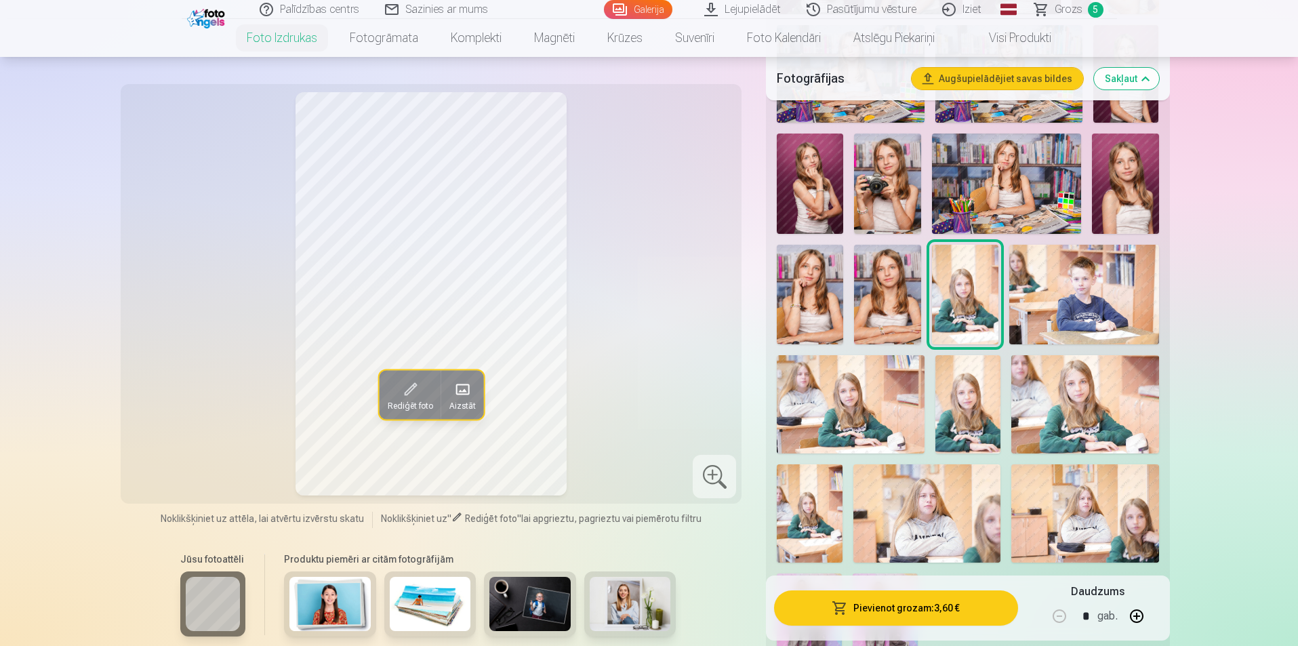
click at [972, 434] on img at bounding box center [968, 404] width 66 height 98
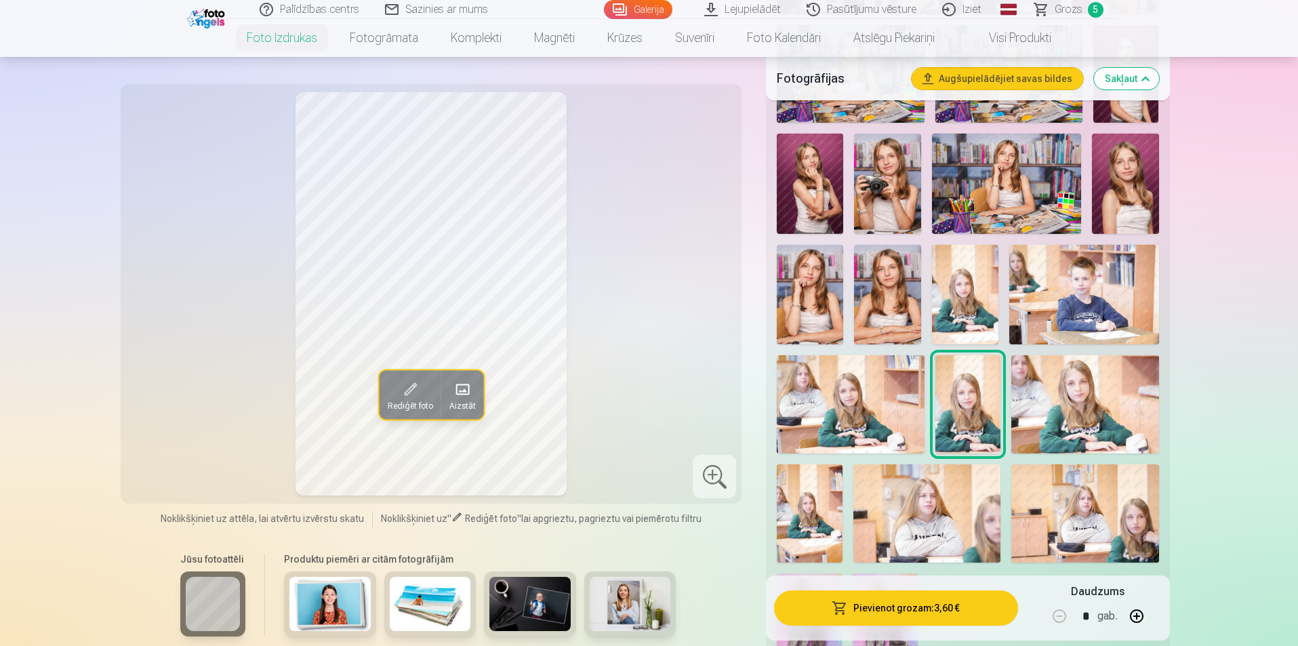
click at [1057, 428] on img at bounding box center [1084, 404] width 147 height 98
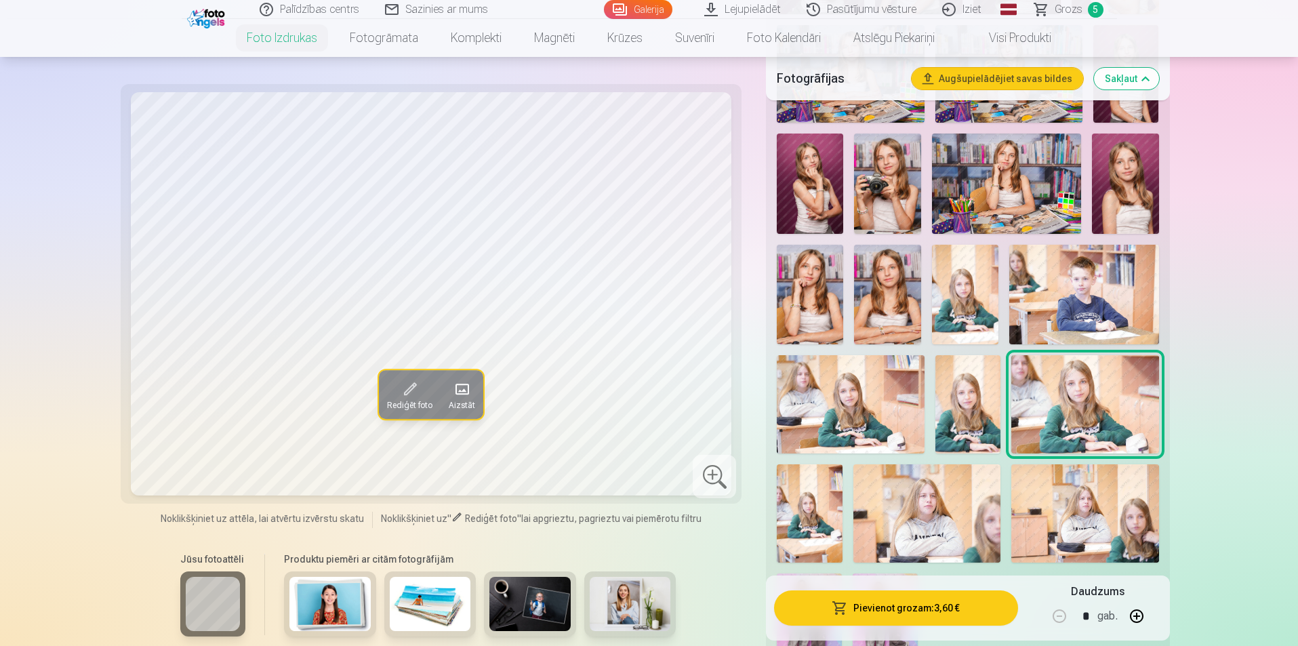
click at [968, 409] on img at bounding box center [968, 404] width 66 height 98
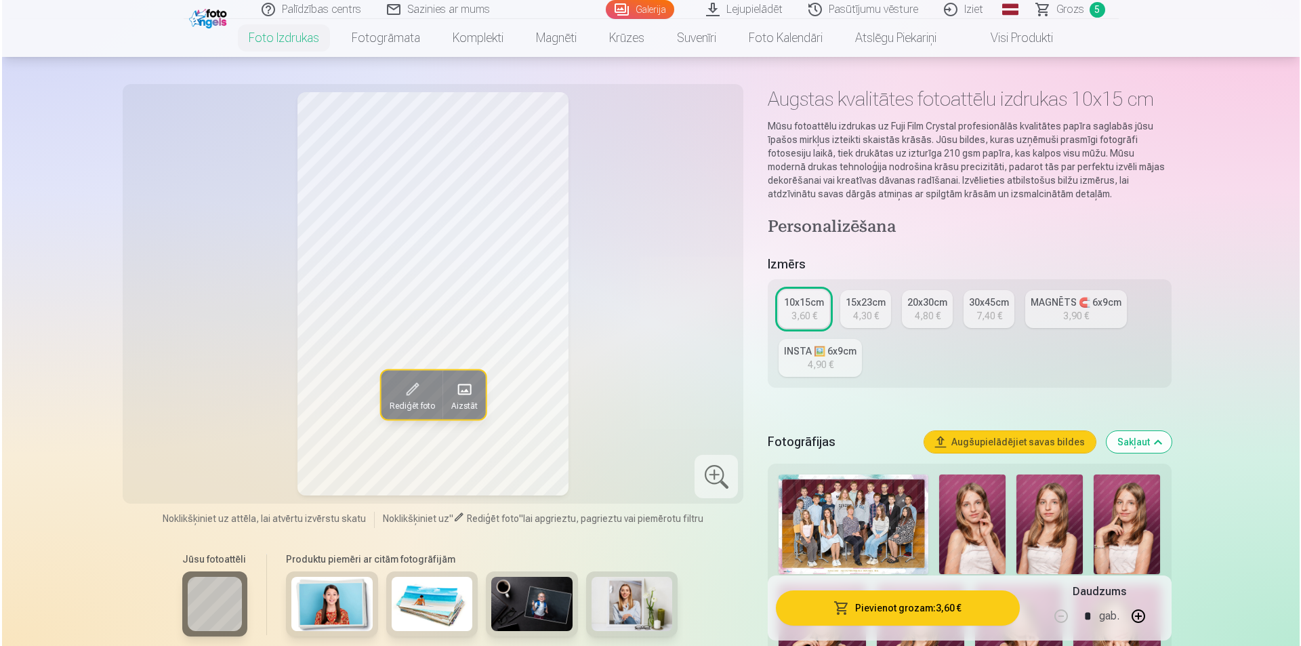
scroll to position [0, 0]
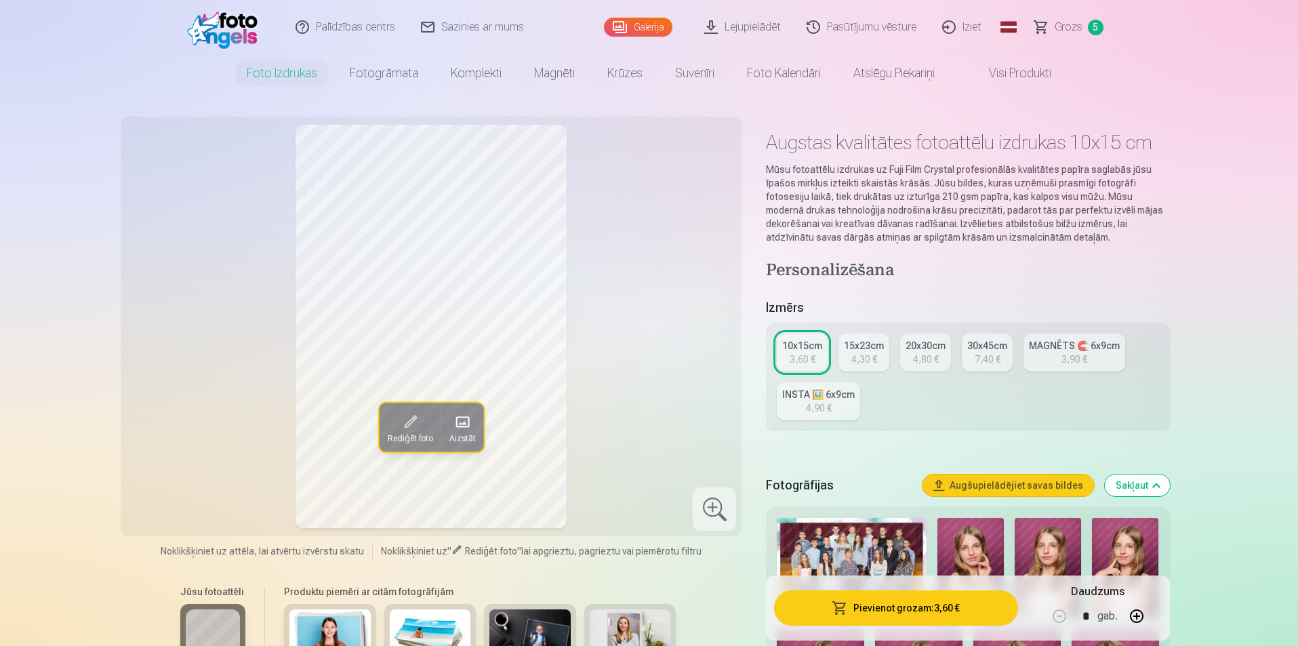
click at [915, 609] on button "Pievienot grozam : 3,60 €" at bounding box center [895, 607] width 243 height 35
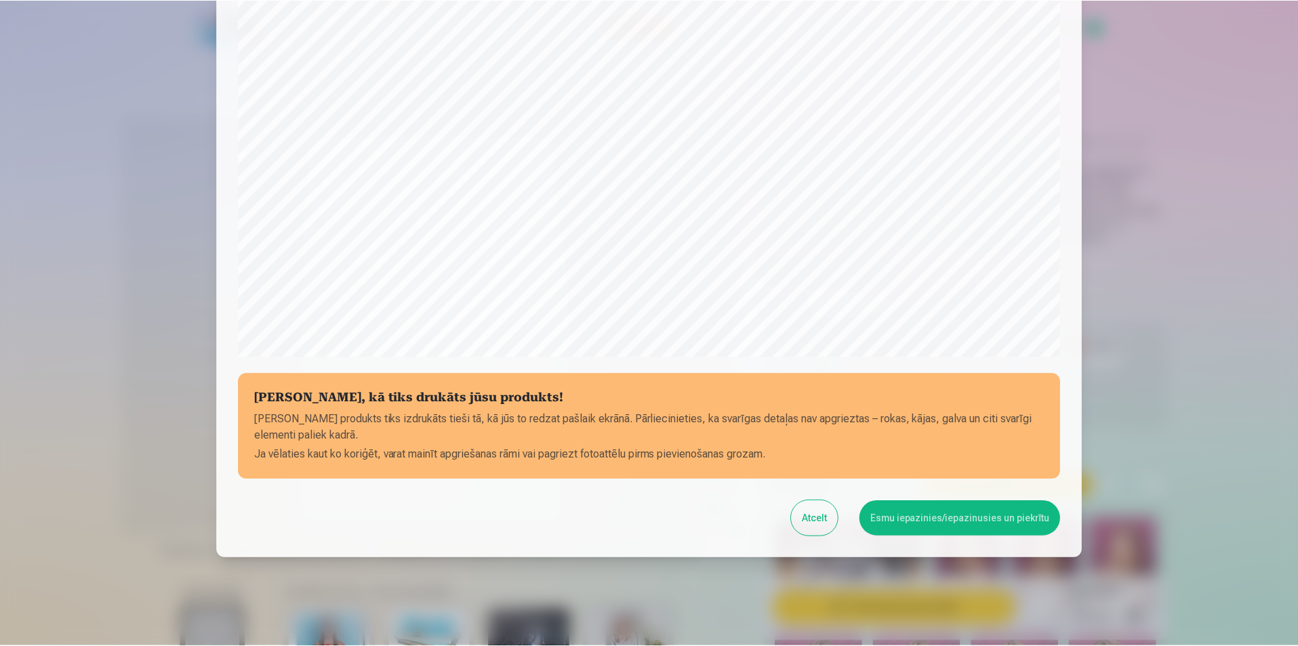
scroll to position [330, 0]
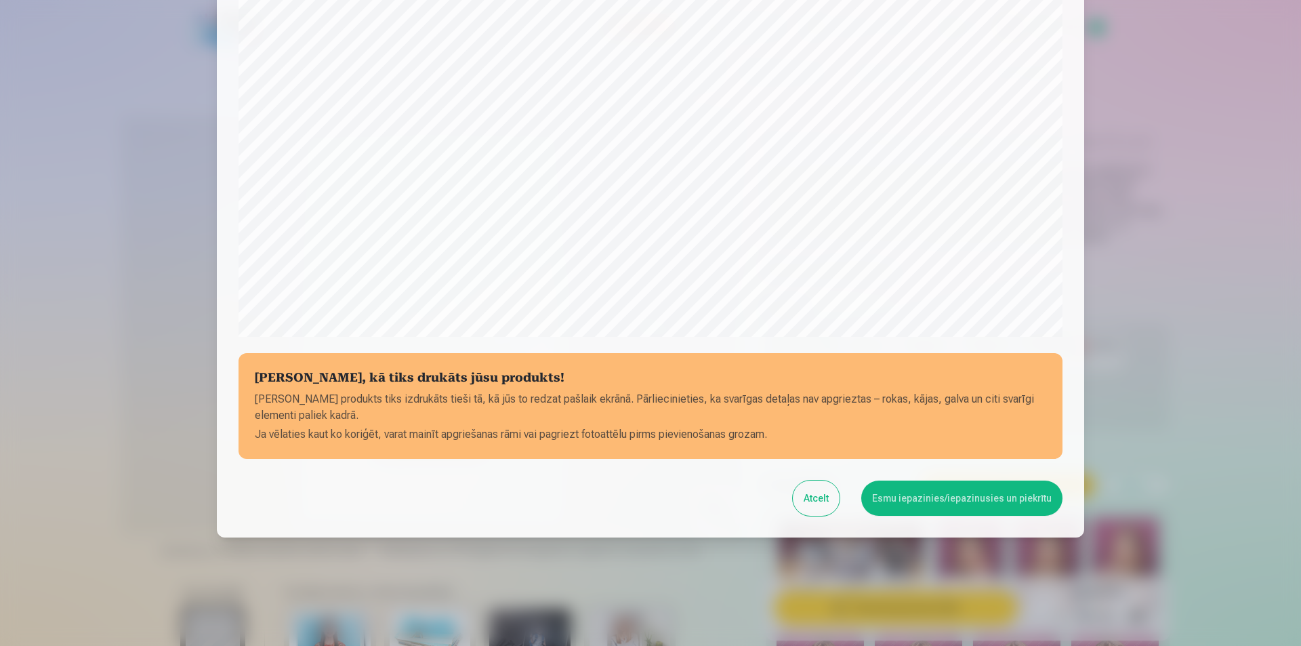
click at [942, 504] on button "Esmu iepazinies/iepazinusies un piekrītu" at bounding box center [961, 498] width 201 height 35
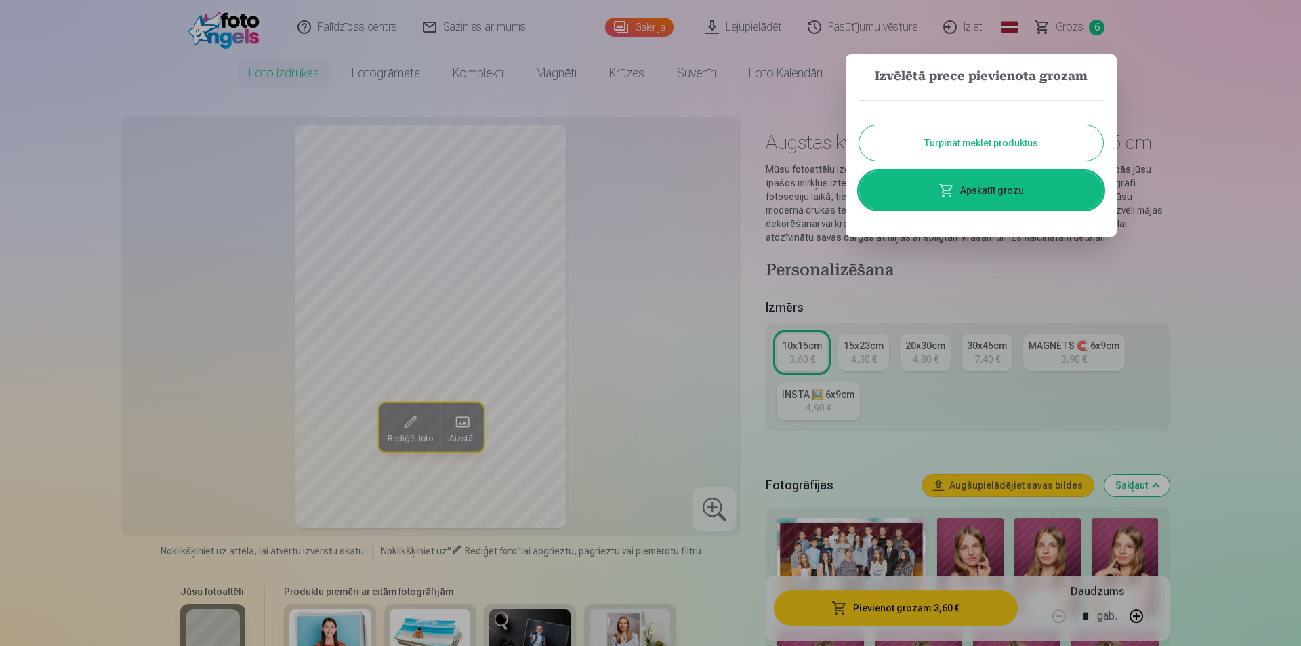
click at [1019, 192] on link "Apskatīt grozu" at bounding box center [981, 190] width 244 height 38
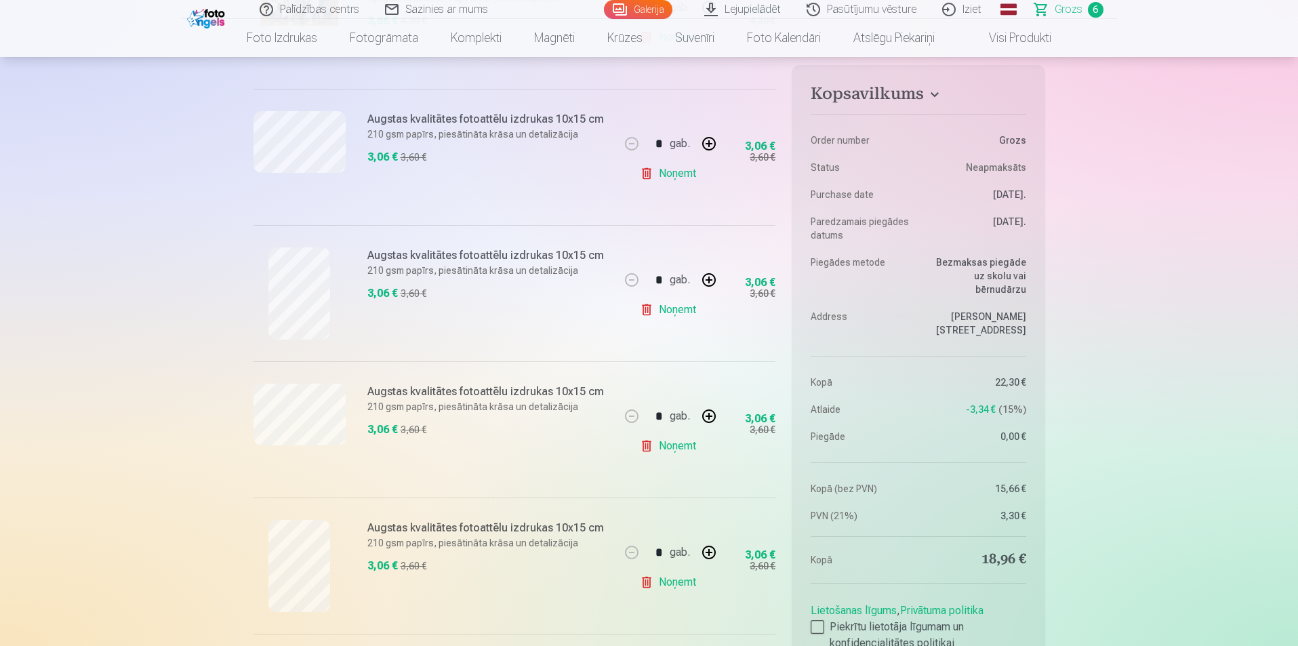
scroll to position [813, 0]
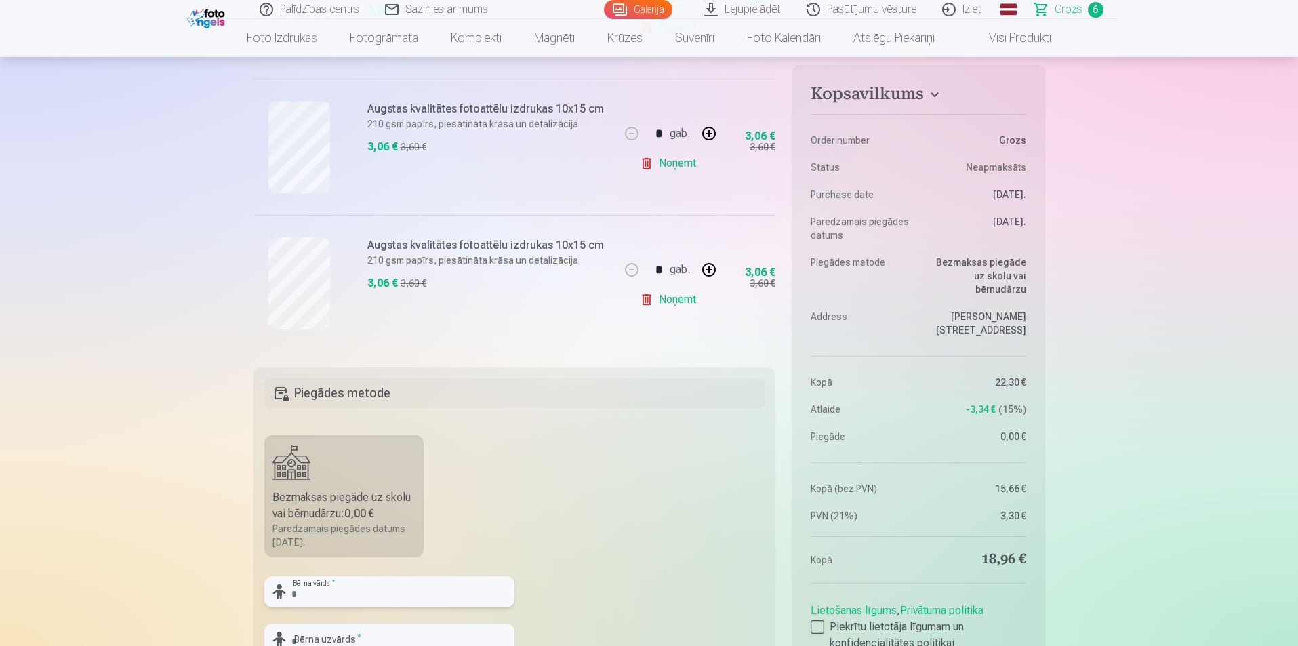
click at [371, 584] on input "text" at bounding box center [389, 591] width 250 height 31
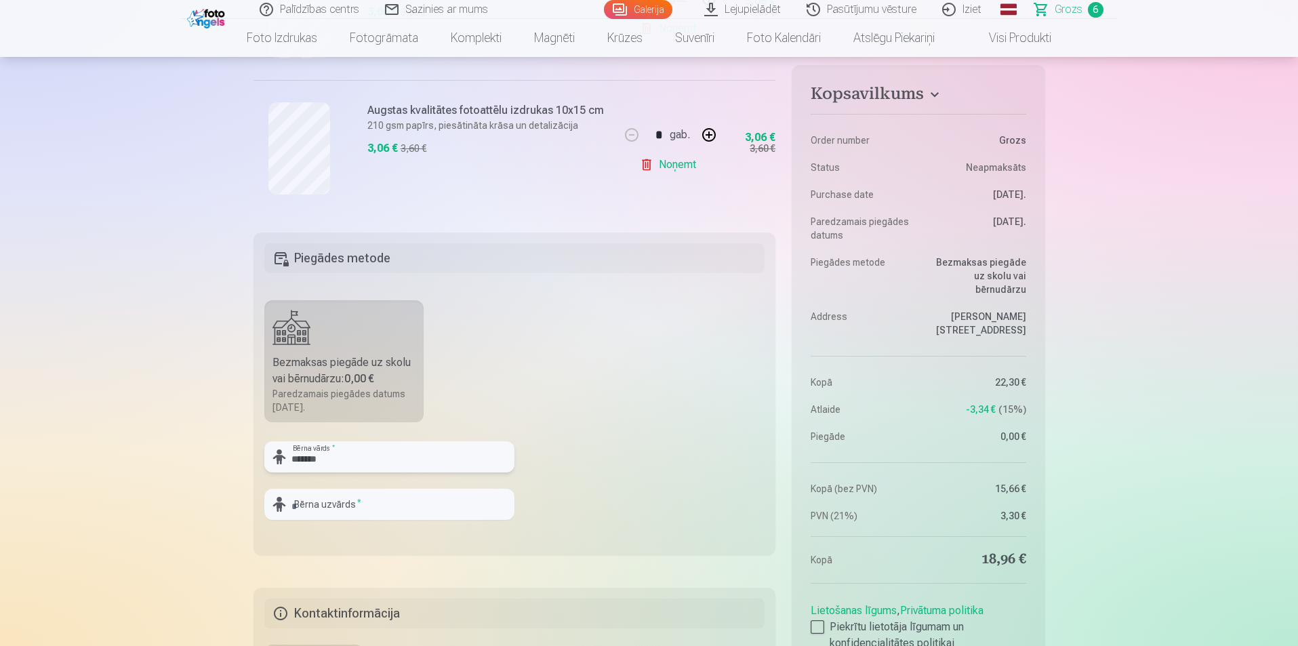
scroll to position [949, 0]
type input "*******"
click at [367, 506] on input "text" at bounding box center [389, 503] width 250 height 31
type input "********"
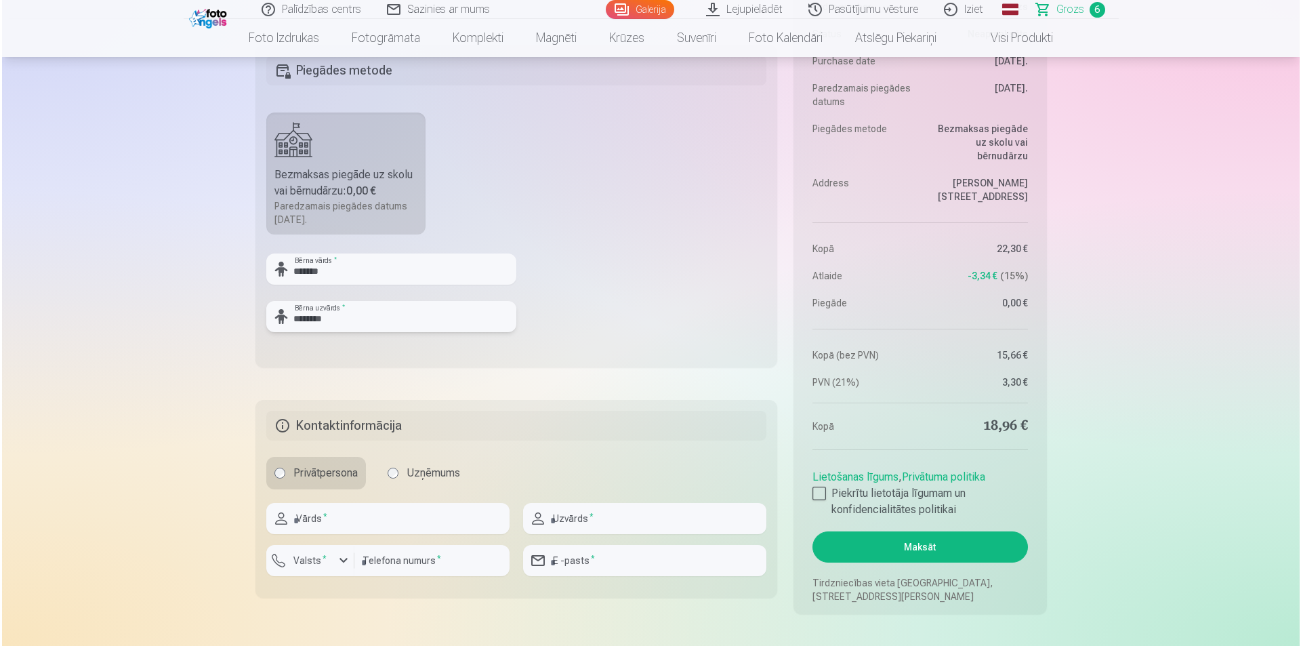
scroll to position [1152, 0]
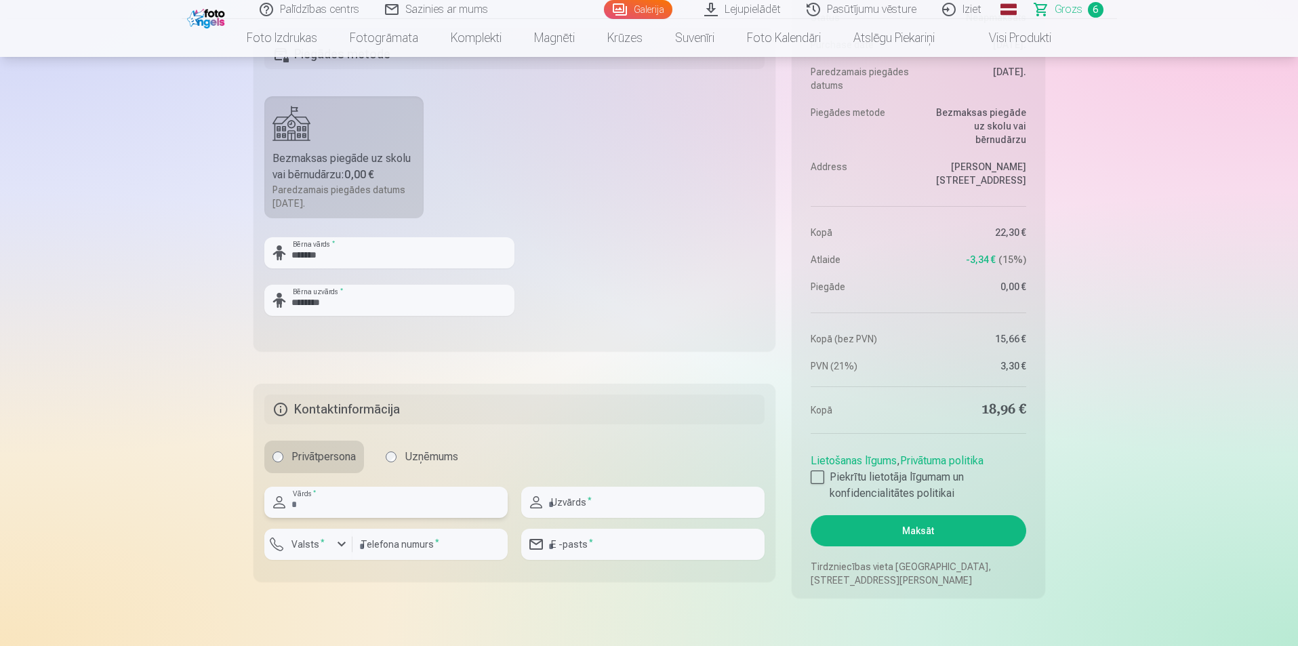
click at [383, 504] on input "text" at bounding box center [385, 502] width 243 height 31
type input "*****"
click at [590, 504] on input "text" at bounding box center [642, 502] width 243 height 31
type input "**********"
click at [401, 549] on input "number" at bounding box center [429, 544] width 155 height 31
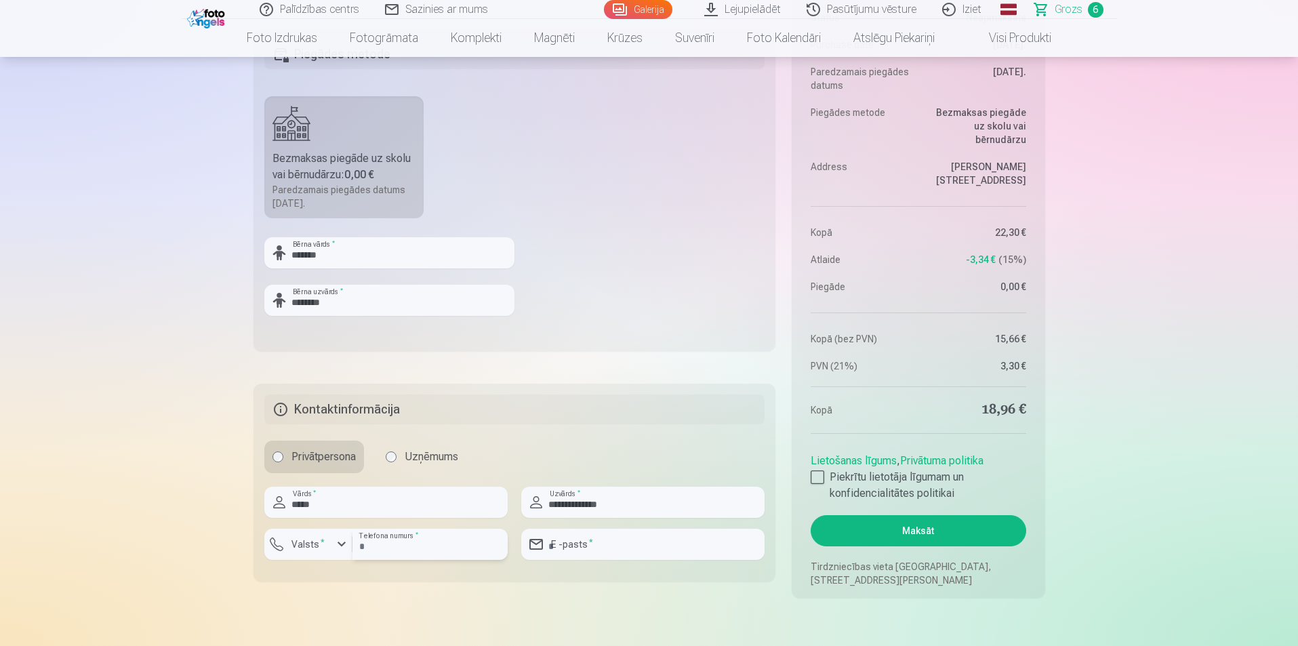
type input "********"
click at [661, 544] on input "email" at bounding box center [642, 544] width 243 height 31
type input "**********"
click at [817, 471] on div at bounding box center [818, 477] width 14 height 14
click at [899, 536] on button "Maksāt" at bounding box center [918, 530] width 215 height 31
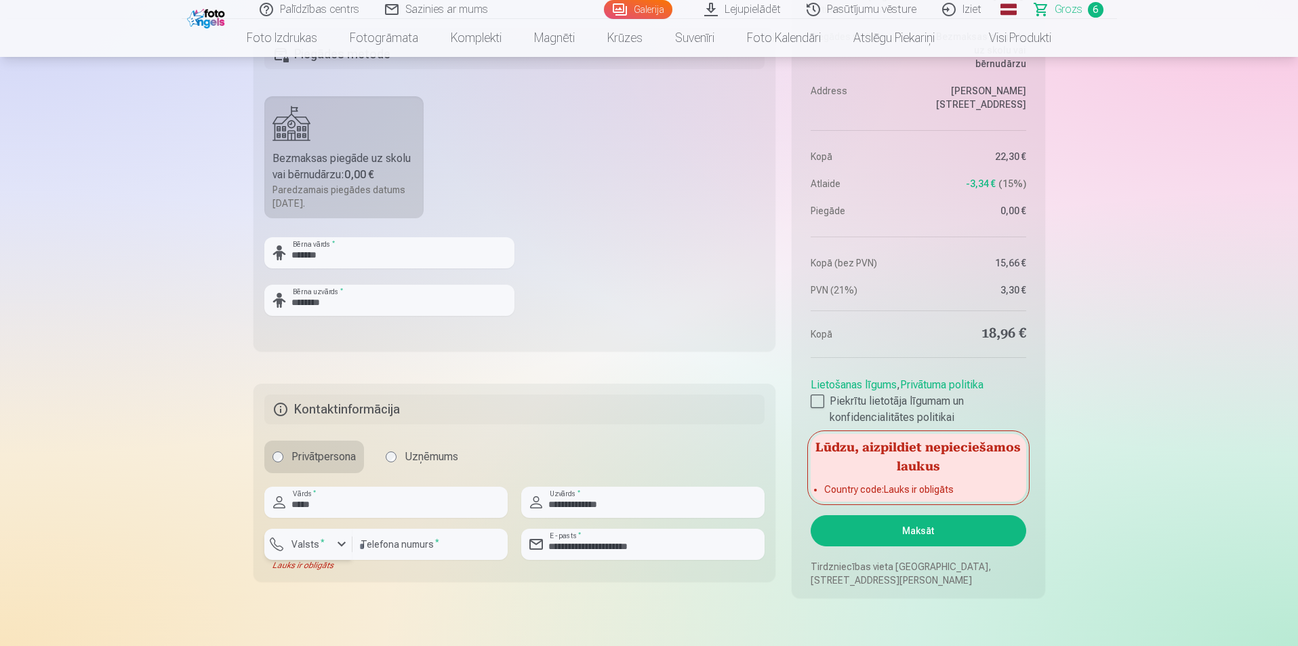
click at [345, 540] on div "button" at bounding box center [341, 544] width 16 height 16
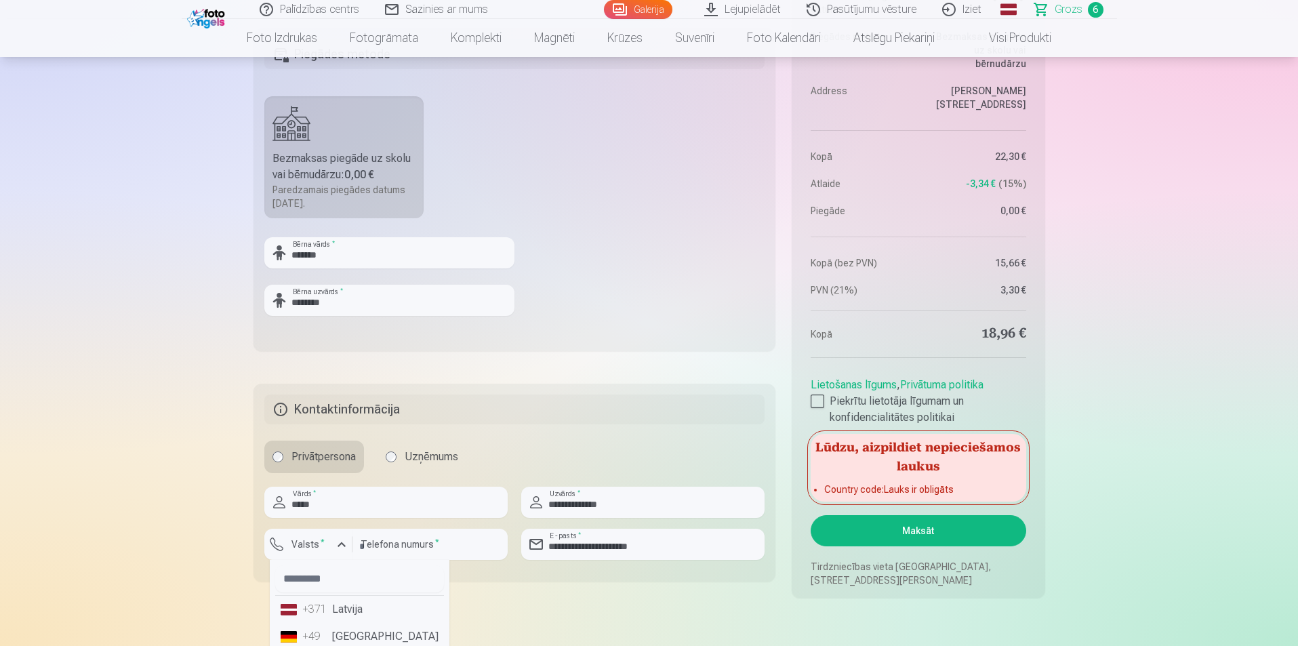
click at [365, 604] on li "+371 Latvija" at bounding box center [359, 609] width 169 height 27
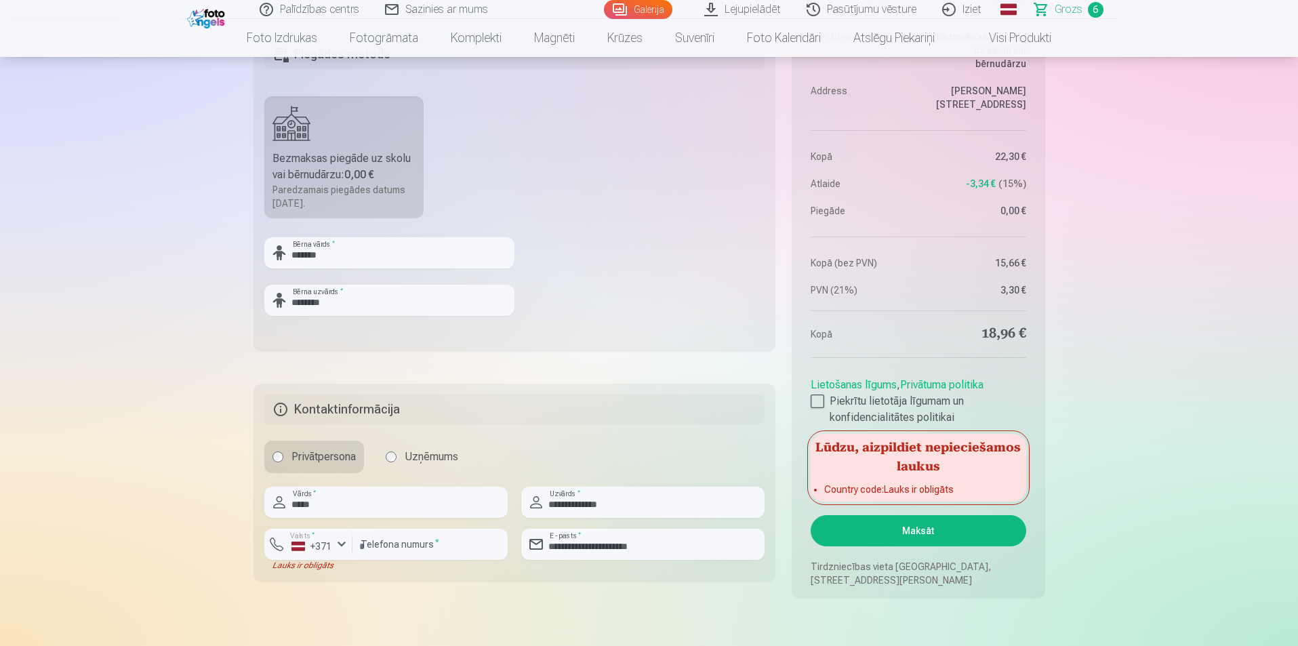
click at [887, 538] on button "Maksāt" at bounding box center [918, 530] width 215 height 31
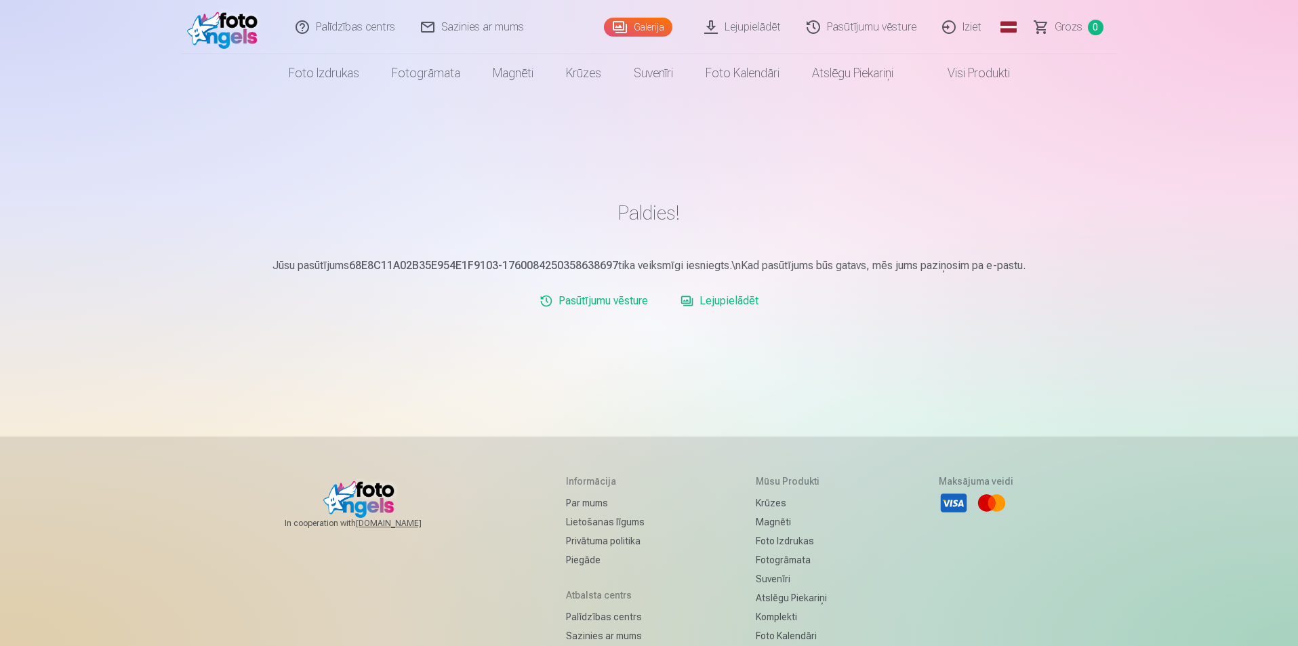
click at [966, 24] on link "Iziet" at bounding box center [962, 27] width 65 height 54
